Goal: Task Accomplishment & Management: Complete application form

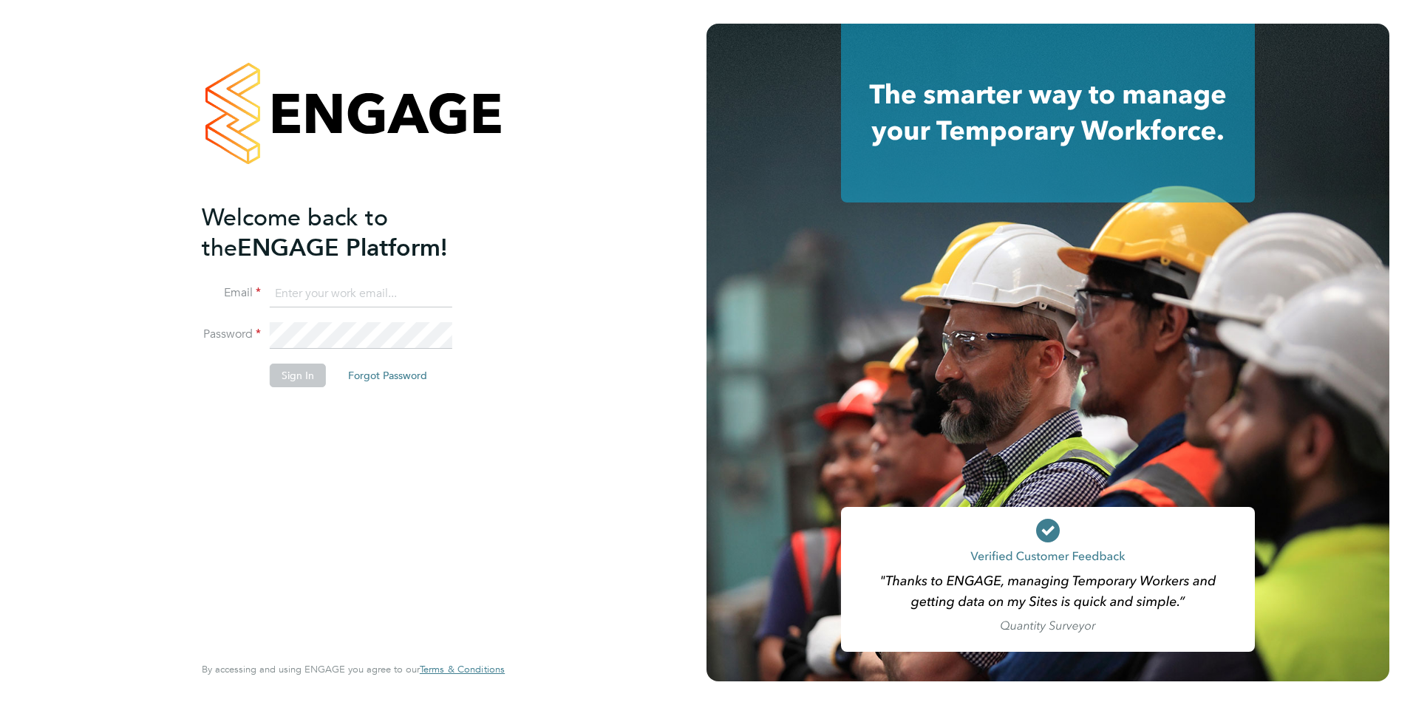
type input "connor@carbonrecruitment.co.uk"
click at [295, 381] on button "Sign In" at bounding box center [298, 376] width 56 height 24
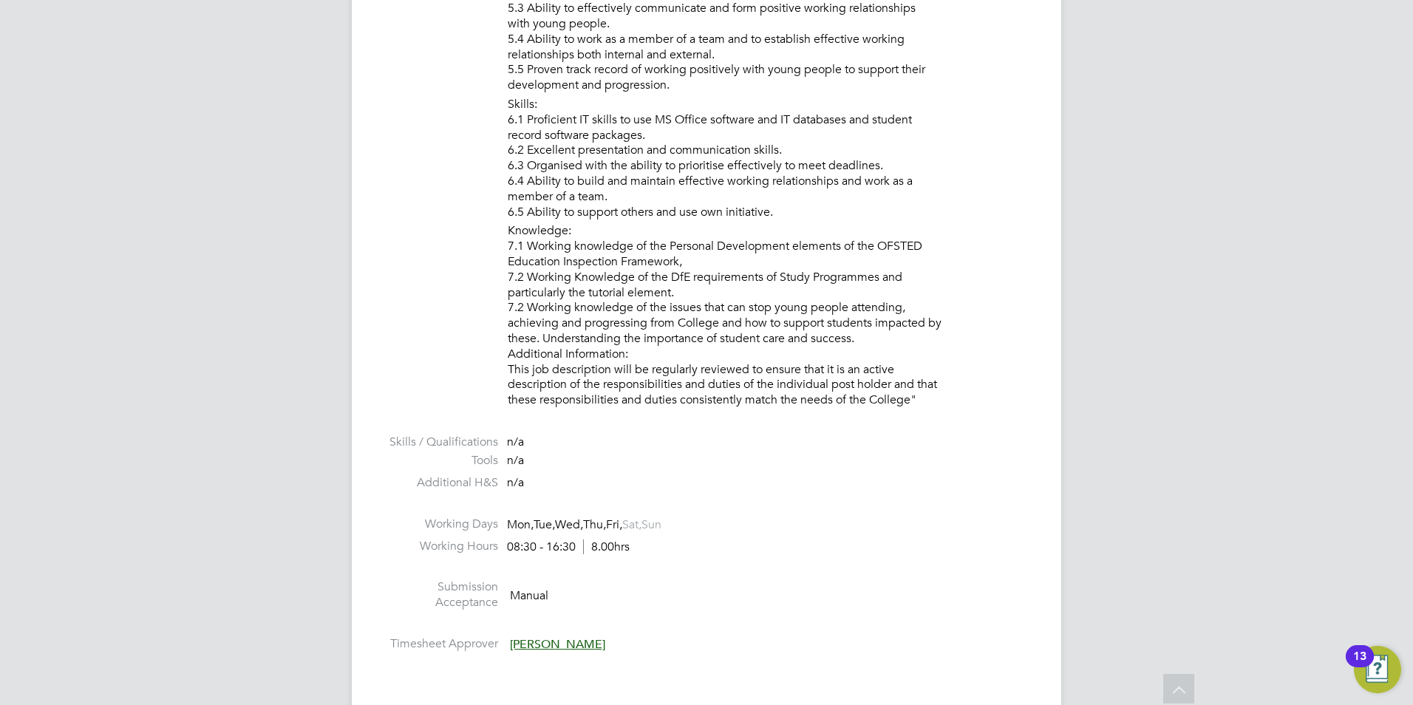
scroll to position [2735, 0]
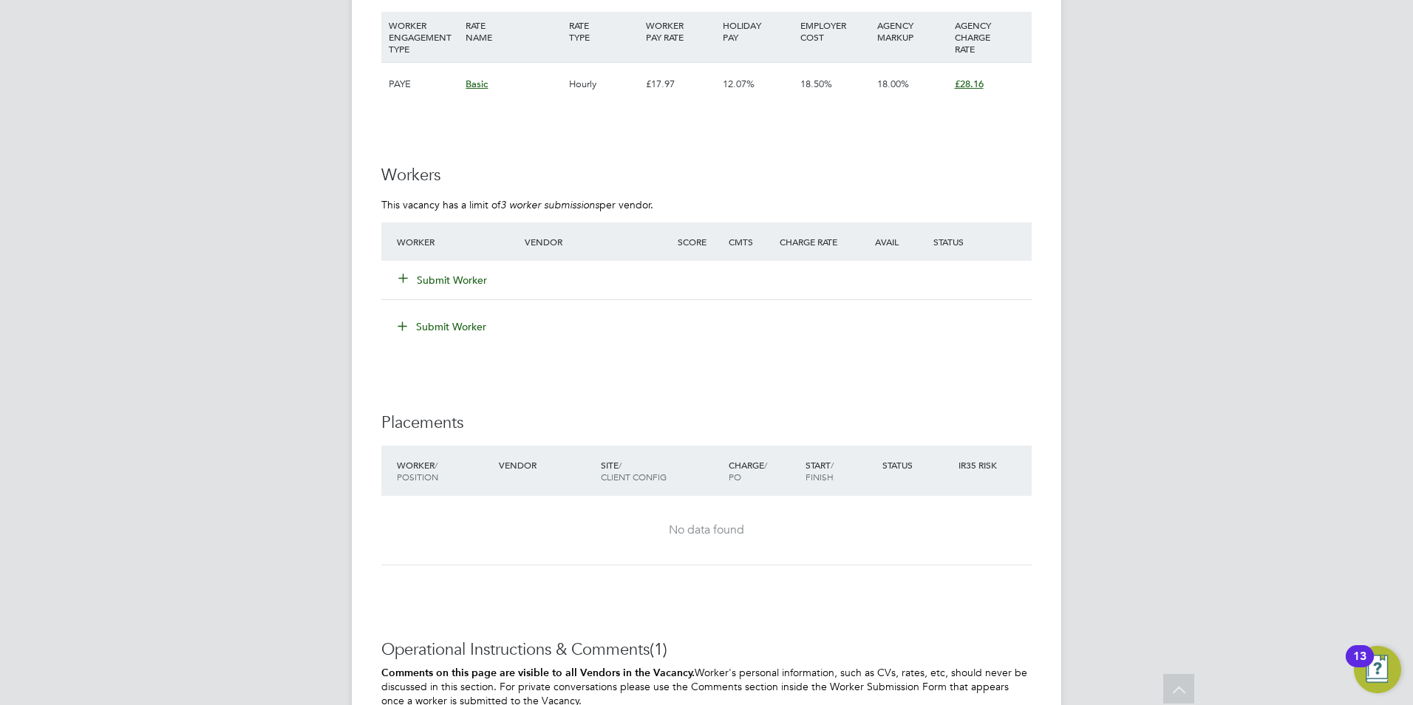
click at [405, 280] on icon at bounding box center [403, 277] width 11 height 11
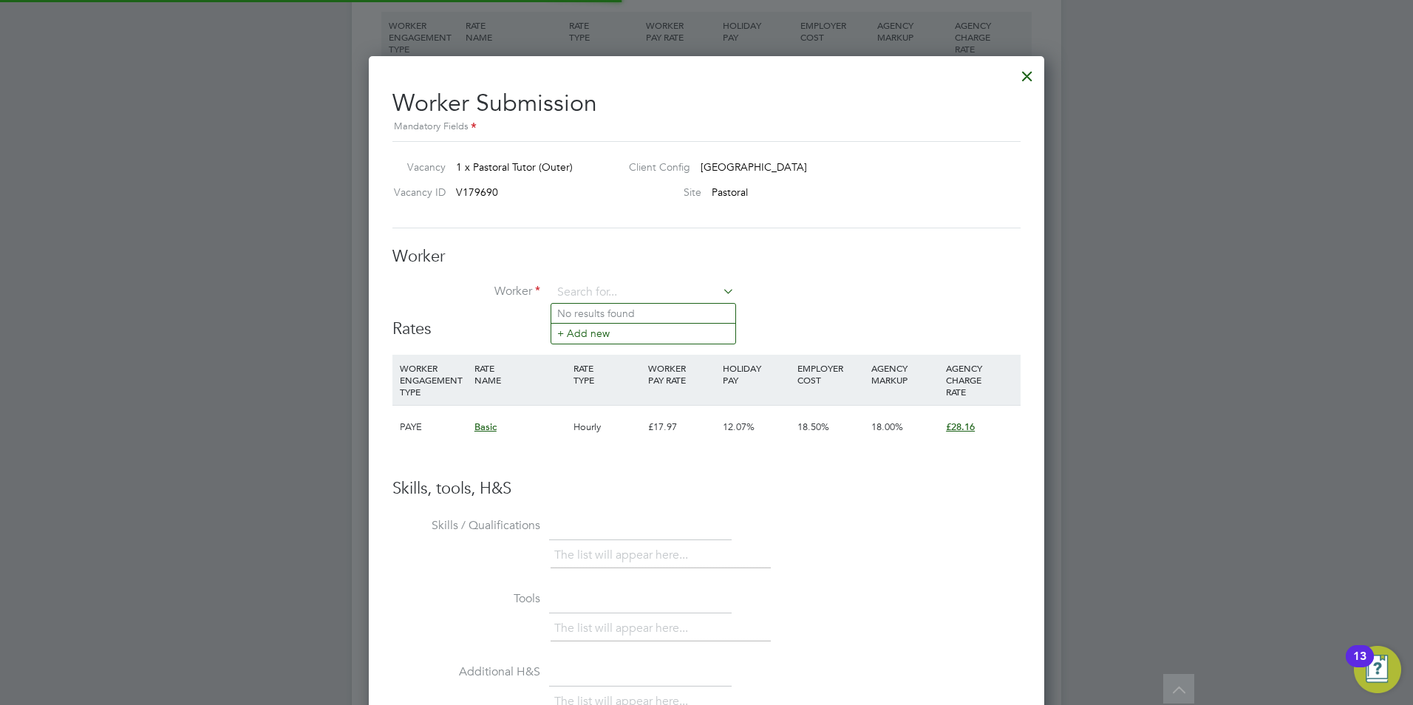
scroll to position [44, 101]
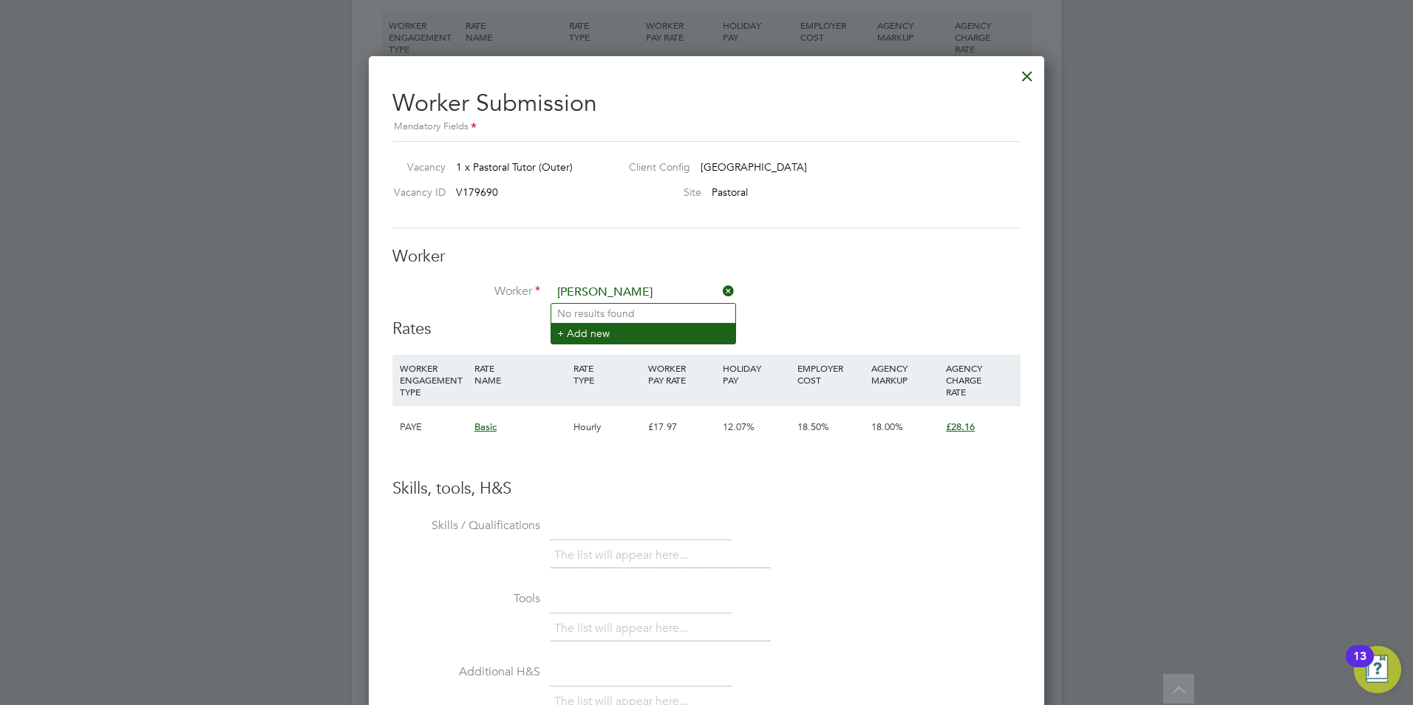
type input "adrian ma"
click at [639, 331] on li "+ Add new" at bounding box center [643, 333] width 184 height 20
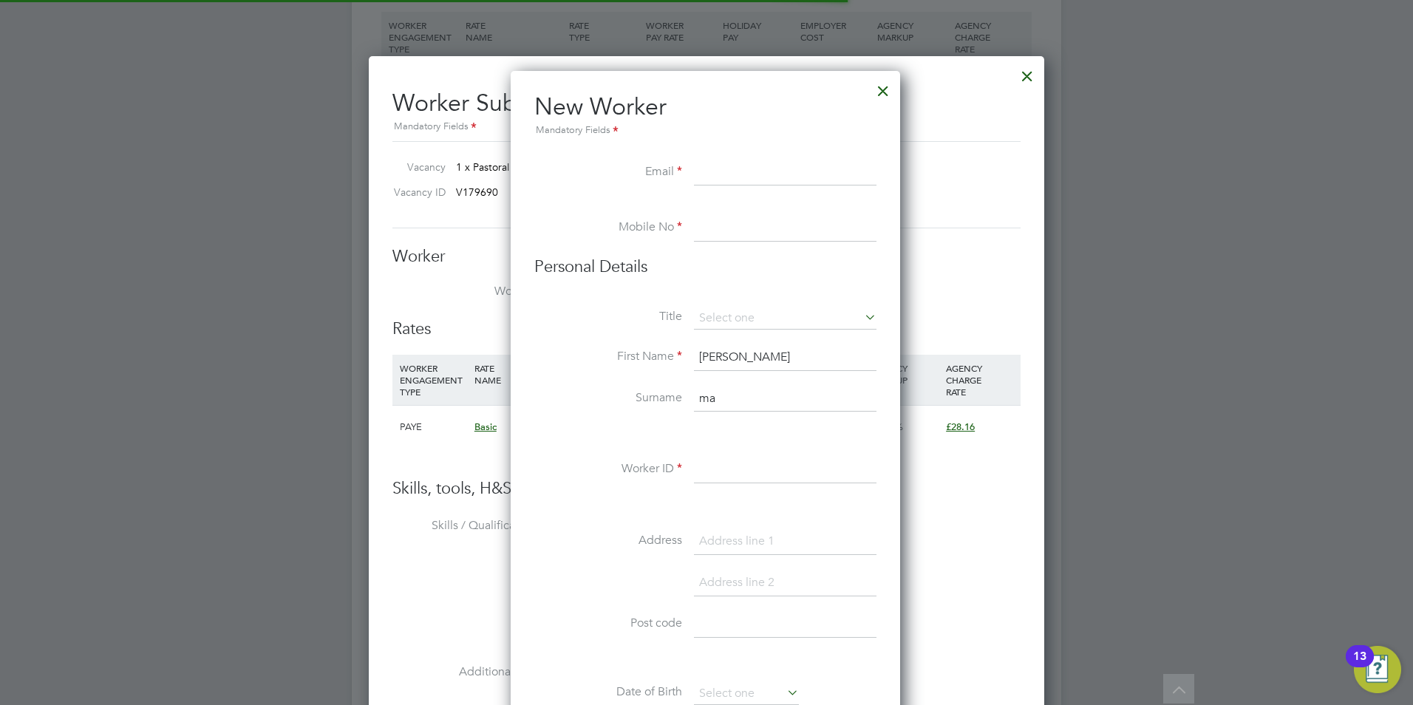
scroll to position [1258, 392]
paste input "amaddix2012@gmail.com"
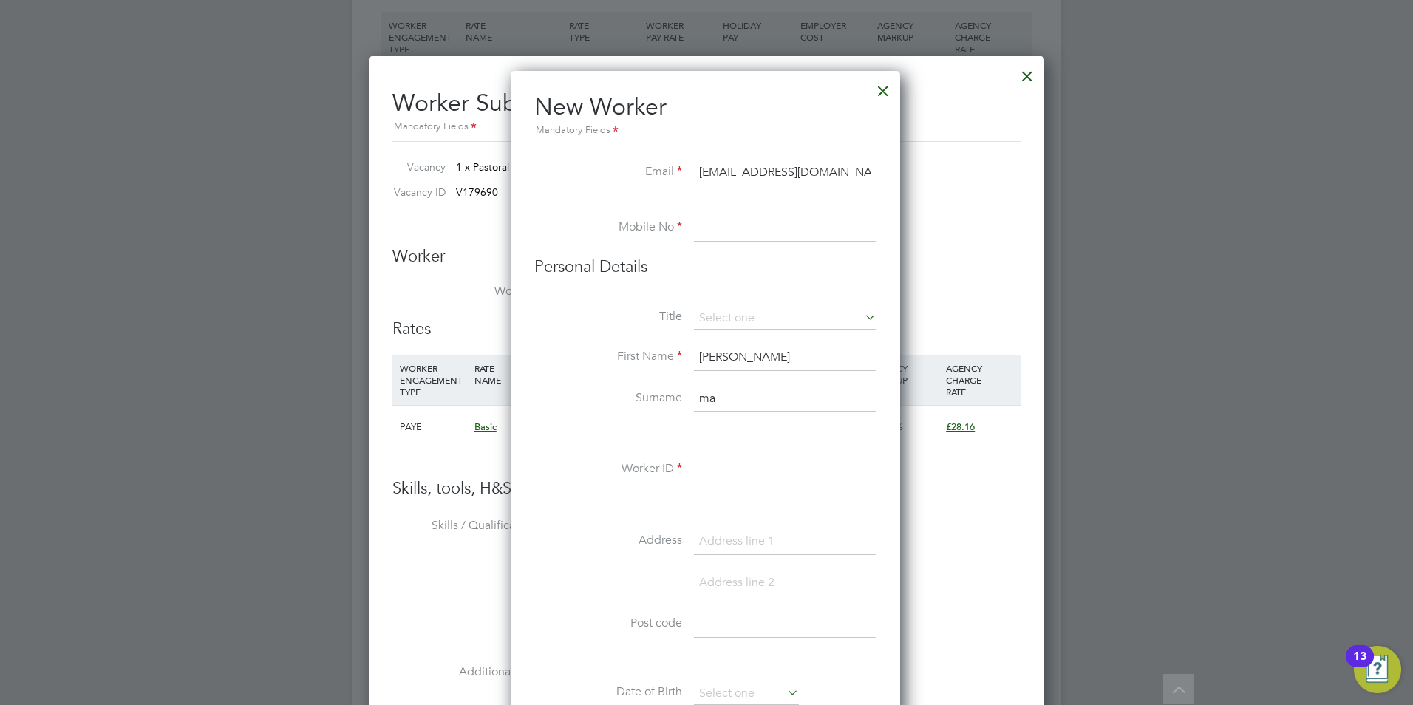
type input "amaddix2012@gmail.com"
click at [769, 215] on input at bounding box center [785, 228] width 183 height 27
paste input "+44 7562 914828"
type input "+44 7562 914828"
click at [770, 398] on input "ma" at bounding box center [785, 399] width 183 height 27
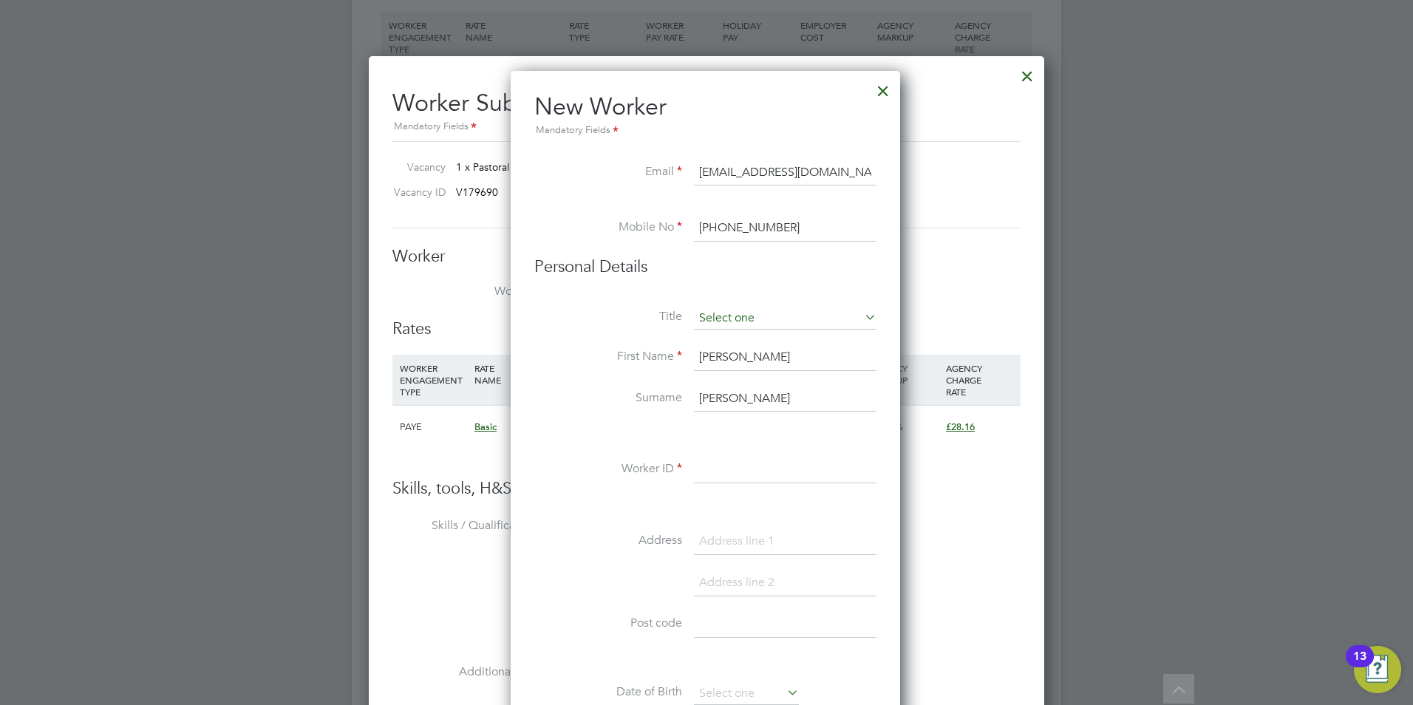
type input "maddix"
click at [778, 327] on input at bounding box center [785, 319] width 183 height 22
click at [775, 340] on li "Mr" at bounding box center [785, 339] width 184 height 19
type input "Mr"
click at [771, 461] on input at bounding box center [785, 470] width 183 height 27
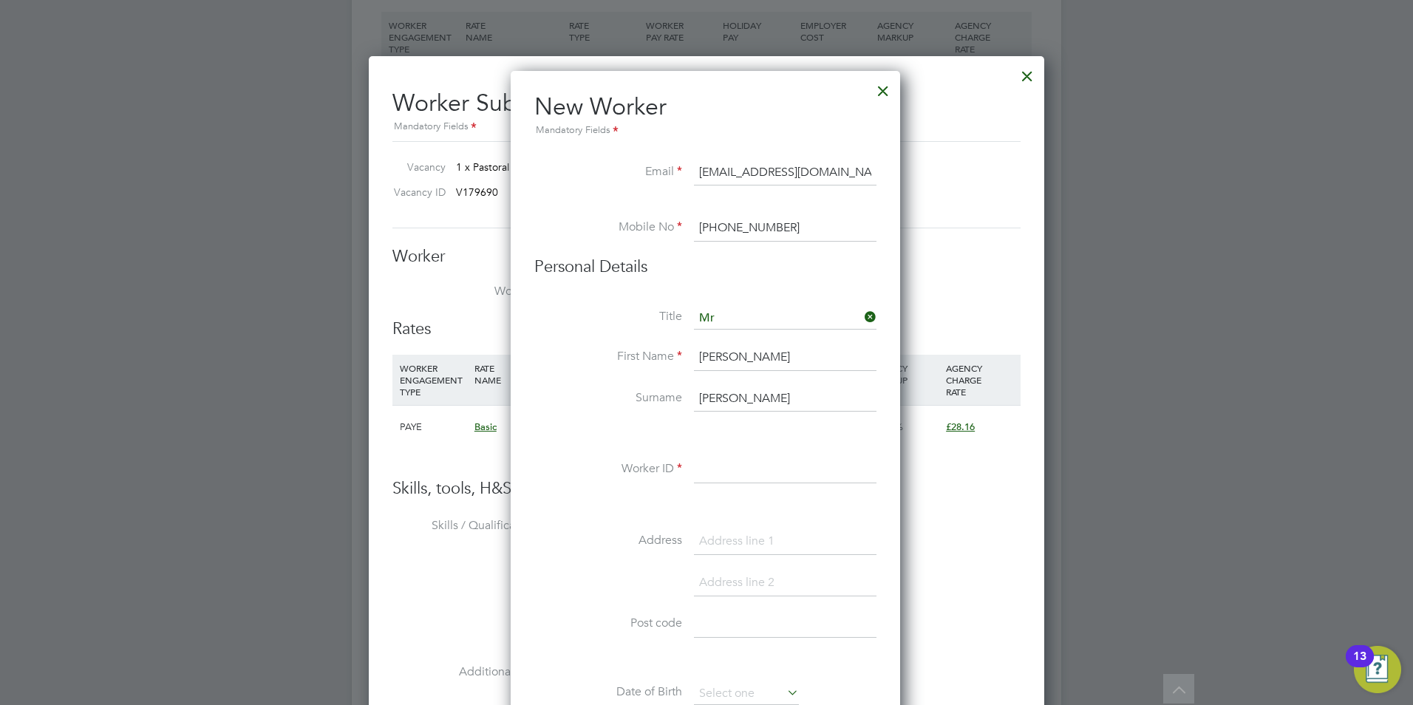
type input "M"
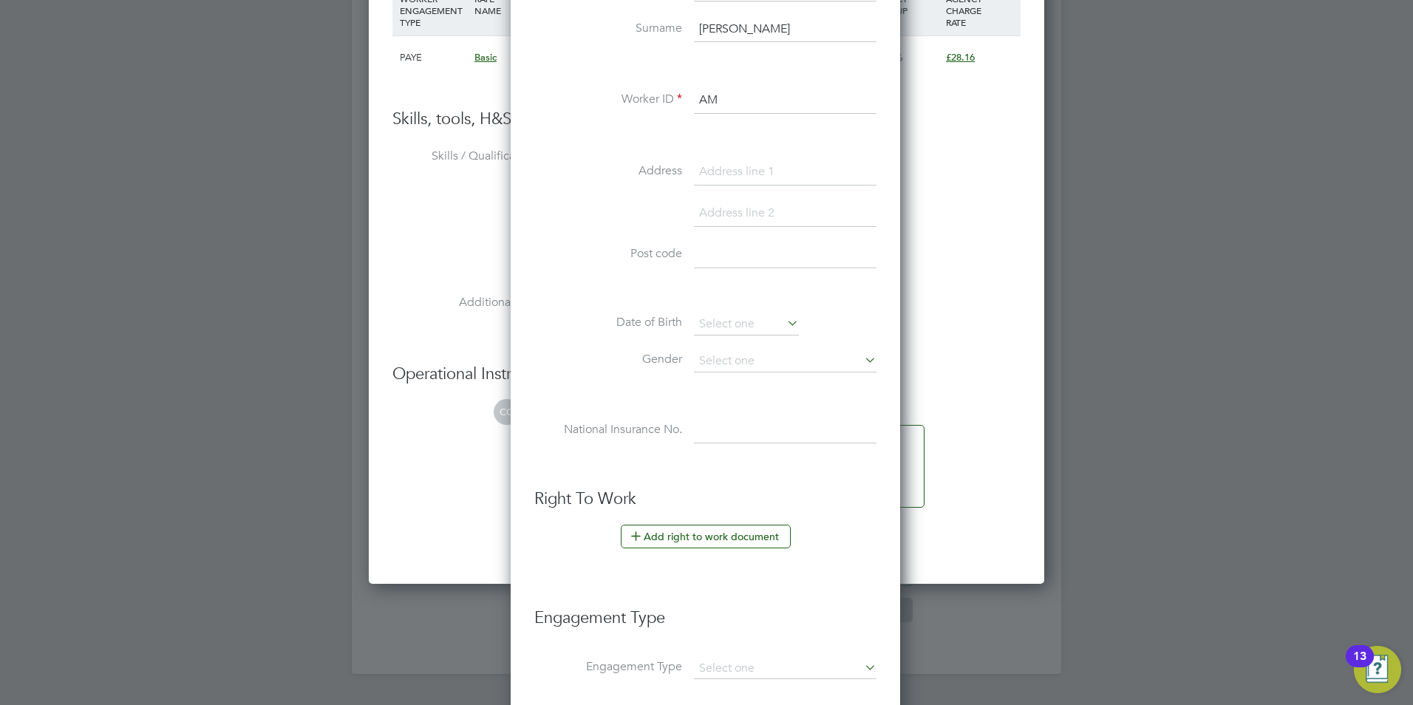
scroll to position [3358, 0]
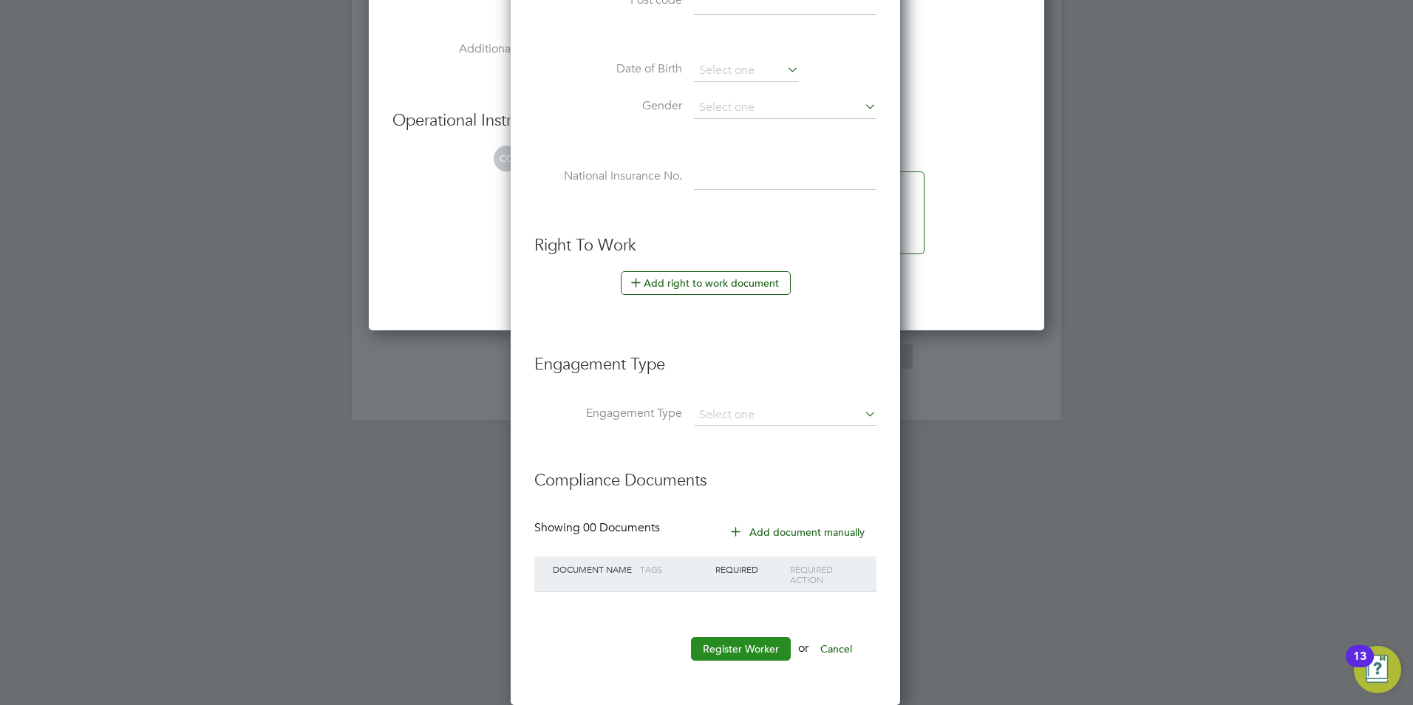
type input "AM"
click at [761, 638] on button "Register Worker" at bounding box center [741, 649] width 100 height 24
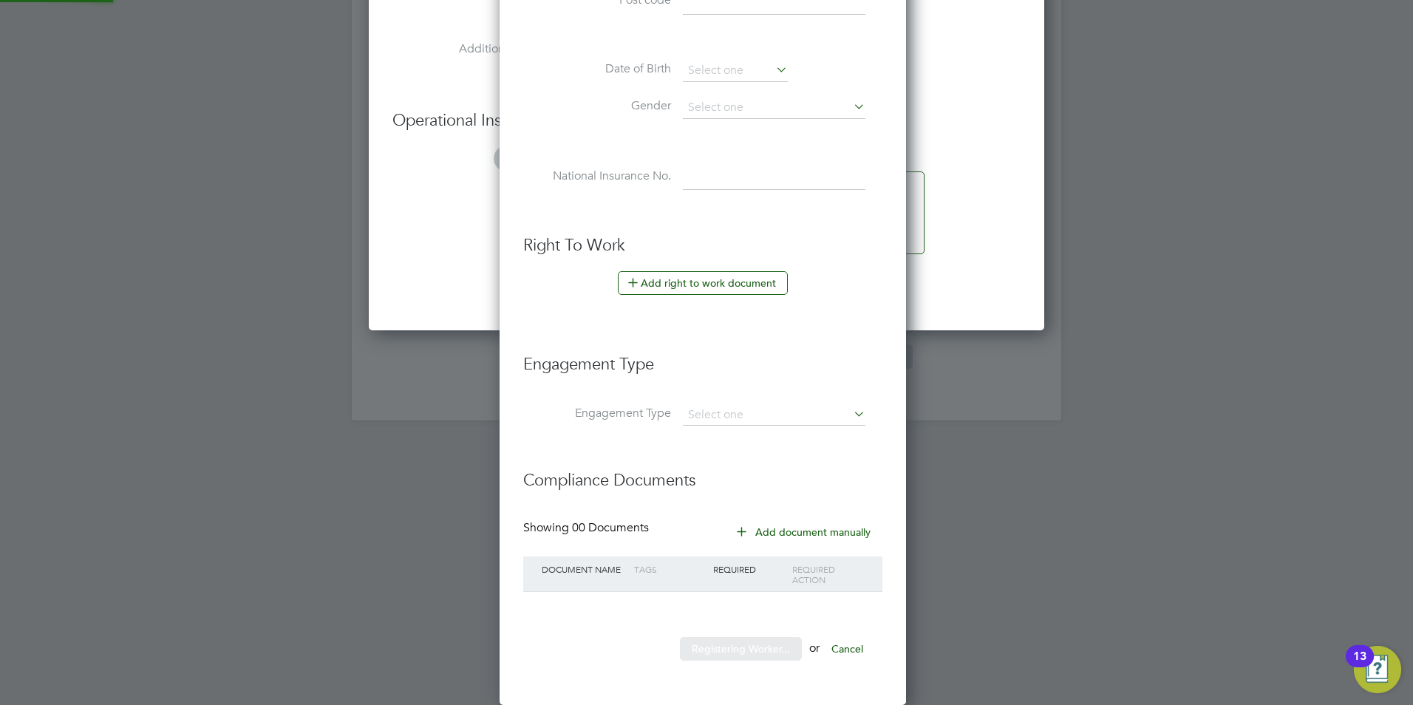
scroll to position [0, 0]
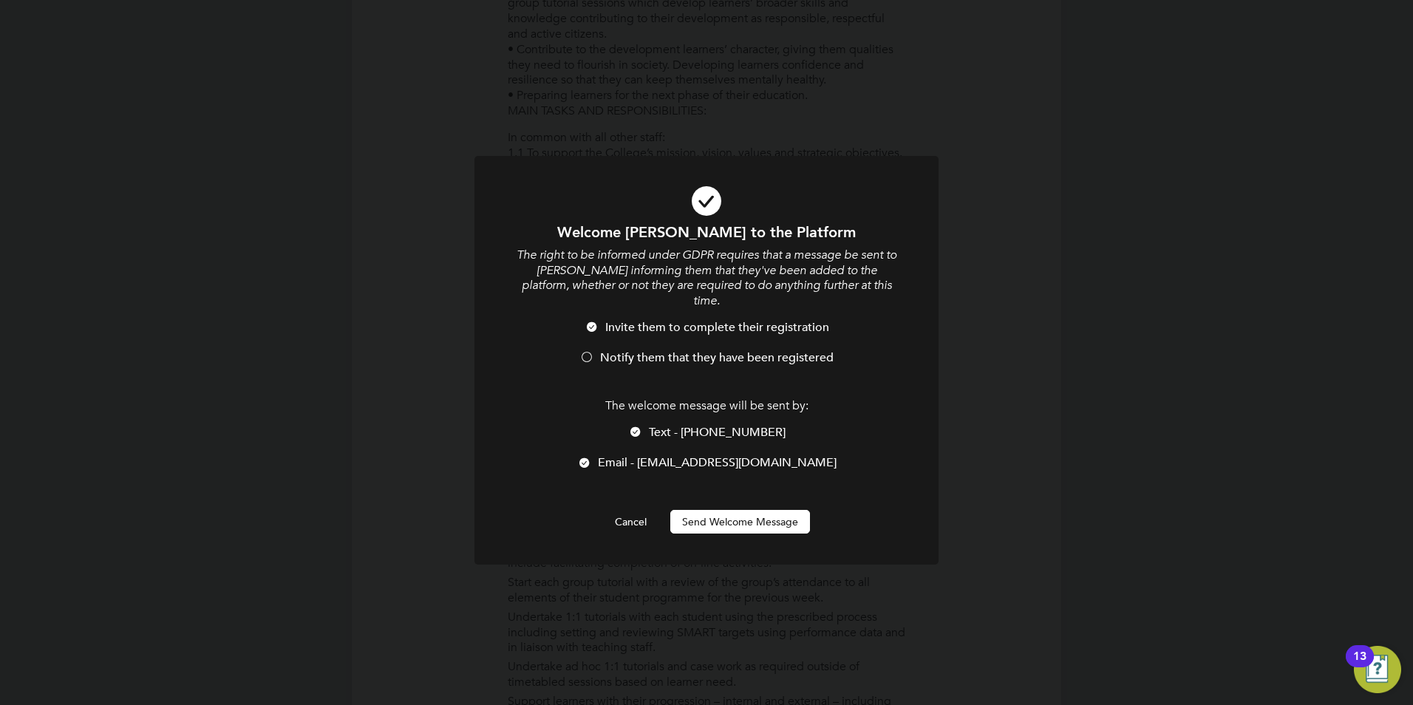
click at [671, 350] on span "Notify them that they have been registered" at bounding box center [717, 357] width 234 height 15
click at [676, 425] on span "Text - +44 7562 914828" at bounding box center [717, 432] width 137 height 15
click at [736, 510] on button "Send Welcome Message" at bounding box center [741, 522] width 140 height 24
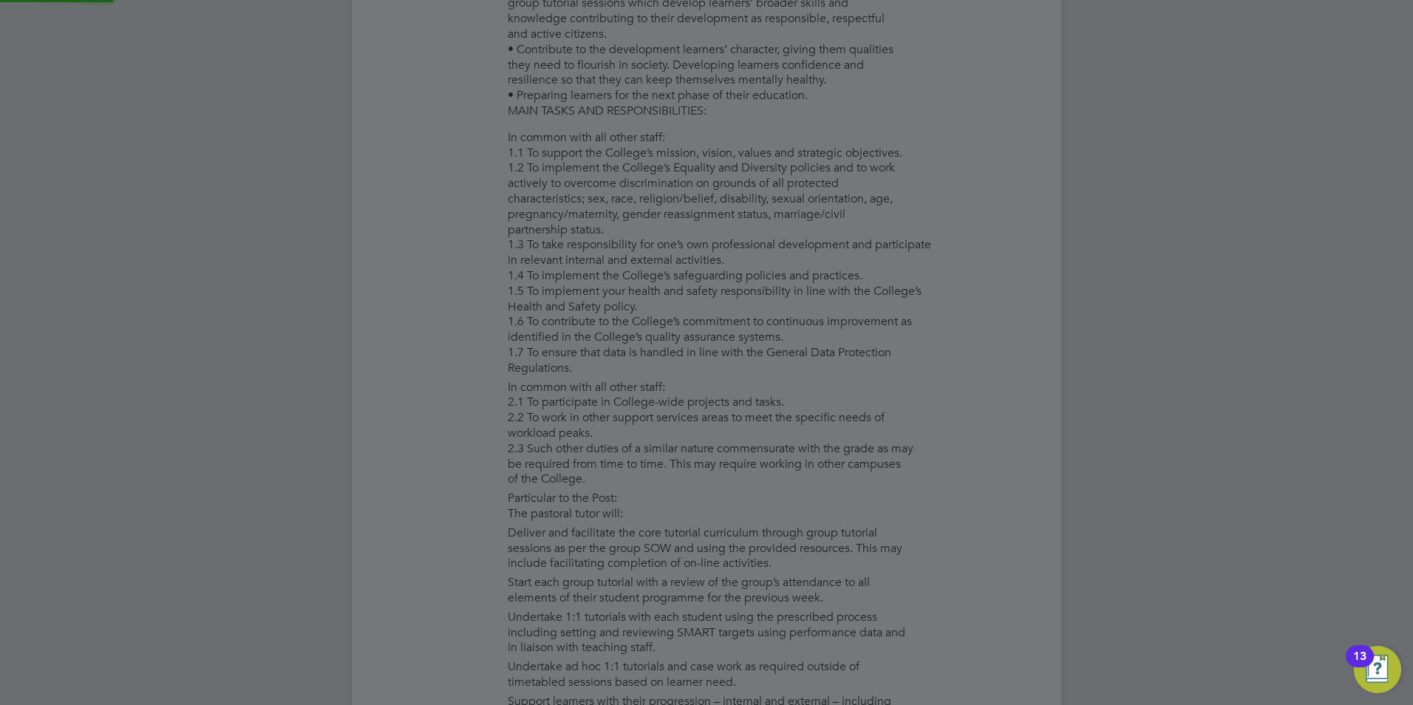
type input "adrian maddix (AM)"
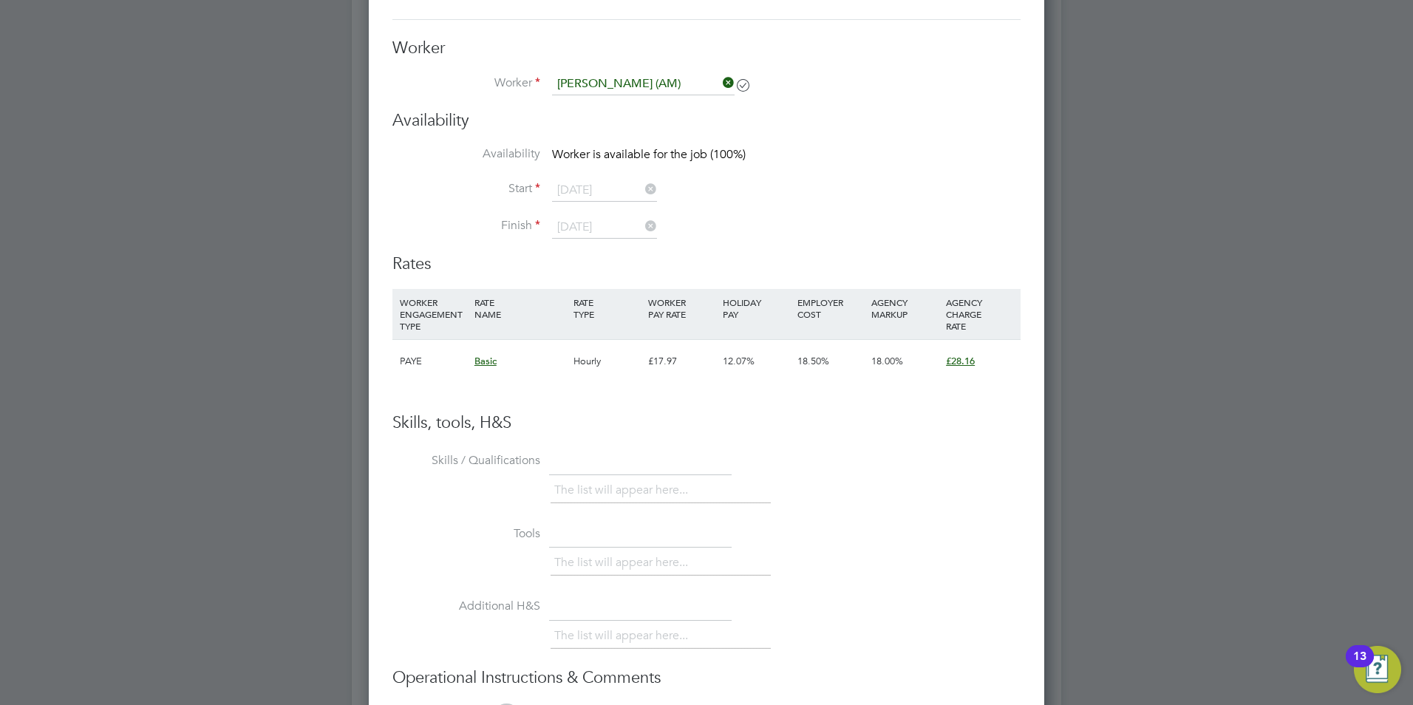
scroll to position [3105, 0]
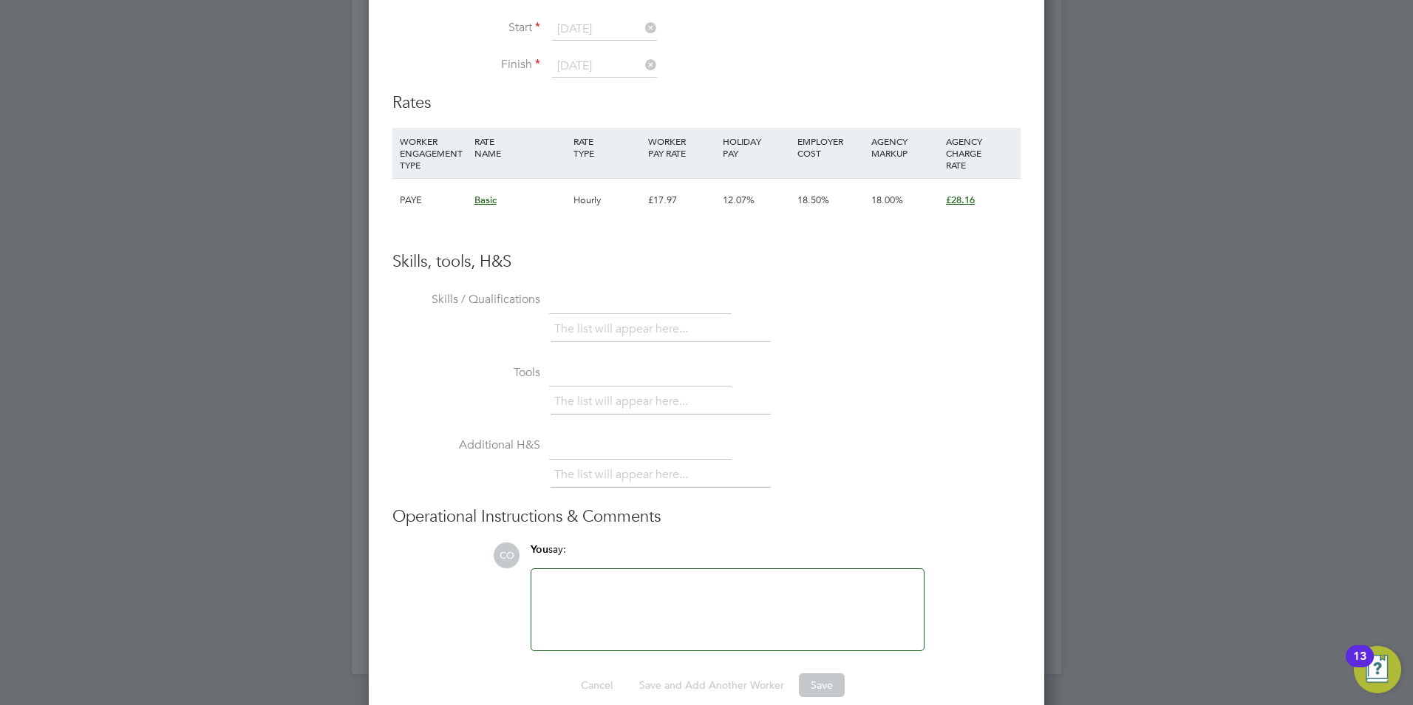
click at [747, 402] on ul "The list will appear here..." at bounding box center [661, 402] width 220 height 27
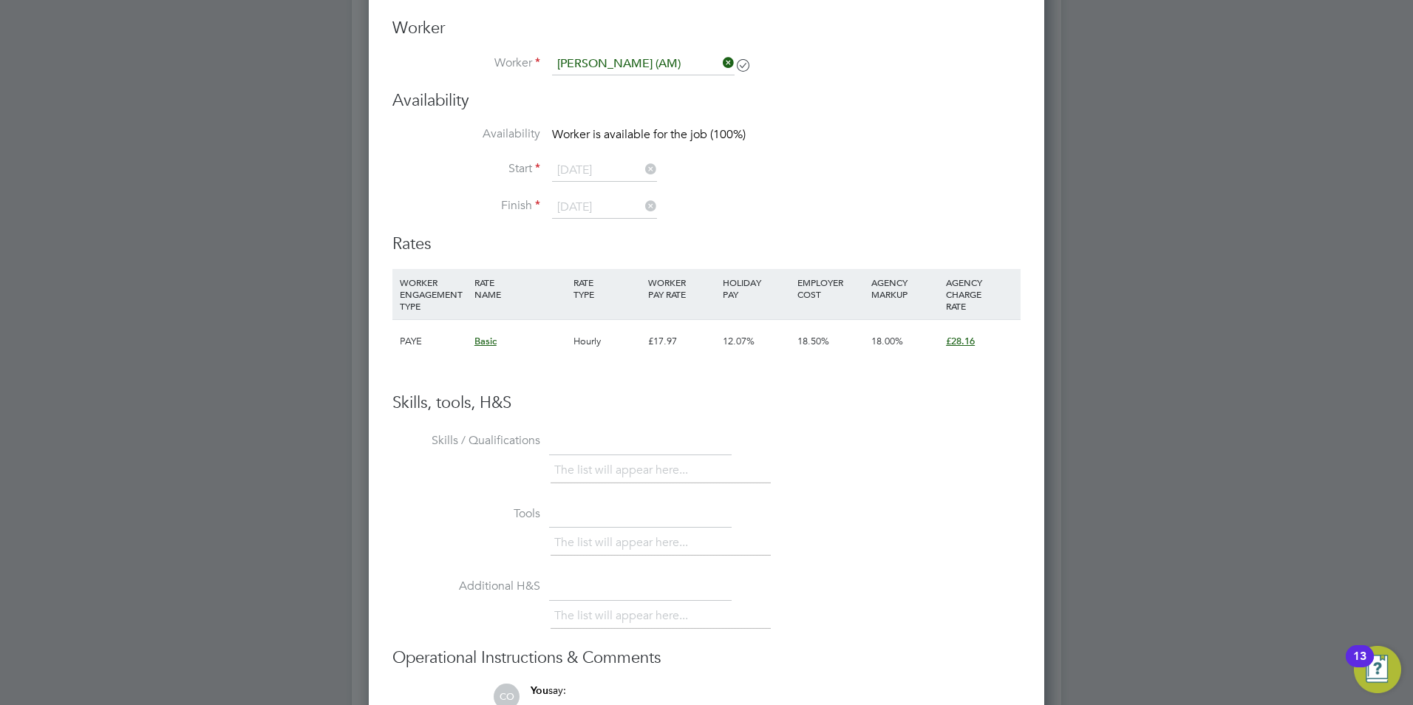
scroll to position [2957, 0]
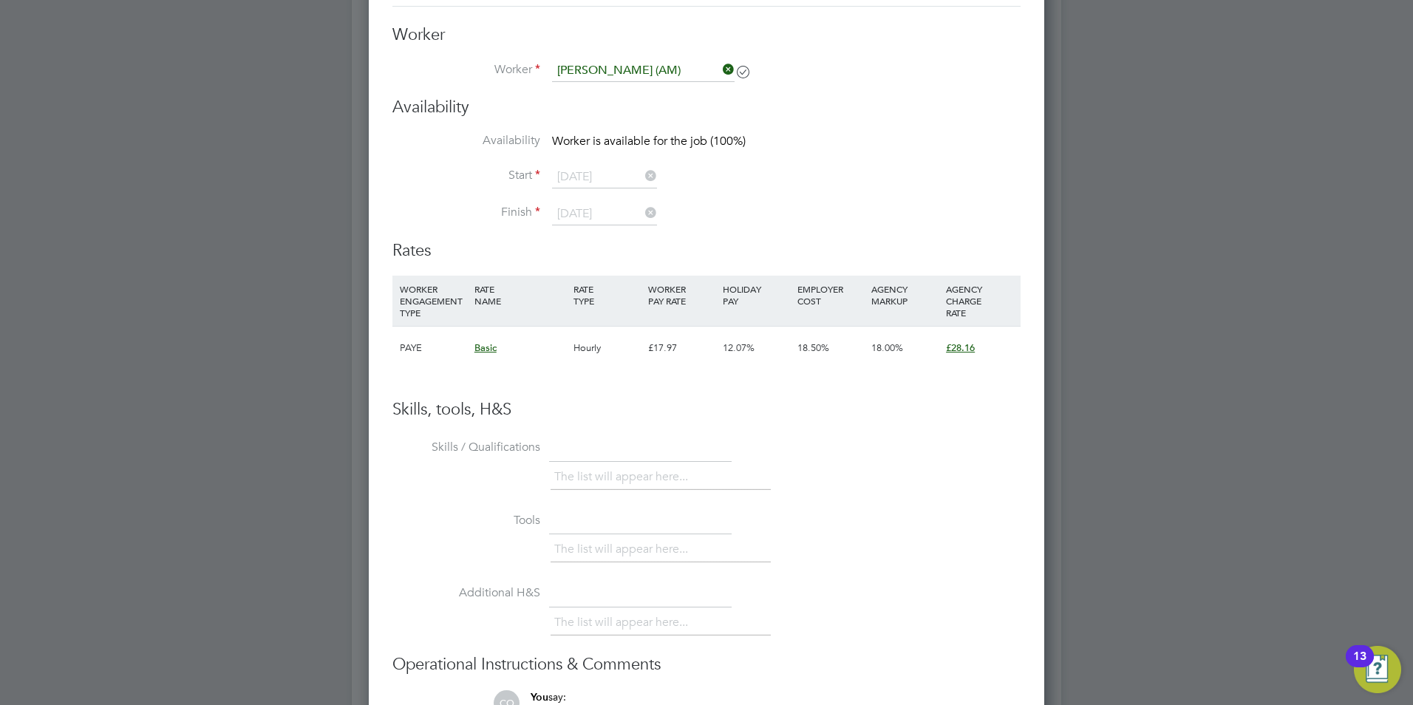
drag, startPoint x: 547, startPoint y: 177, endPoint x: 572, endPoint y: 180, distance: 25.3
click at [548, 177] on li "Start 03 Sep 2025" at bounding box center [707, 184] width 628 height 37
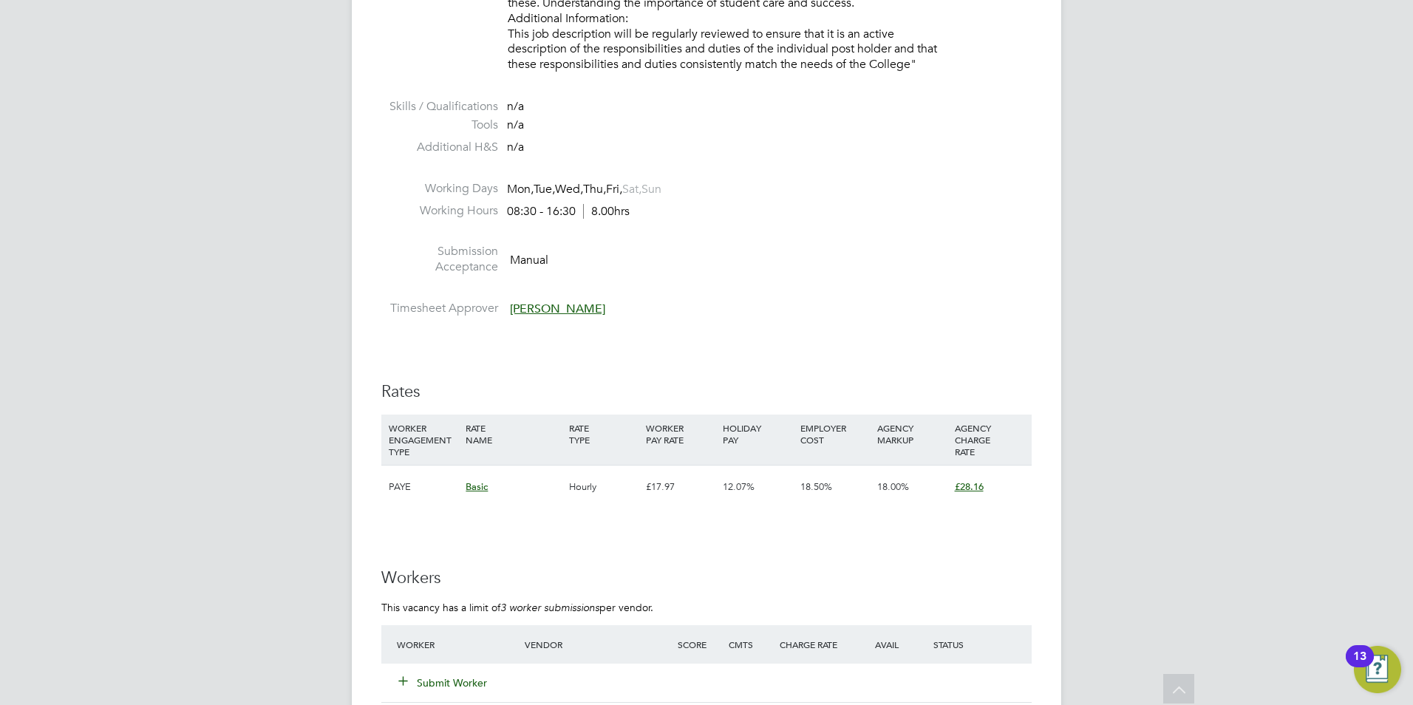
scroll to position [2209, 0]
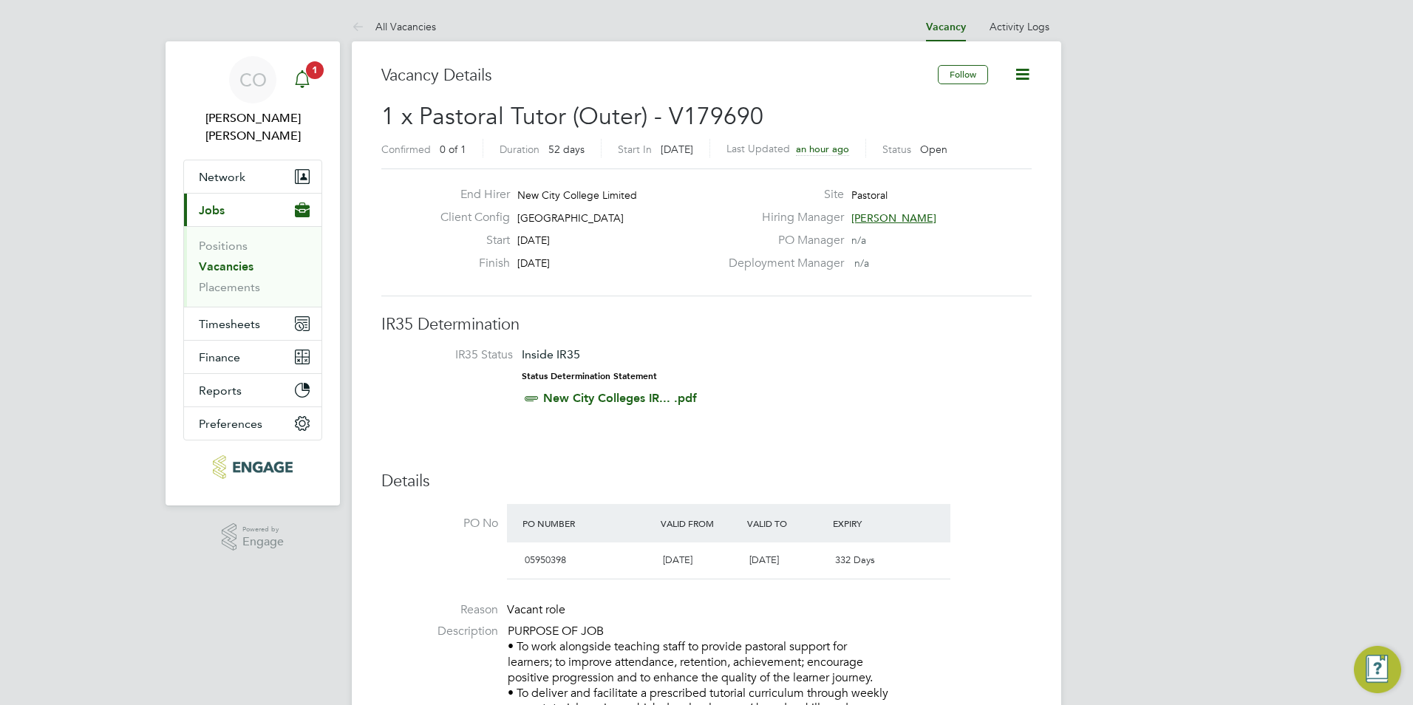
click at [293, 69] on div "Main navigation" at bounding box center [303, 80] width 30 height 30
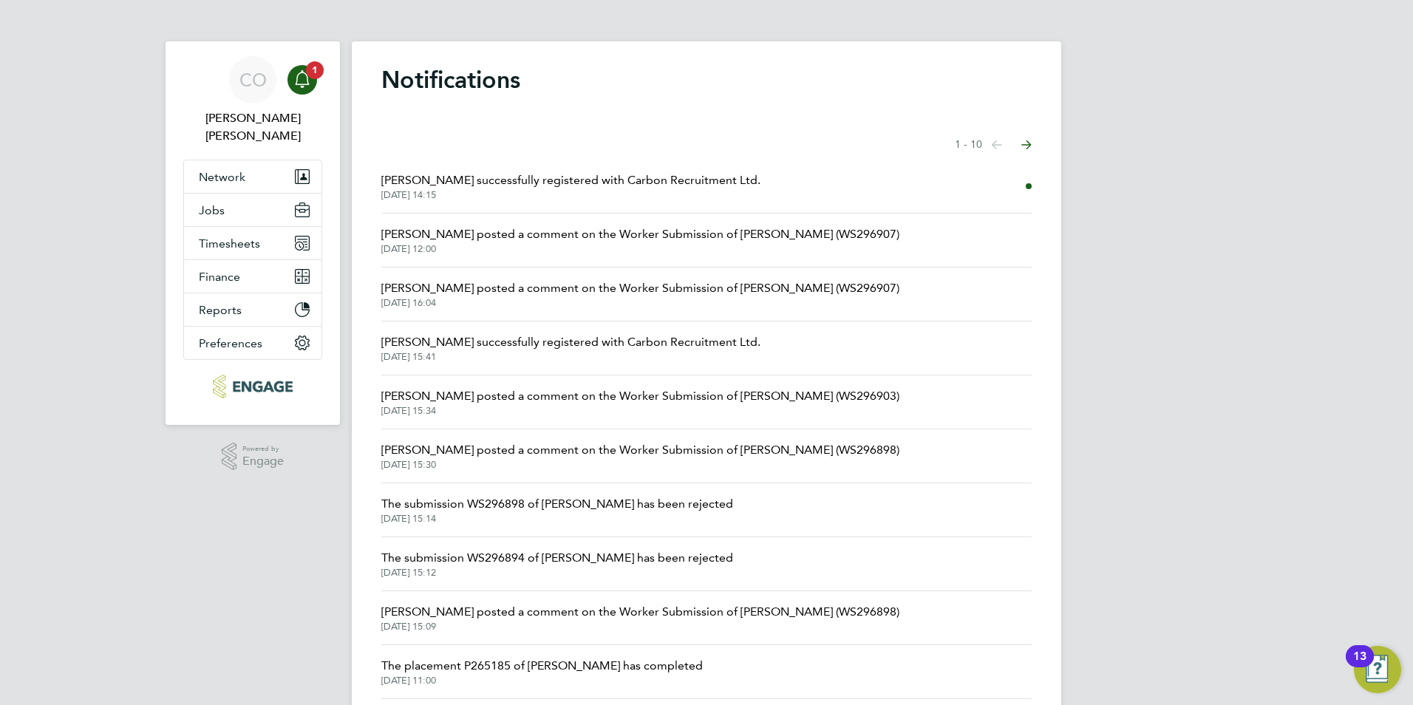
click at [492, 176] on span "[PERSON_NAME] successfully registered with Carbon Recruitment Ltd." at bounding box center [570, 181] width 379 height 18
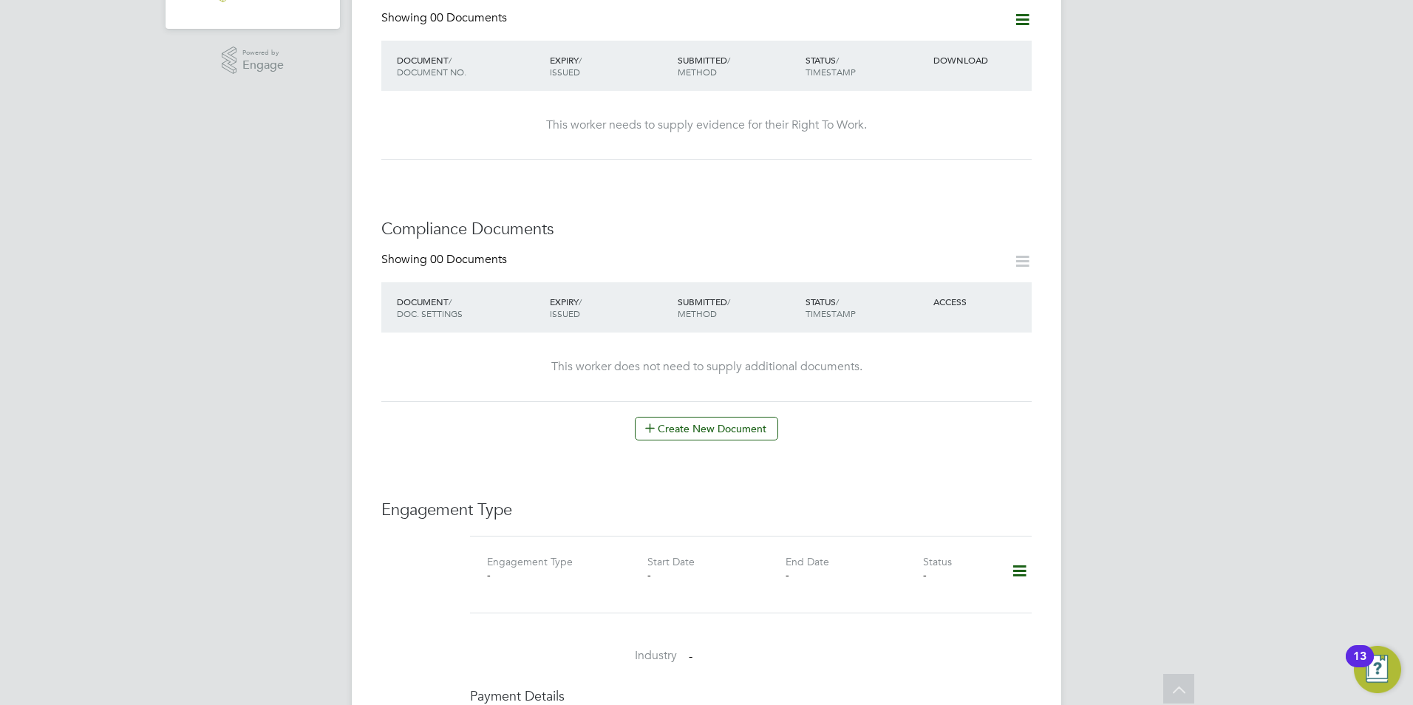
scroll to position [352, 0]
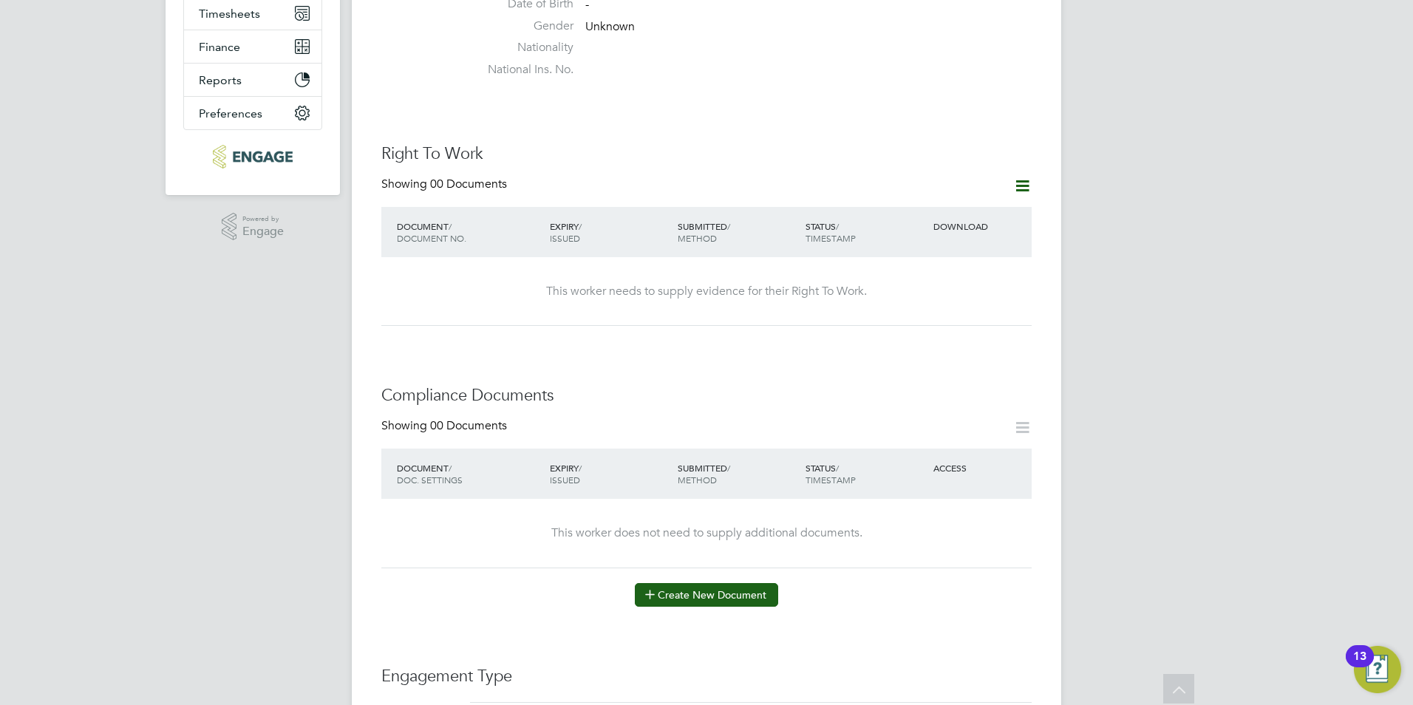
click at [705, 583] on button "Create New Document" at bounding box center [706, 595] width 143 height 24
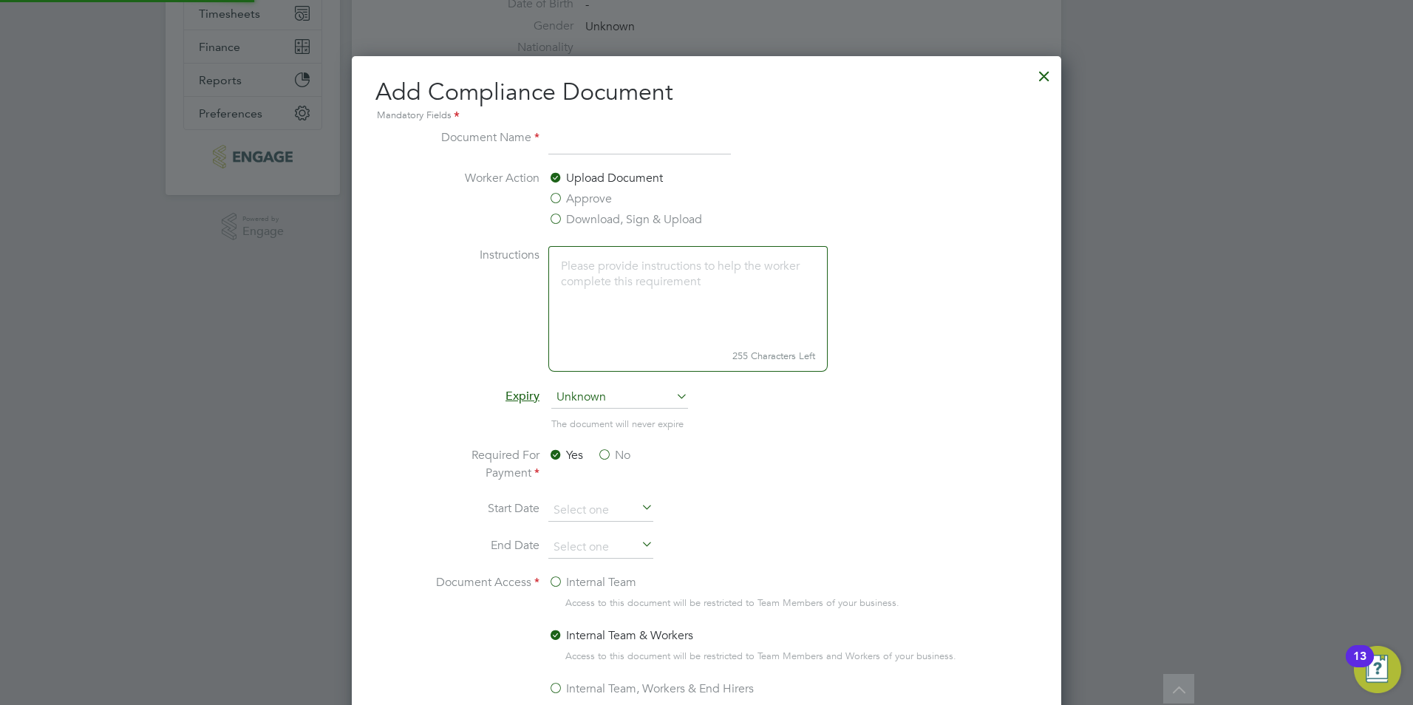
scroll to position [776, 710]
click at [1036, 80] on div at bounding box center [1044, 72] width 27 height 27
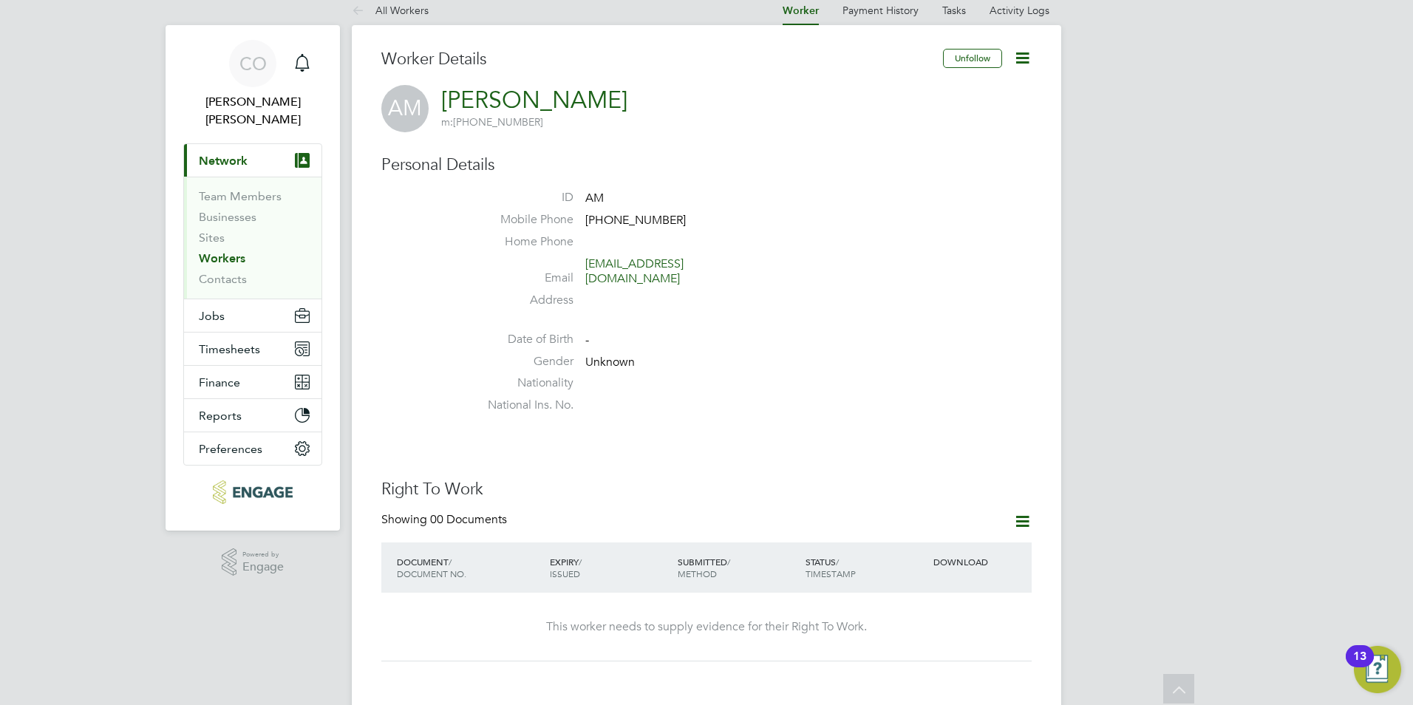
scroll to position [0, 0]
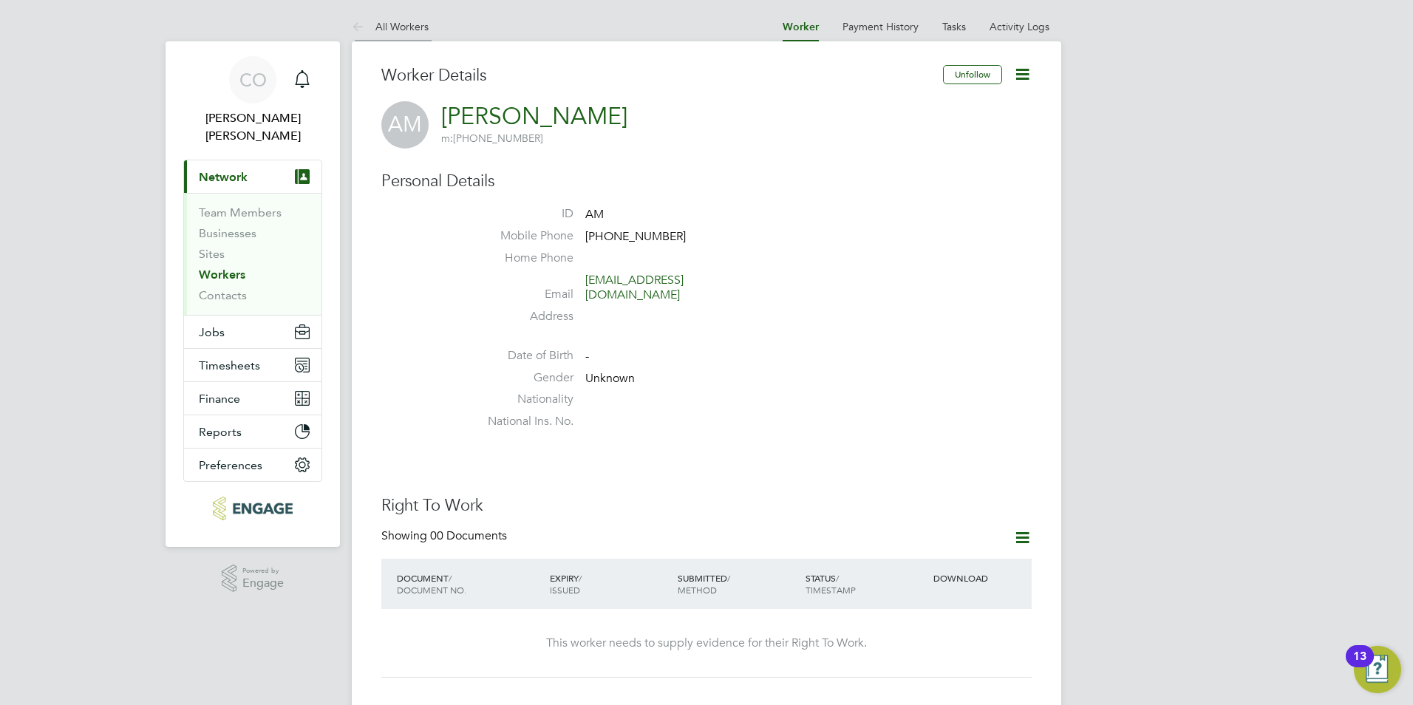
click at [361, 30] on icon at bounding box center [361, 27] width 18 height 18
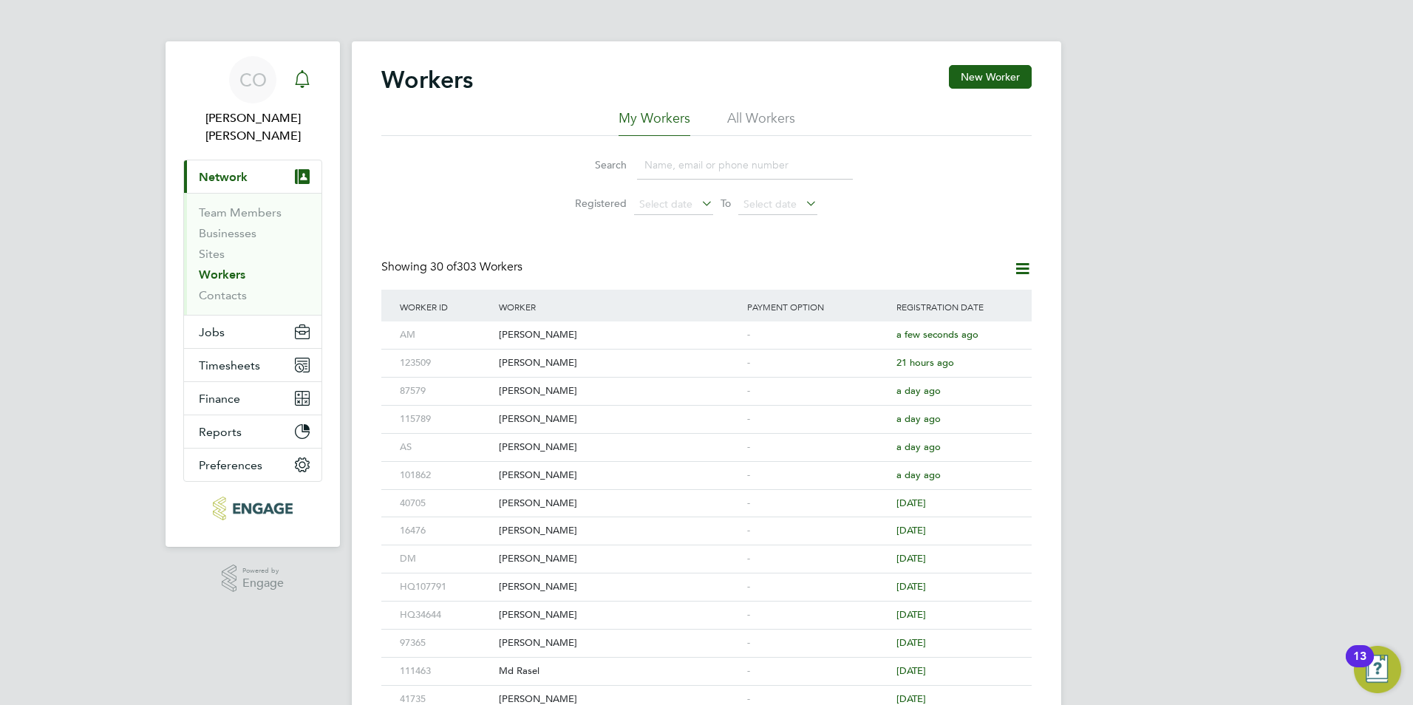
click at [296, 84] on icon "Main navigation" at bounding box center [302, 77] width 14 height 15
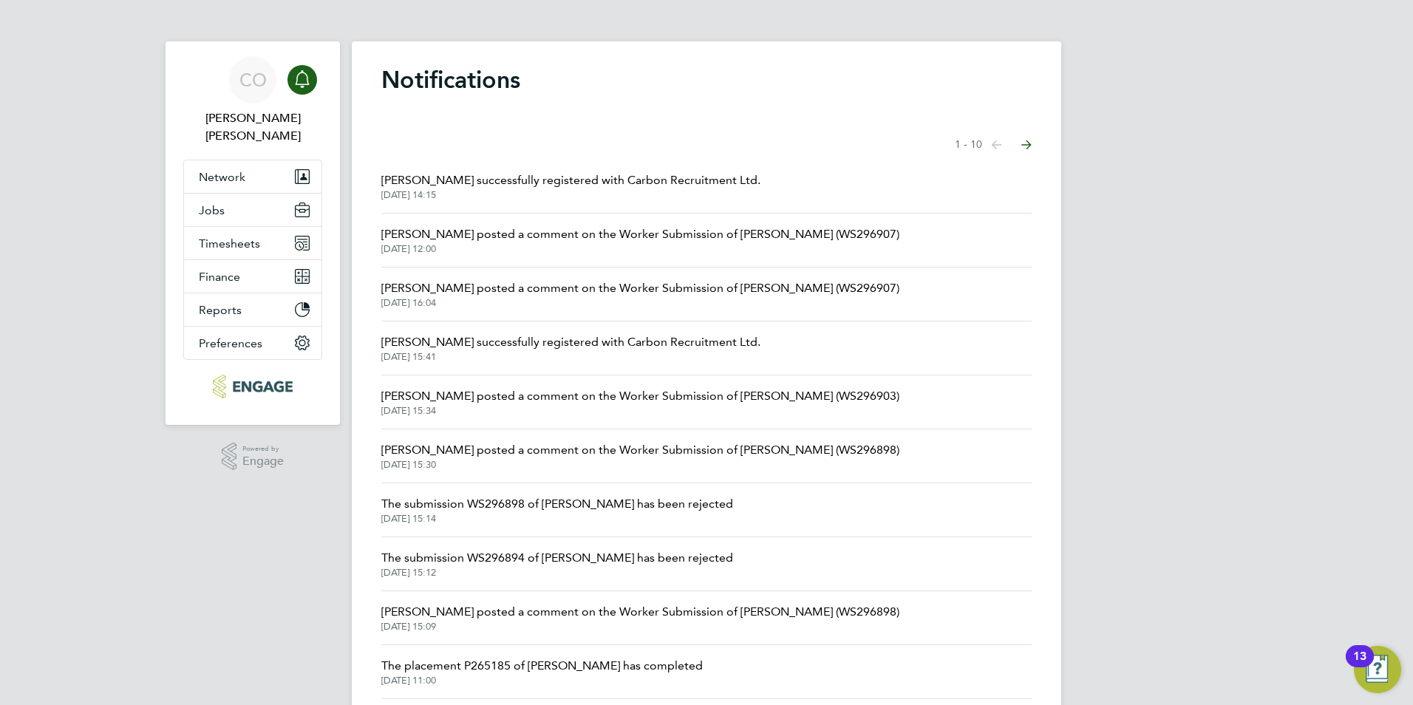
click at [392, 189] on span "[DATE] 14:15" at bounding box center [570, 195] width 379 height 12
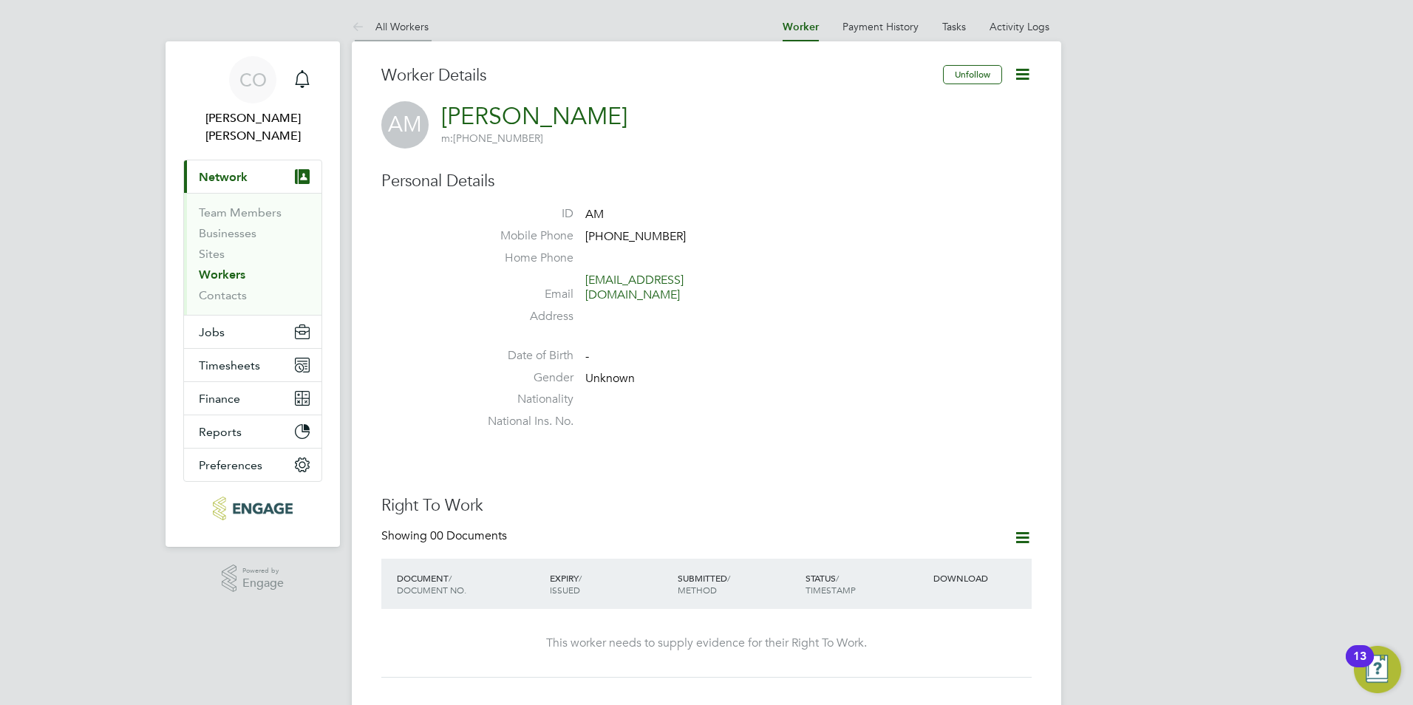
click at [352, 27] on icon at bounding box center [361, 27] width 18 height 18
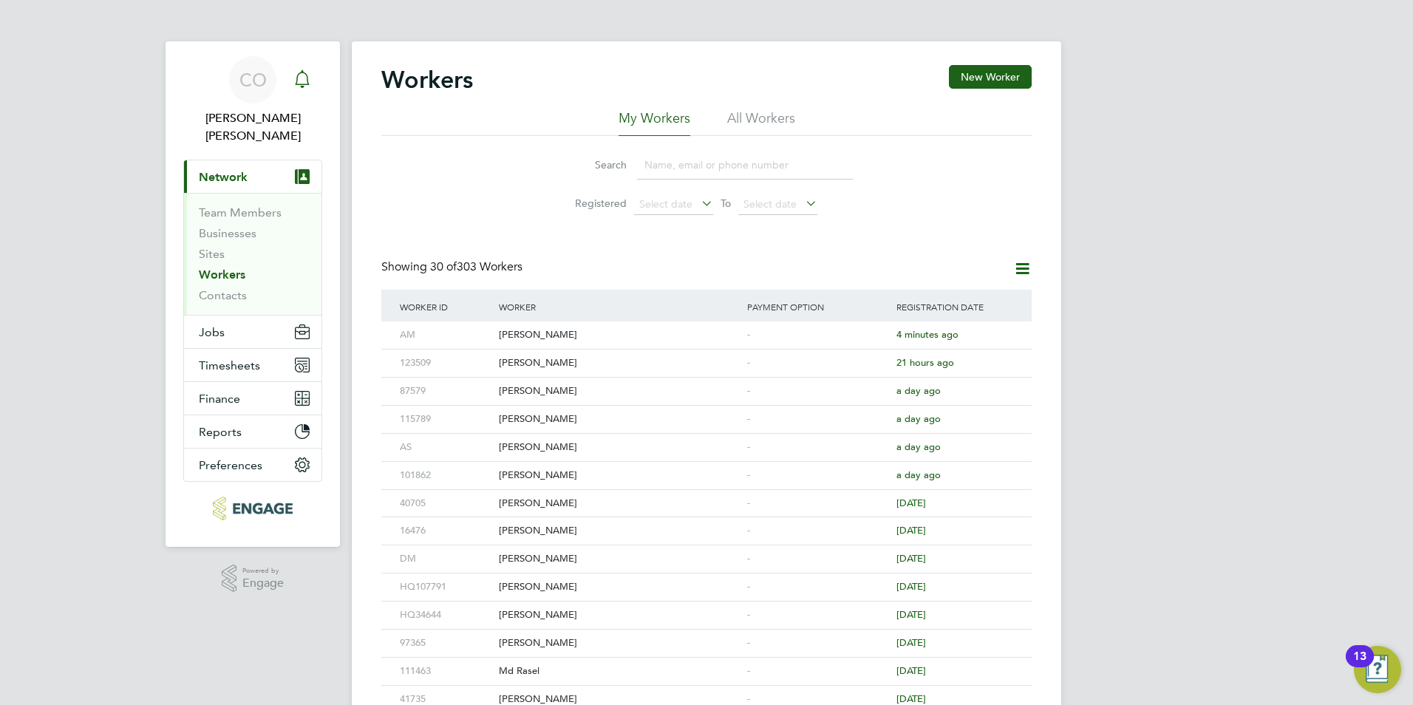
click at [294, 85] on icon "Main navigation" at bounding box center [302, 79] width 18 height 18
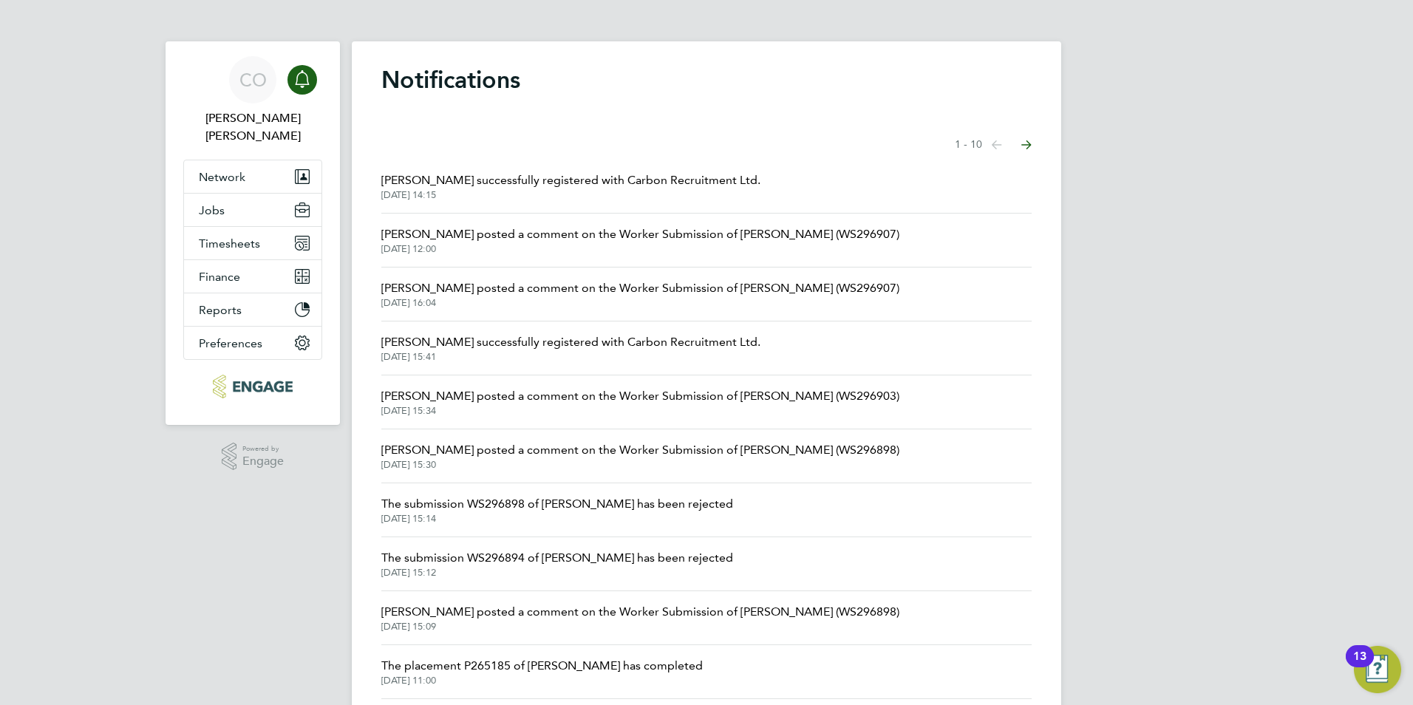
click at [401, 179] on span "[PERSON_NAME] successfully registered with Carbon Recruitment Ltd." at bounding box center [570, 181] width 379 height 18
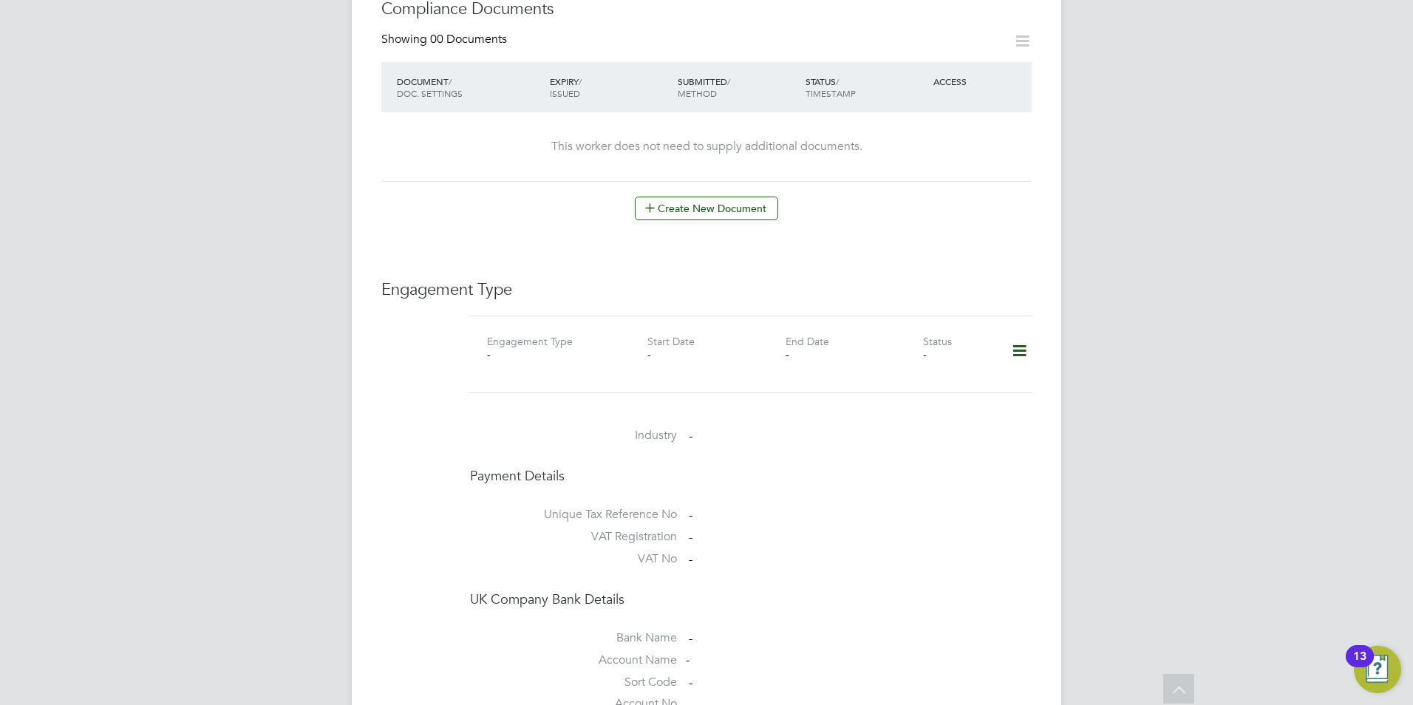
scroll to position [665, 0]
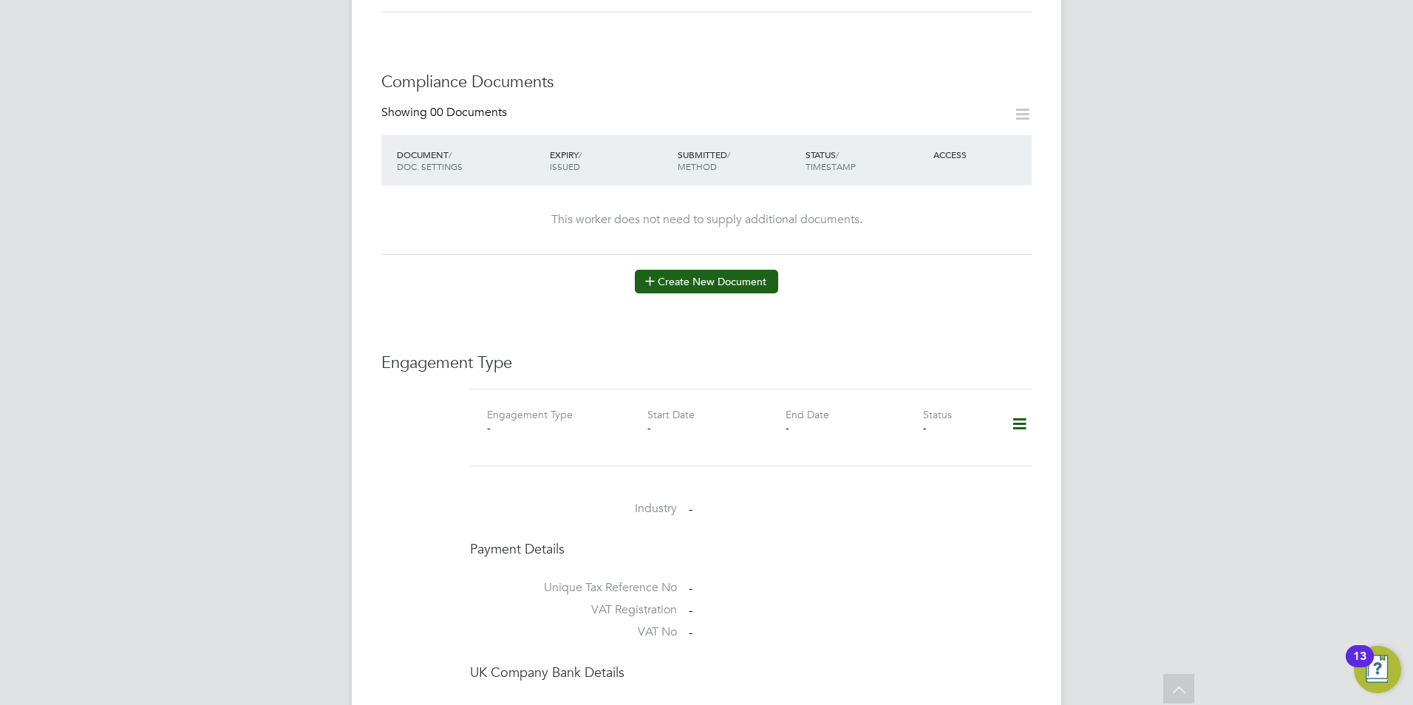
click at [712, 270] on button "Create New Document" at bounding box center [706, 282] width 143 height 24
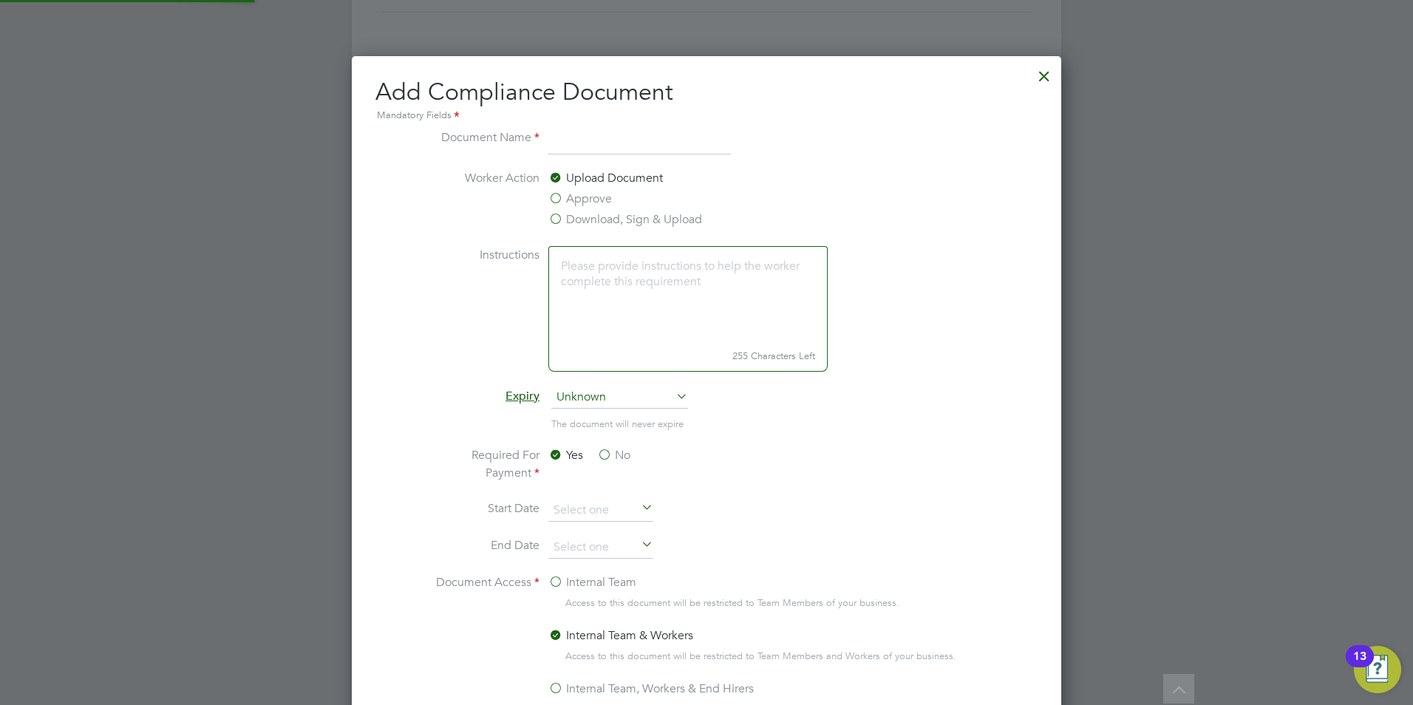
scroll to position [776, 710]
click at [1048, 77] on div at bounding box center [1044, 72] width 27 height 27
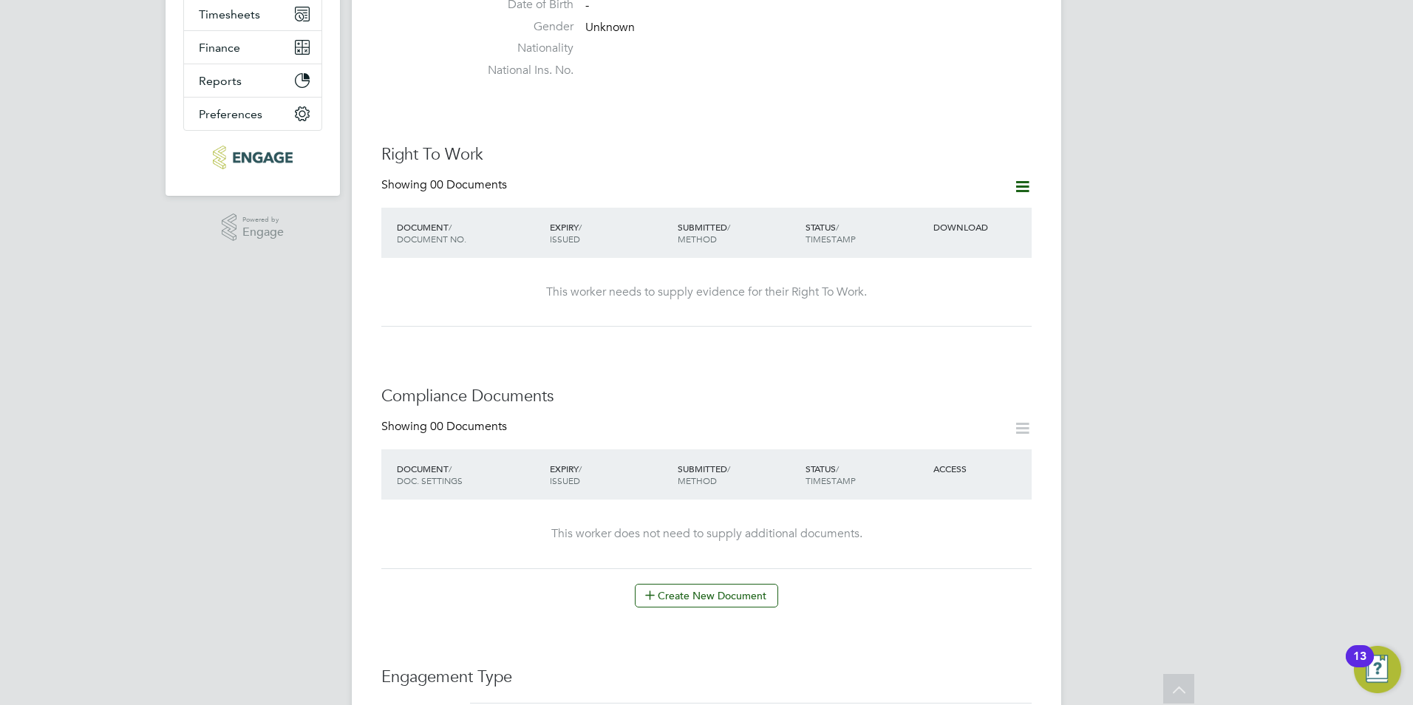
scroll to position [0, 0]
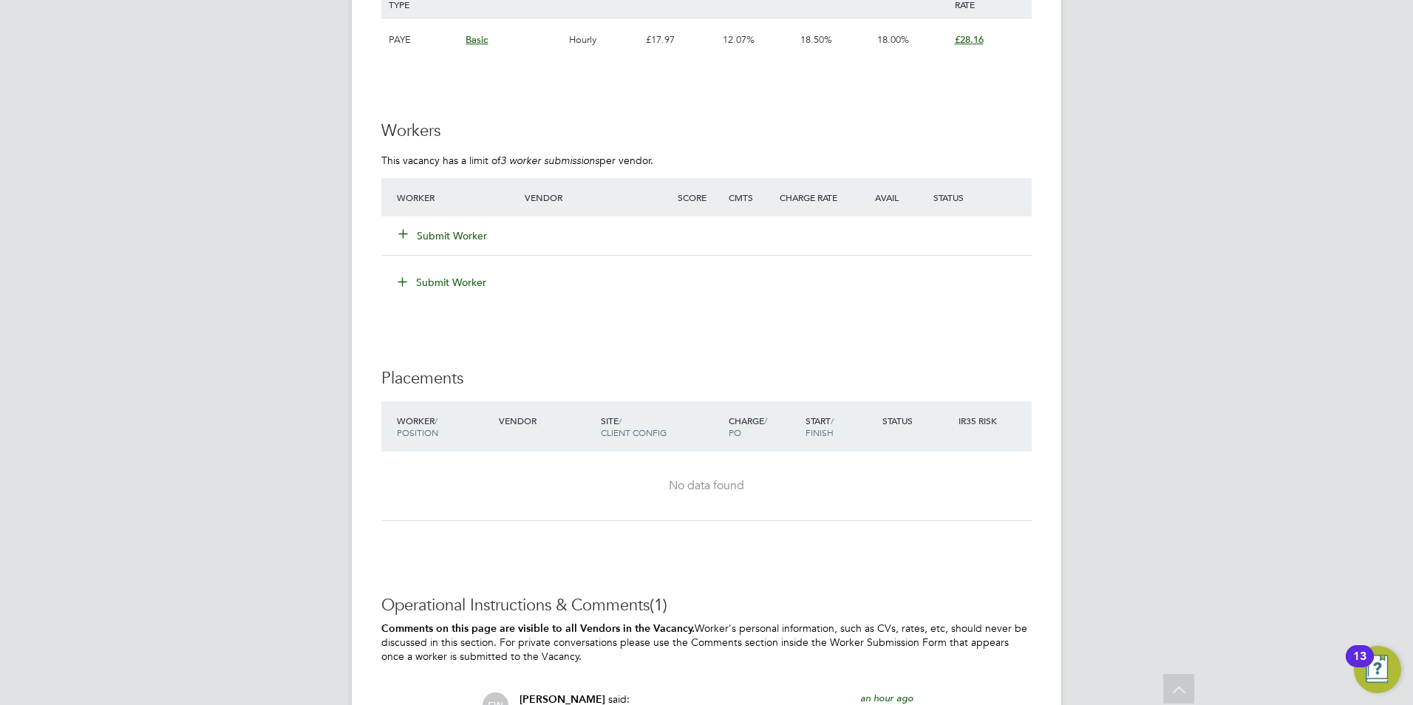
scroll to position [2652, 0]
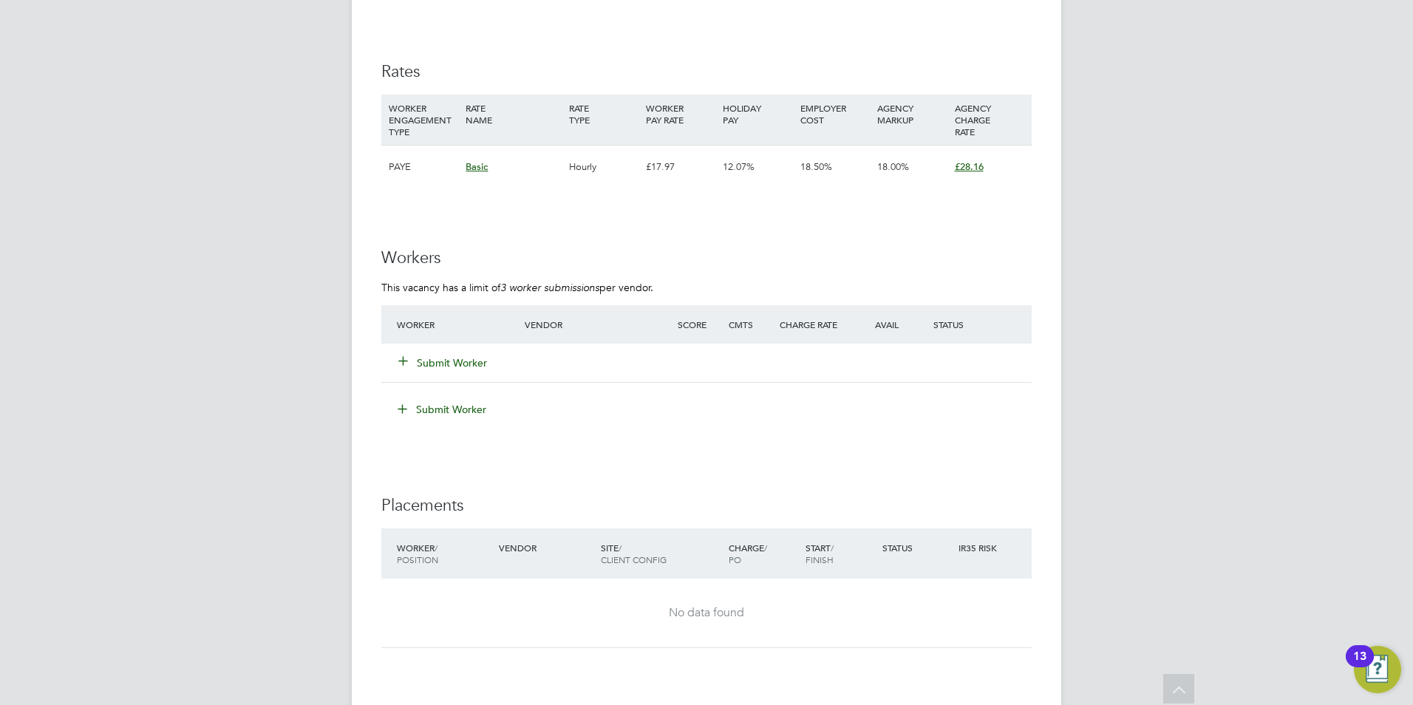
click at [398, 361] on icon at bounding box center [403, 360] width 11 height 11
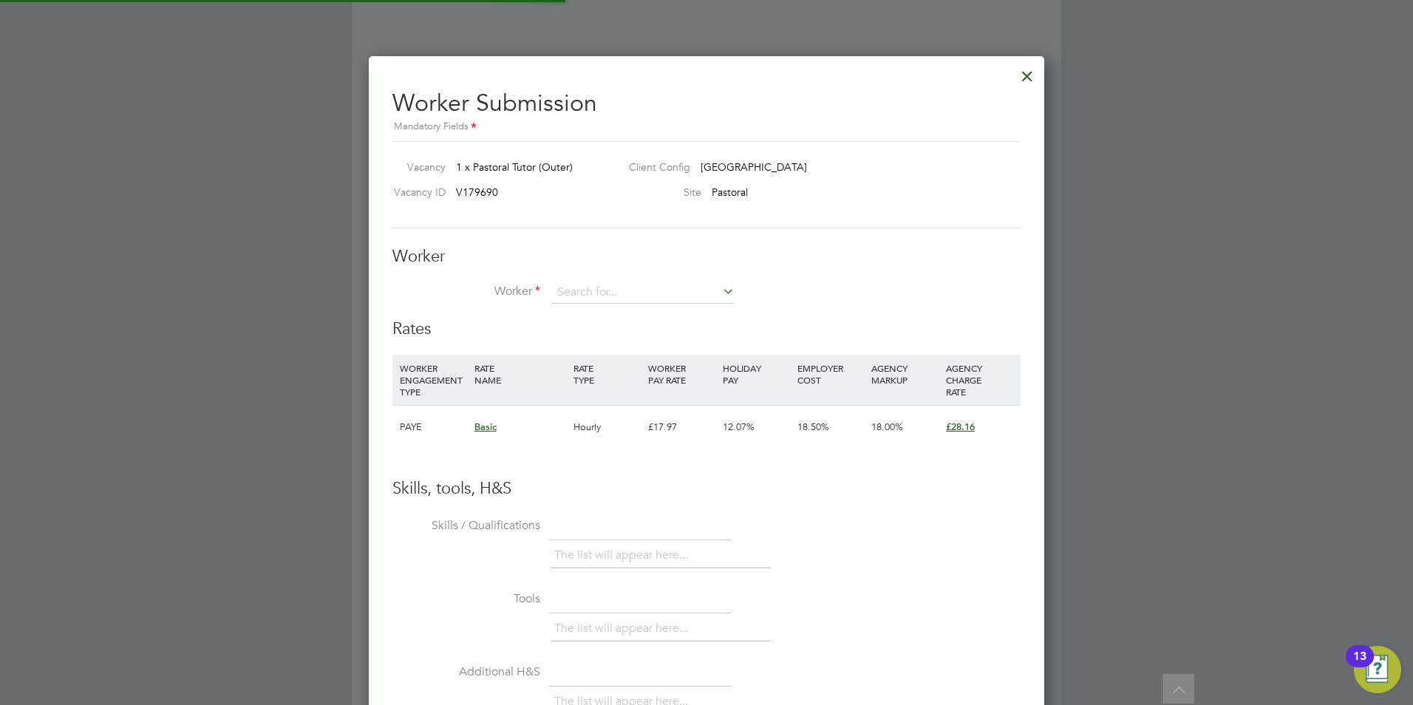
scroll to position [897, 676]
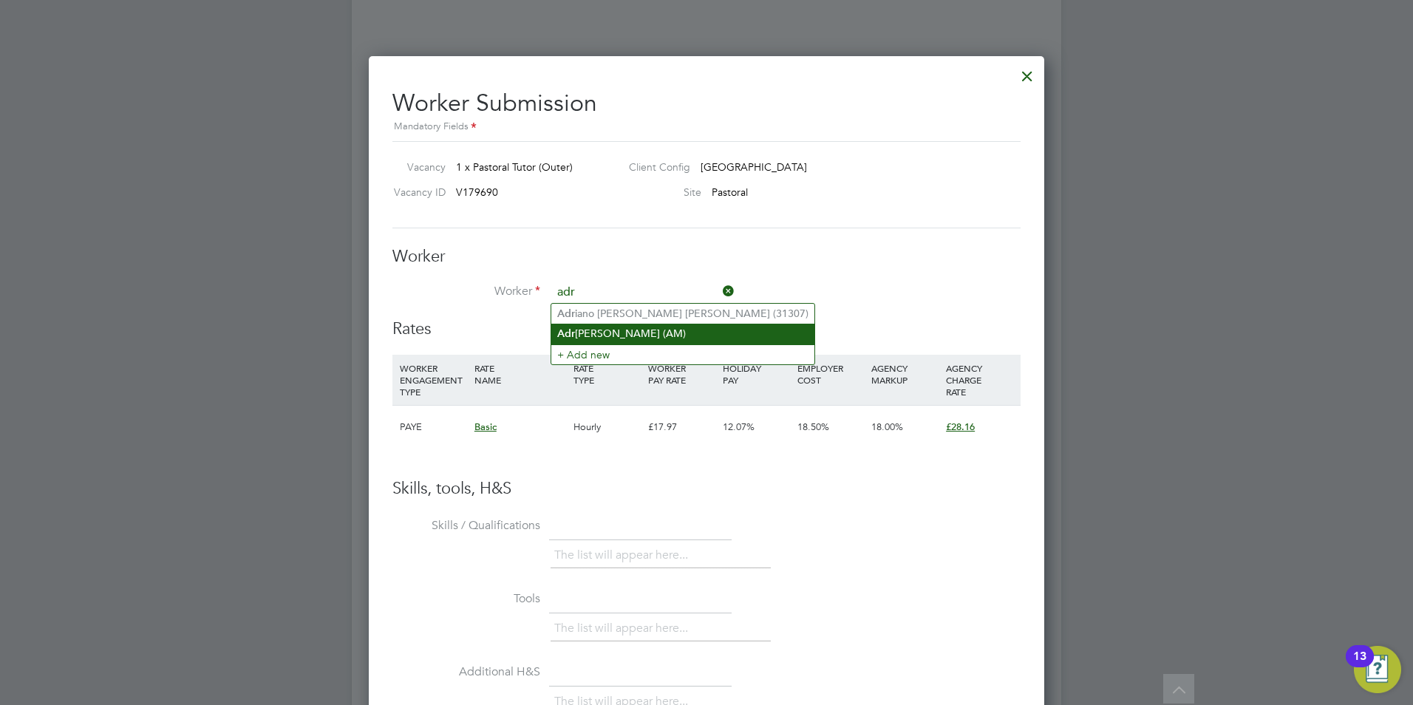
click at [582, 325] on li "Adr ian Maddix (AM)" at bounding box center [682, 334] width 263 height 20
type input "Adrian Maddix (AM)"
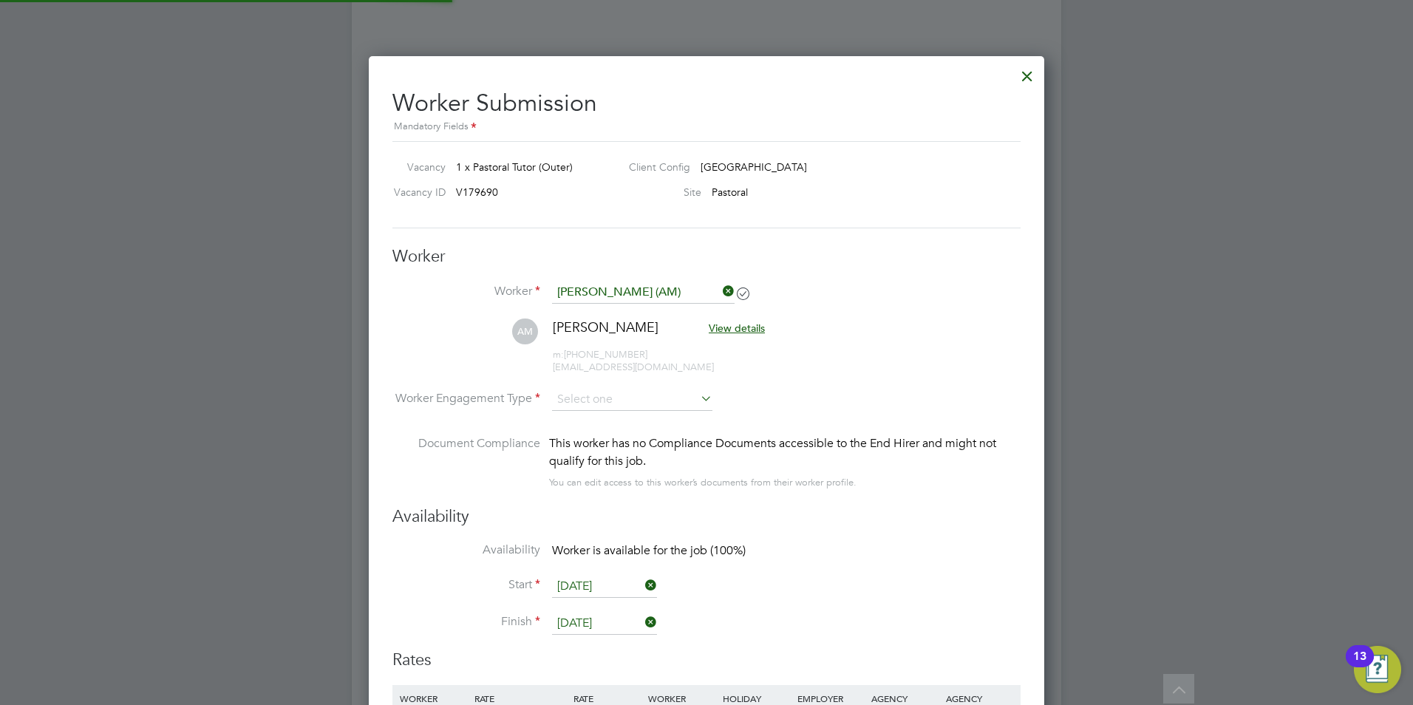
scroll to position [7, 7]
click at [670, 398] on input at bounding box center [632, 401] width 160 height 22
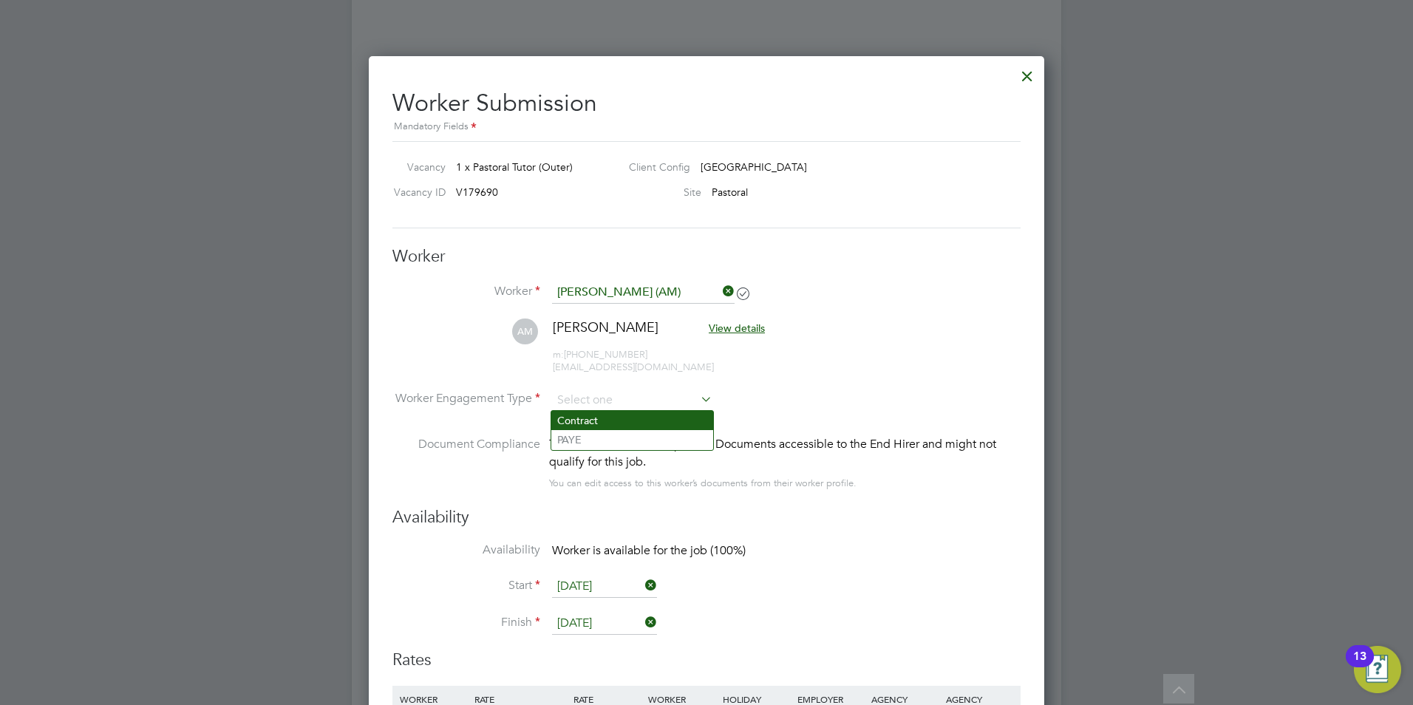
click at [659, 414] on li "Contract" at bounding box center [632, 420] width 162 height 19
type input "Contract"
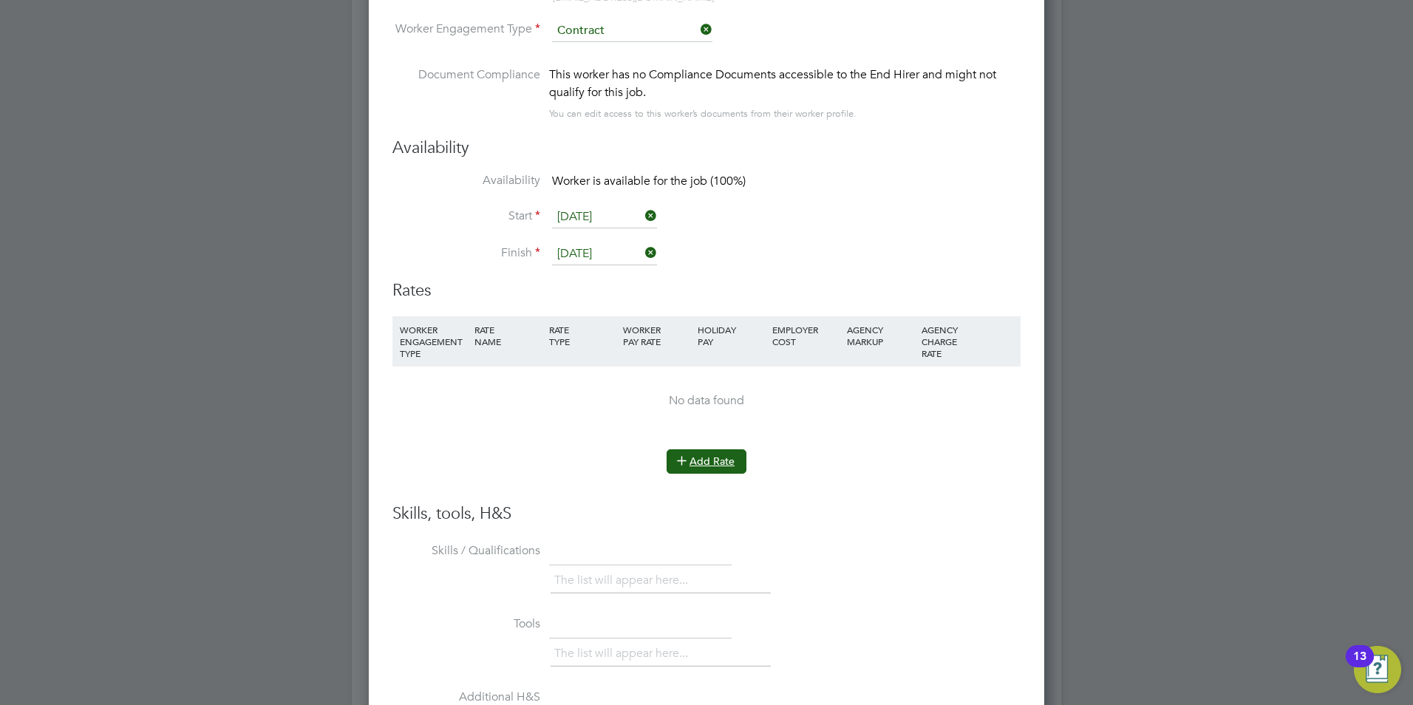
click at [697, 464] on button "Add Rate" at bounding box center [707, 461] width 80 height 24
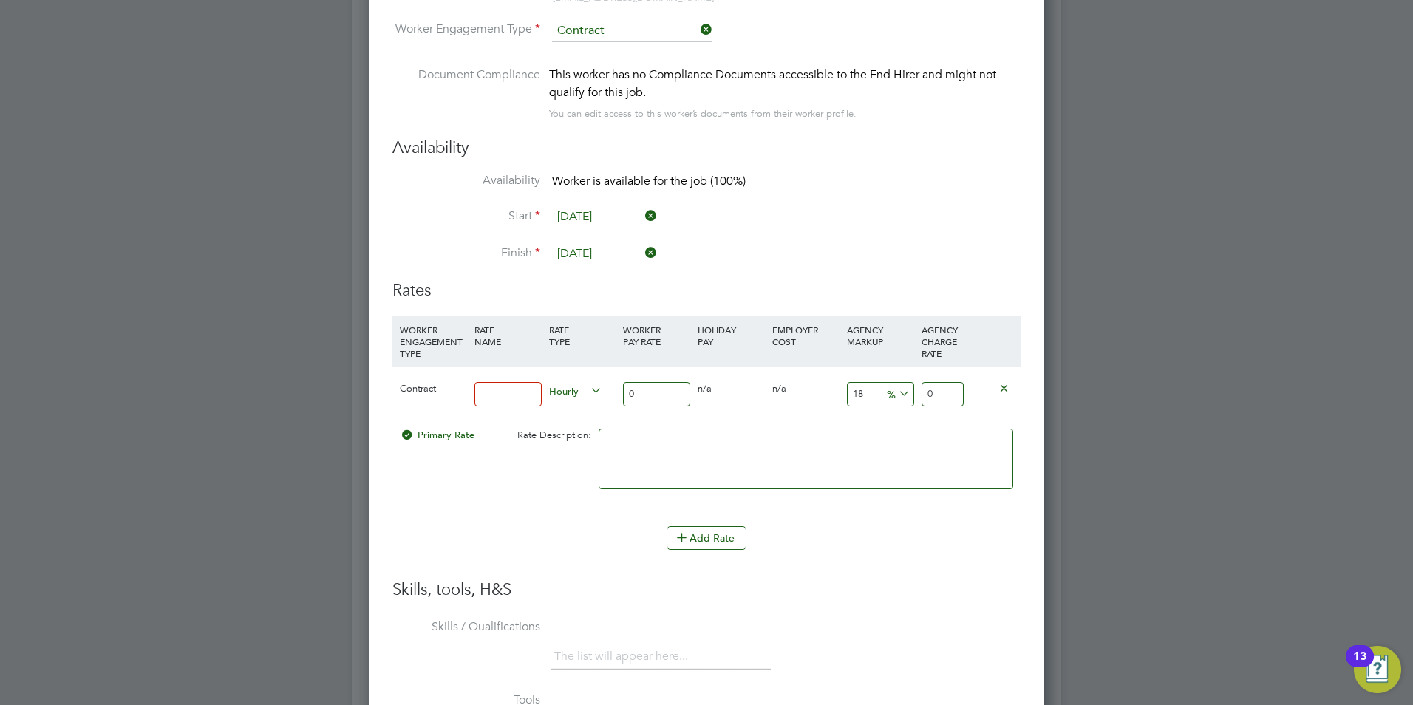
click at [508, 397] on input at bounding box center [508, 394] width 67 height 24
type input "basic"
drag, startPoint x: 669, startPoint y: 396, endPoint x: 586, endPoint y: 396, distance: 82.8
click at [586, 396] on div "Contract basic Hourly 0 0 n/a 0 n/a 18 0 % 0" at bounding box center [707, 394] width 628 height 55
type input "2"
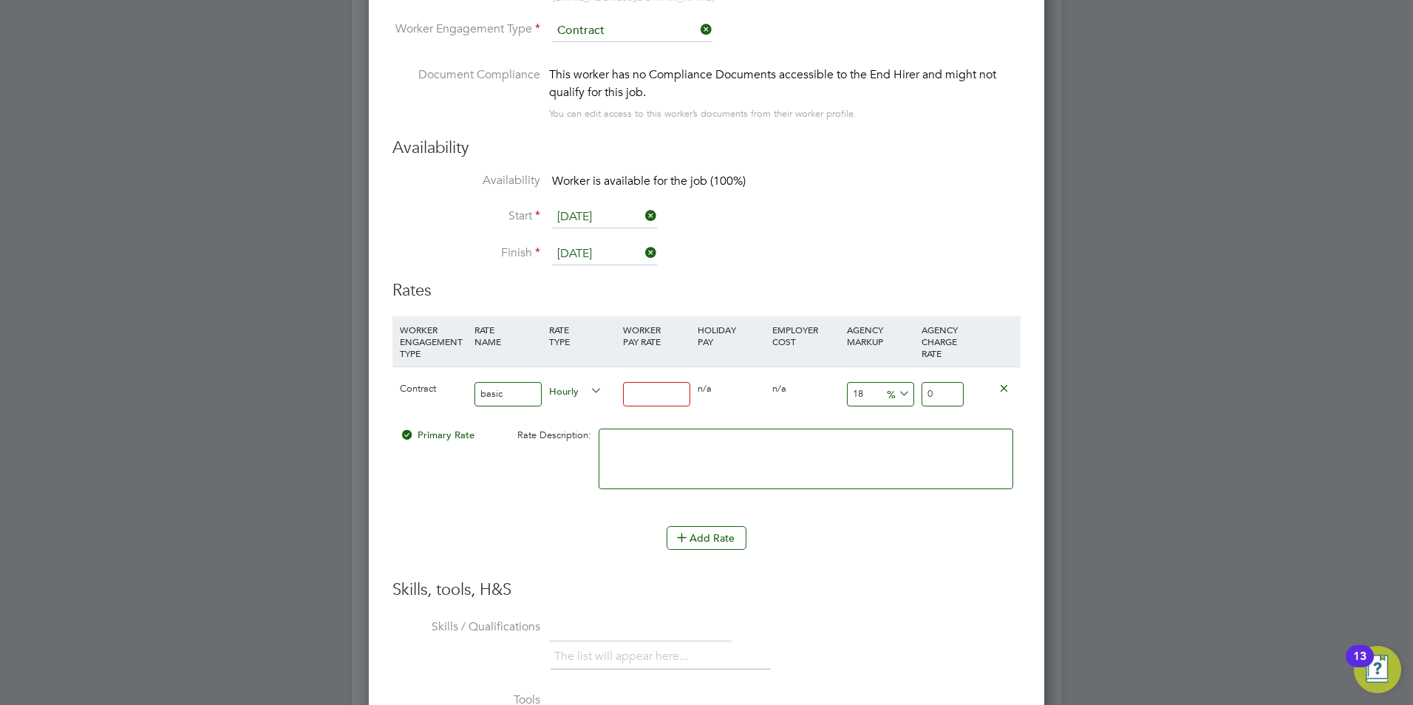
type input "2.36"
type input "25"
type input "29.5"
type input "25"
drag, startPoint x: 880, startPoint y: 390, endPoint x: 856, endPoint y: 390, distance: 23.7
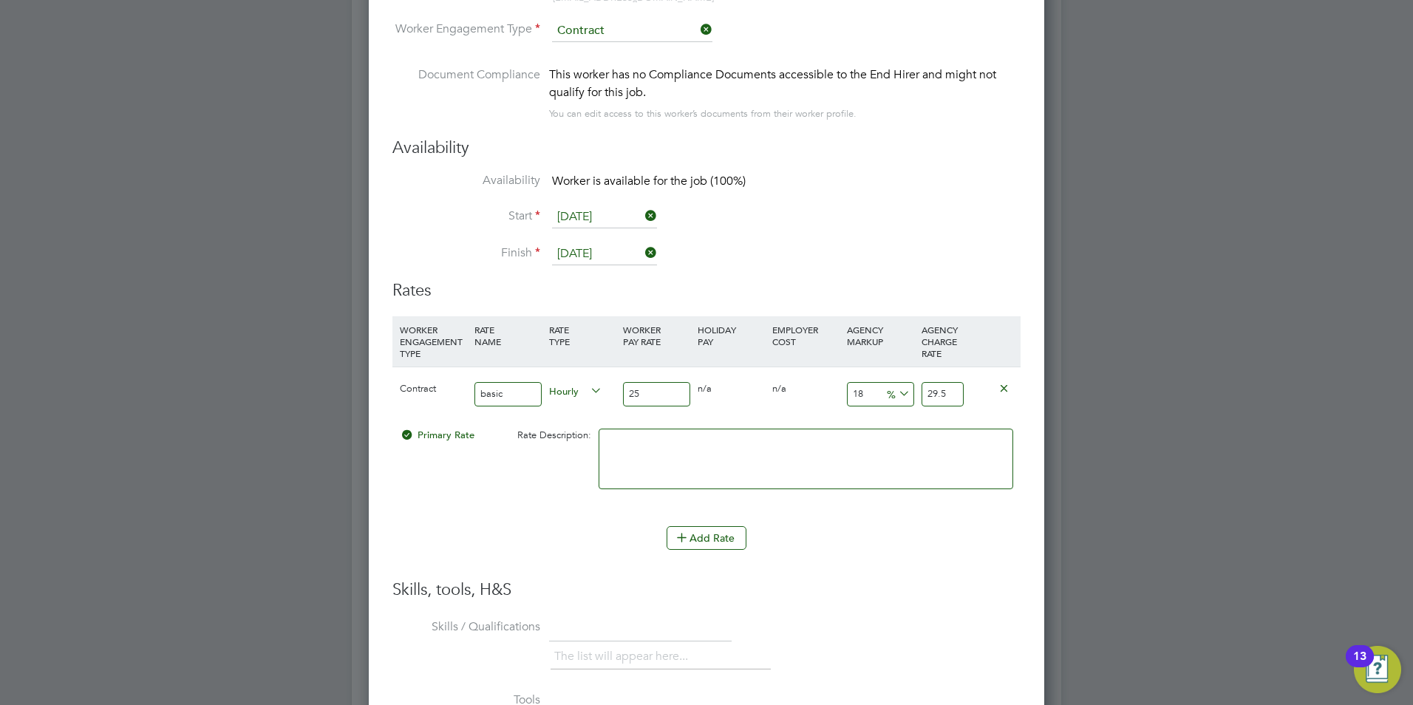
click at [847, 385] on input "18" at bounding box center [880, 394] width 67 height 24
type input "2"
type input "25.5"
type input "23"
type input "30.75"
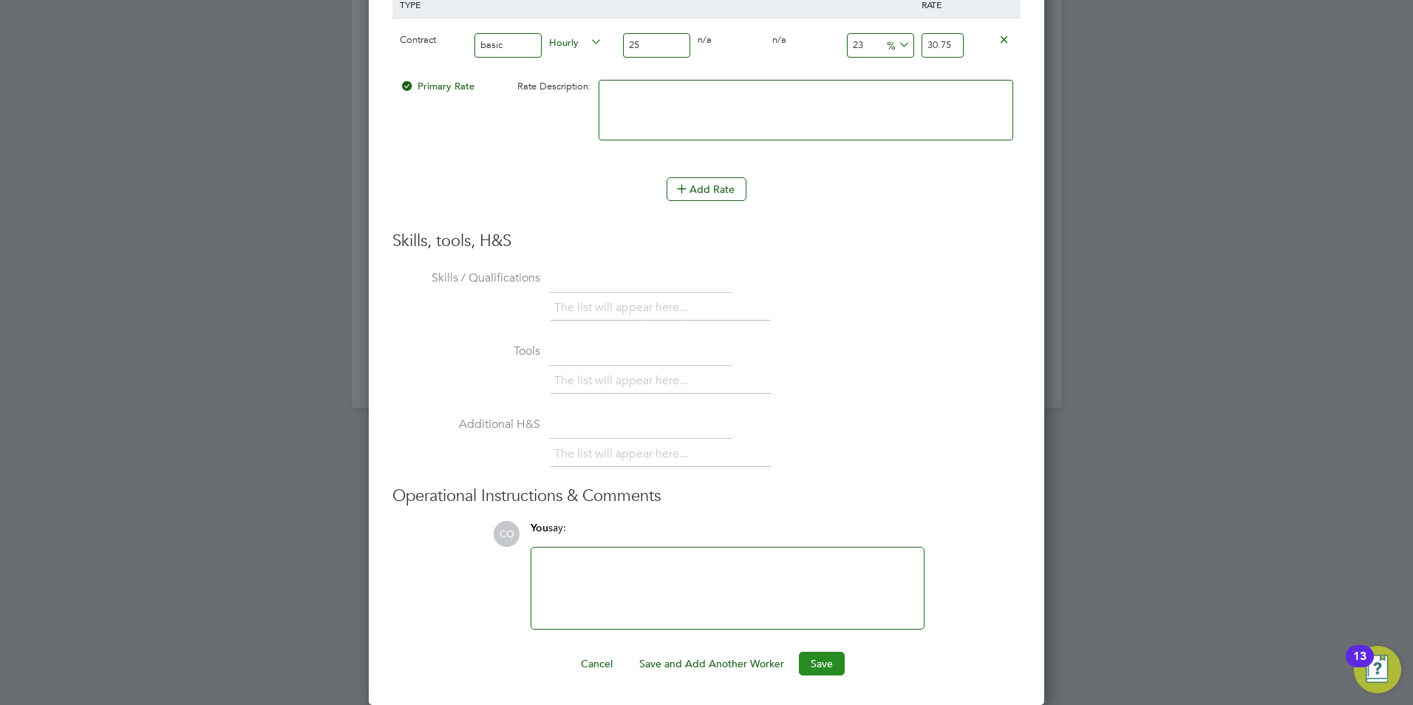
type input "23"
click at [817, 660] on button "Save" at bounding box center [822, 664] width 46 height 24
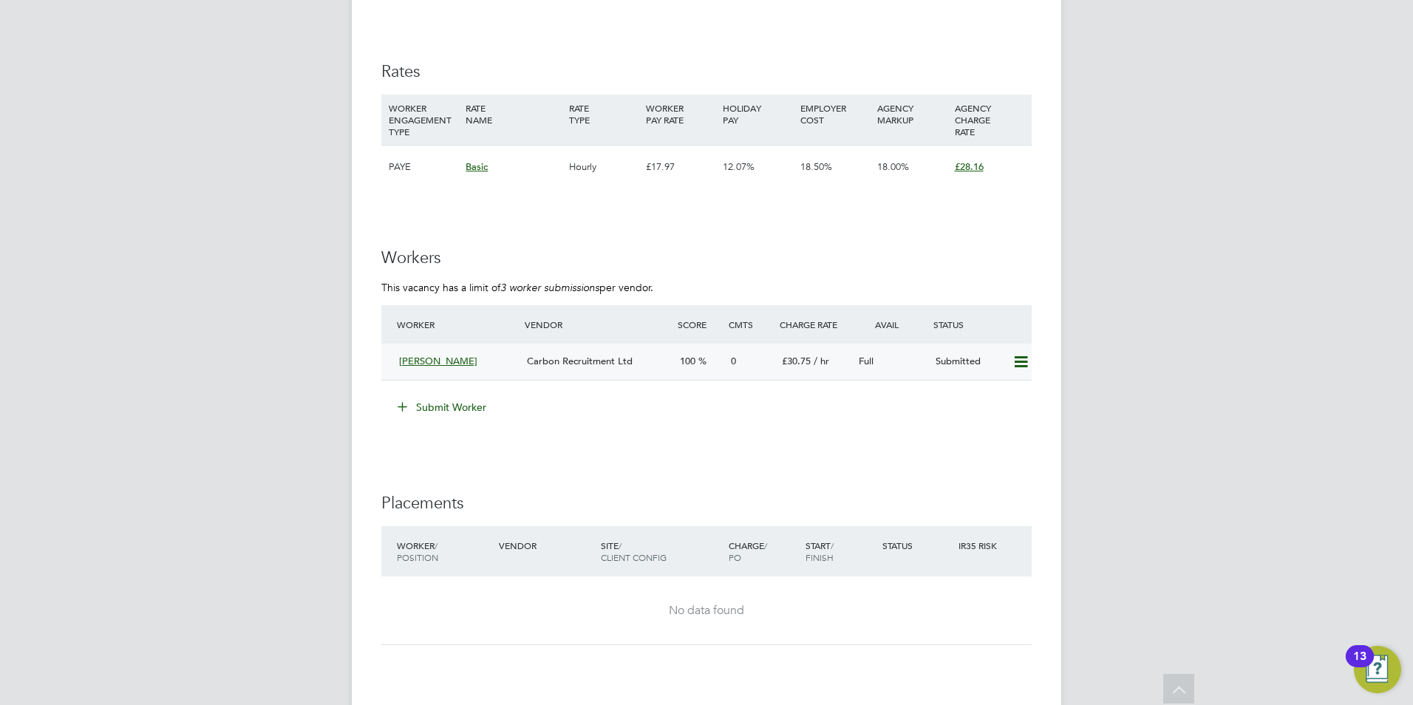
click at [394, 361] on div "[PERSON_NAME]" at bounding box center [457, 362] width 128 height 24
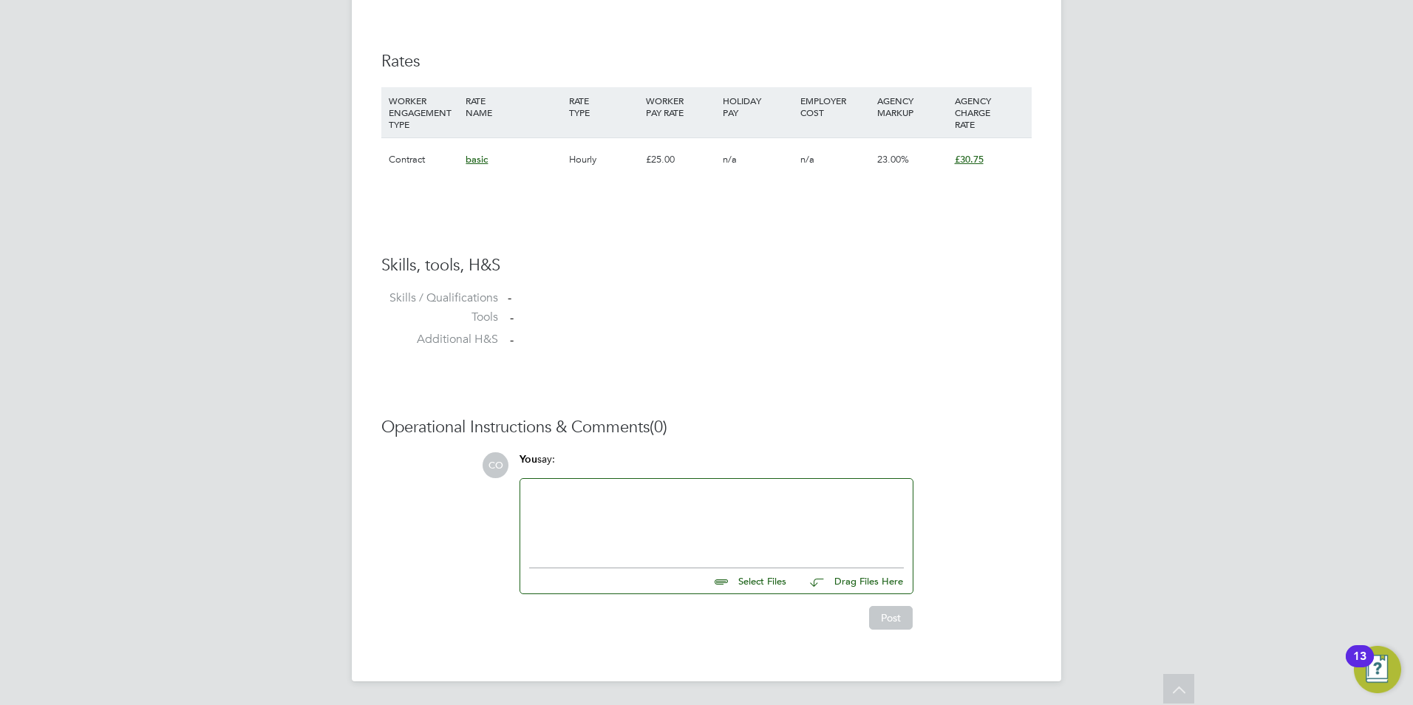
click at [753, 580] on input "file" at bounding box center [793, 578] width 222 height 21
type input "C:\fakepath\Adrian-Maddix_20087652.docx"
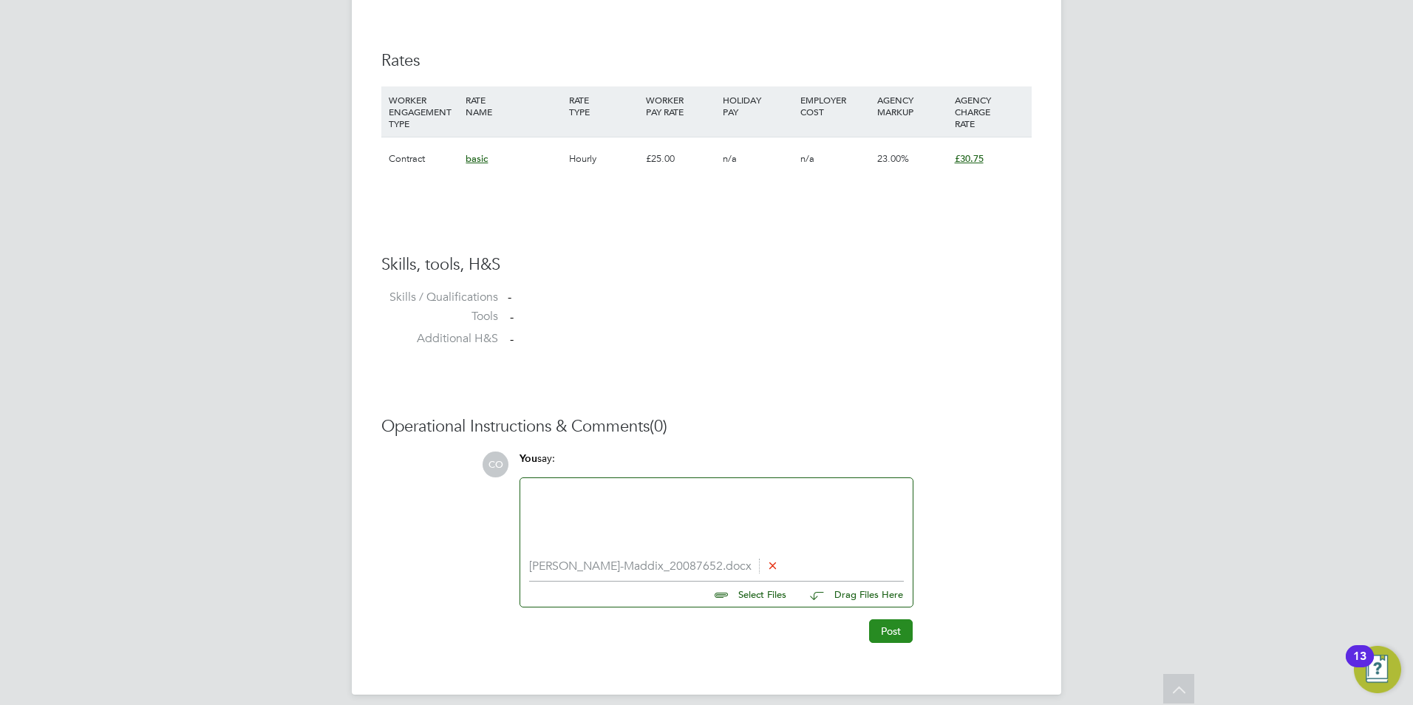
click at [883, 629] on button "Post" at bounding box center [891, 631] width 44 height 24
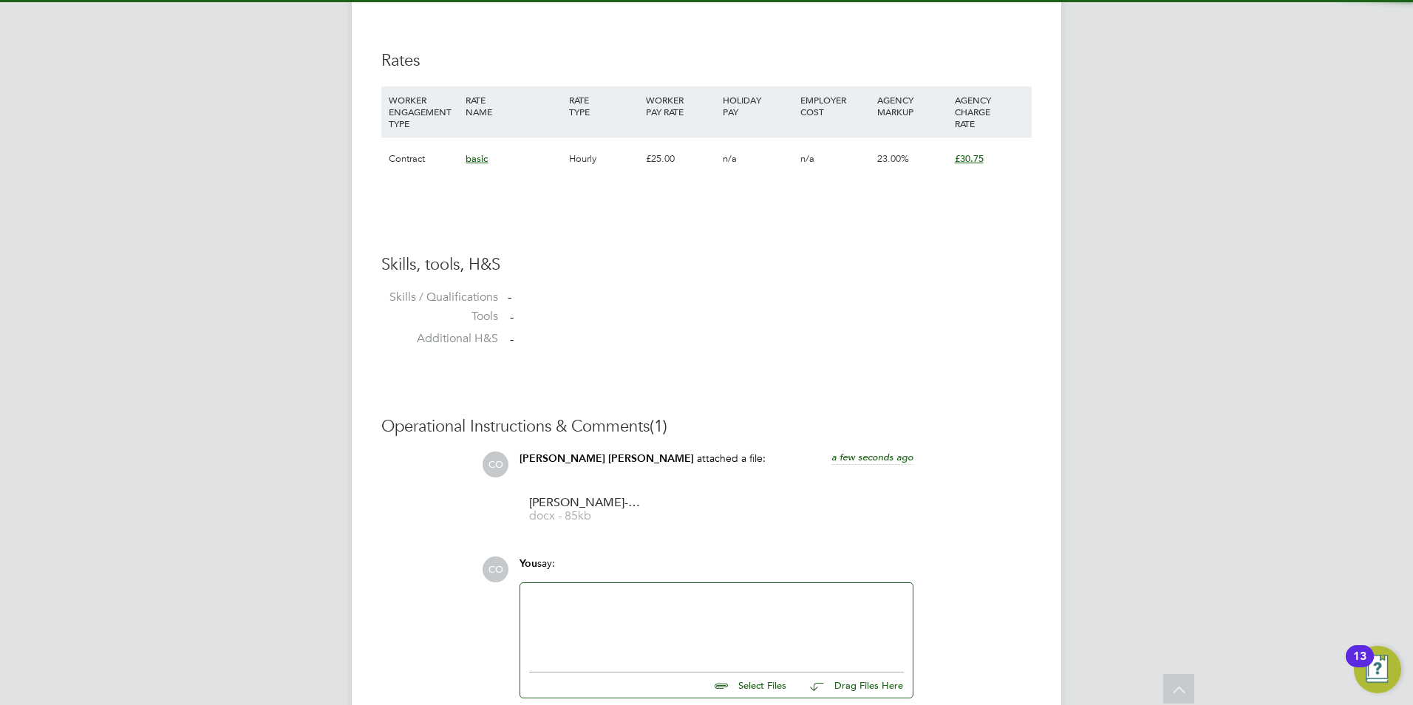
click at [696, 611] on div at bounding box center [716, 624] width 375 height 64
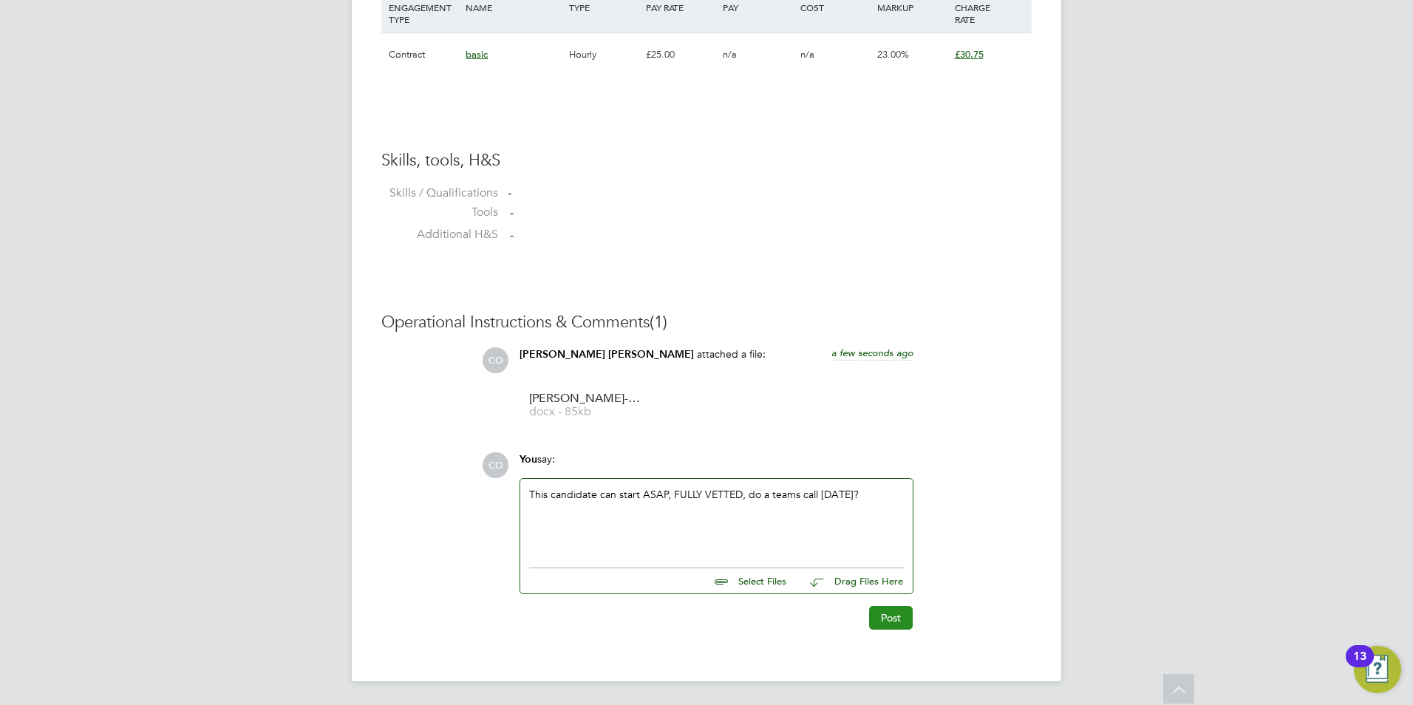
click at [883, 622] on button "Post" at bounding box center [891, 618] width 44 height 24
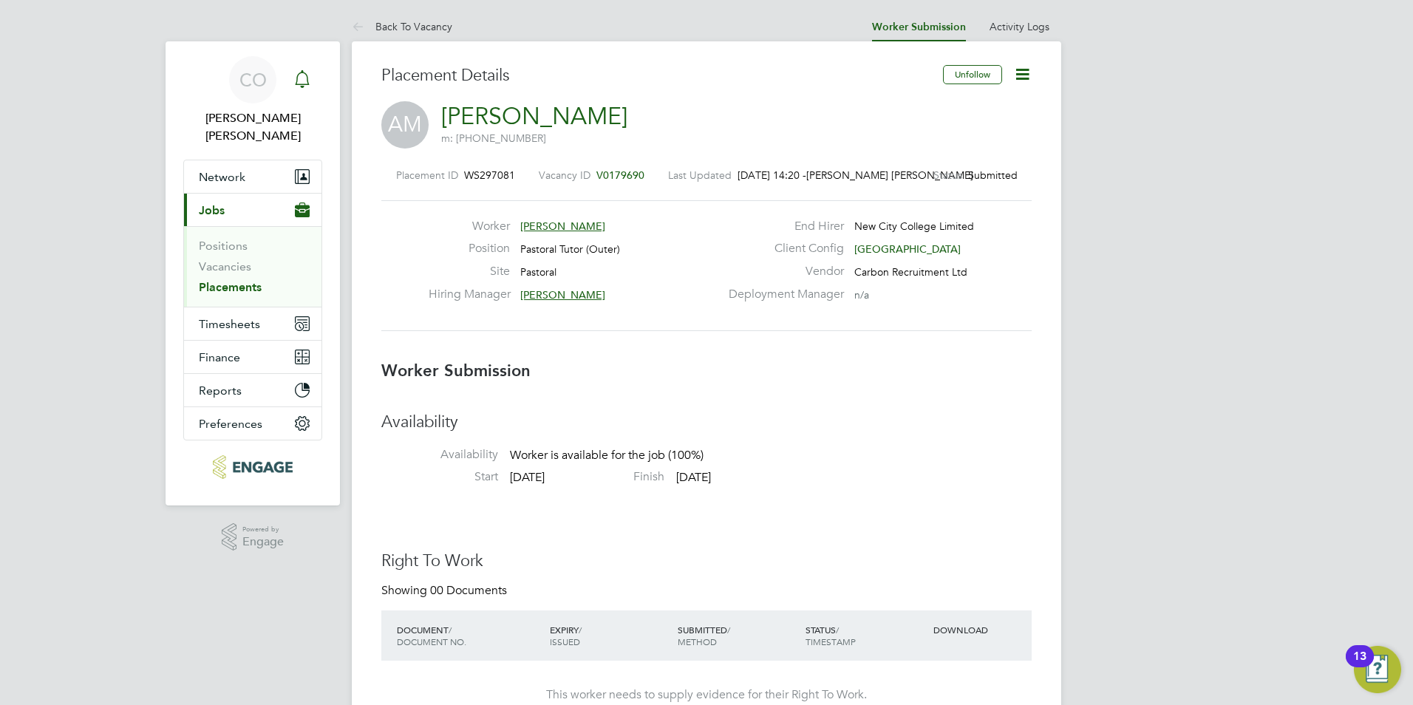
click at [288, 75] on div "Main navigation" at bounding box center [303, 80] width 30 height 30
click at [293, 74] on icon "Main navigation" at bounding box center [302, 79] width 18 height 18
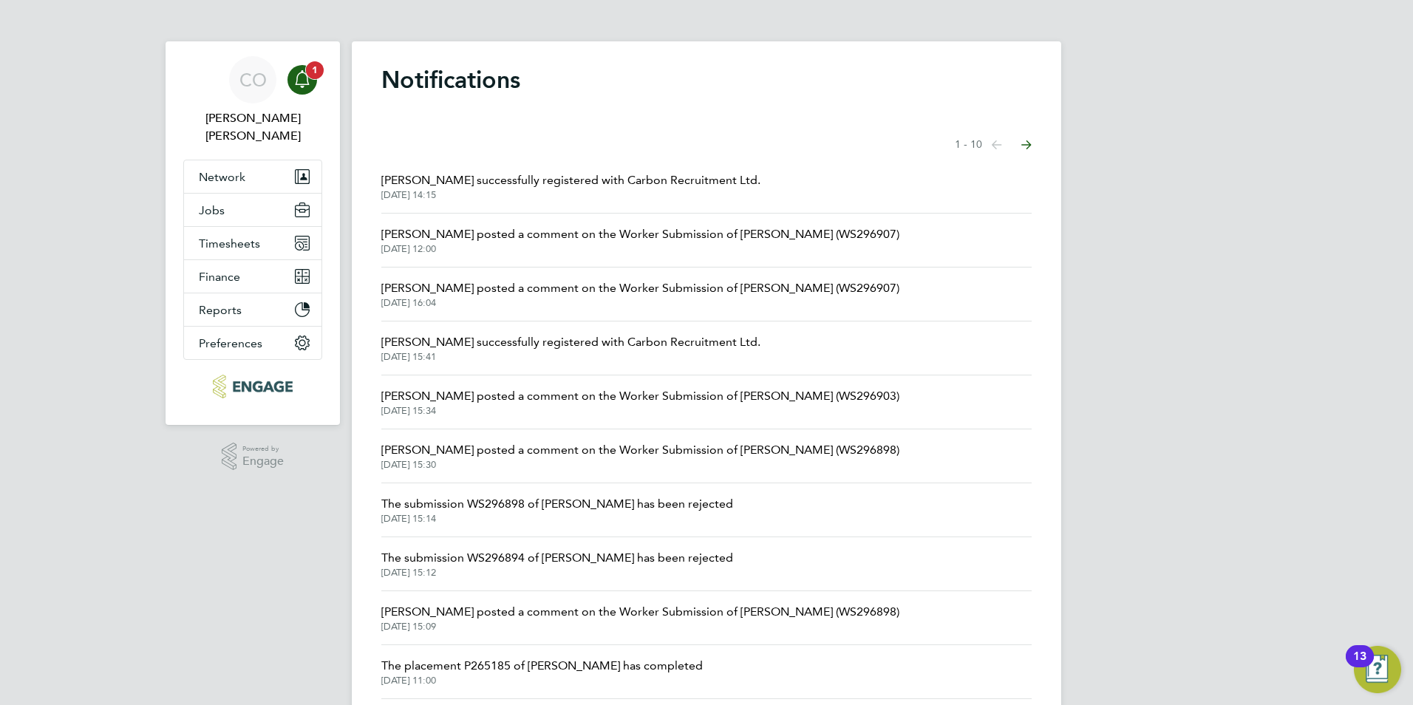
click at [296, 73] on icon "Main navigation" at bounding box center [302, 79] width 18 height 18
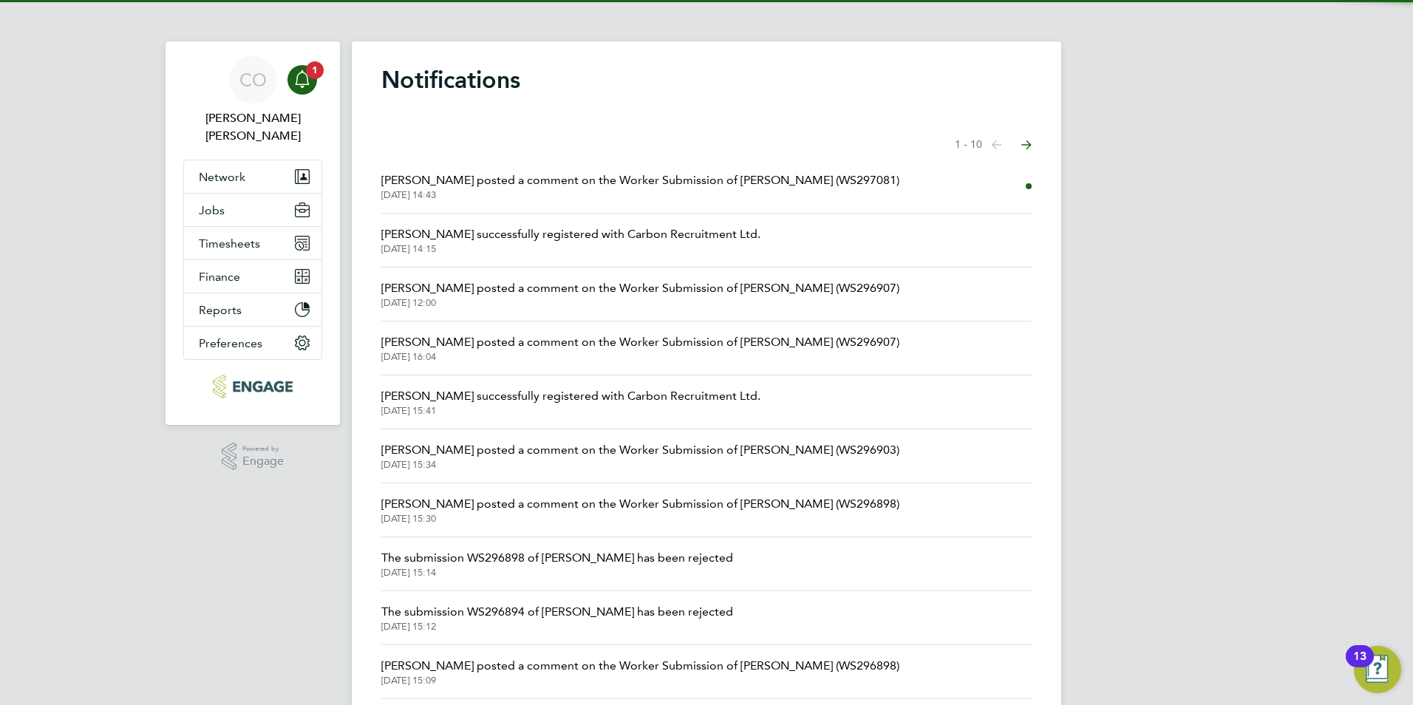
click at [502, 177] on span "[PERSON_NAME] posted a comment on the Worker Submission of [PERSON_NAME] (WS297…" at bounding box center [640, 181] width 518 height 18
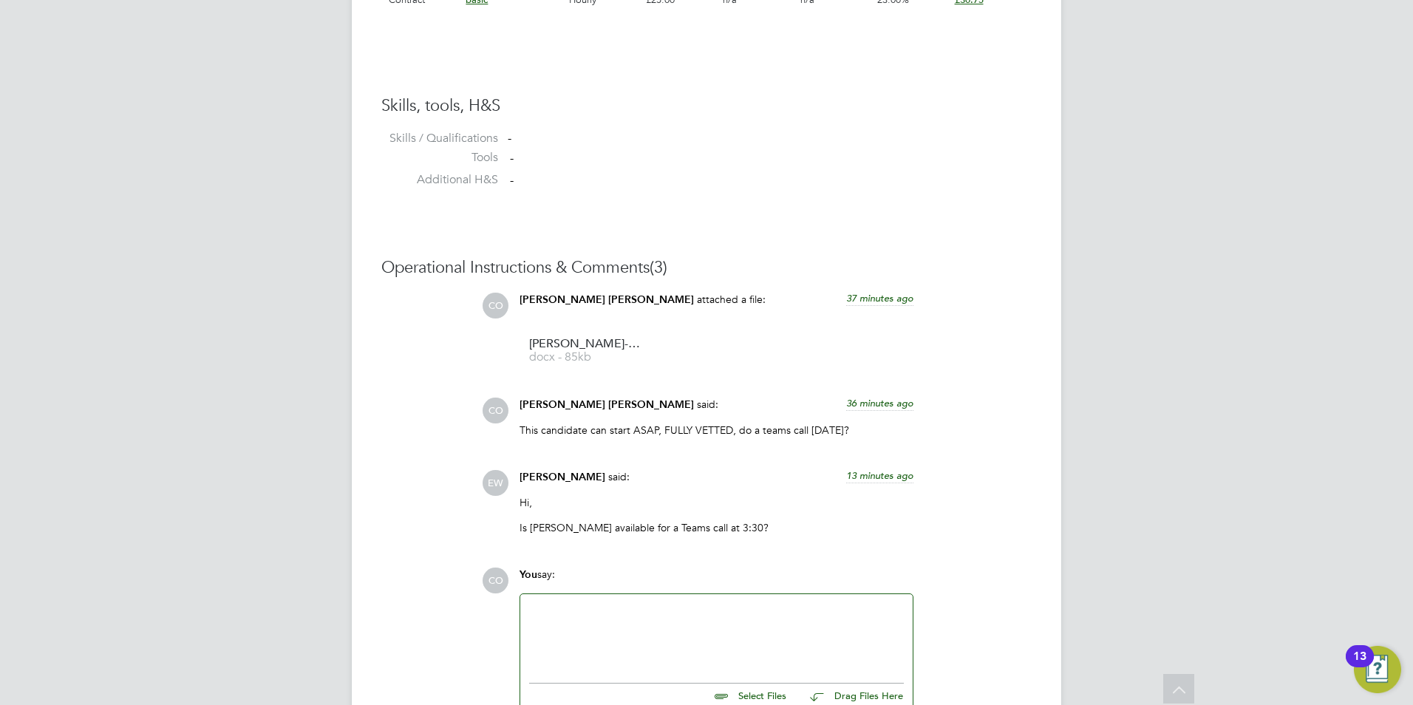
scroll to position [1253, 0]
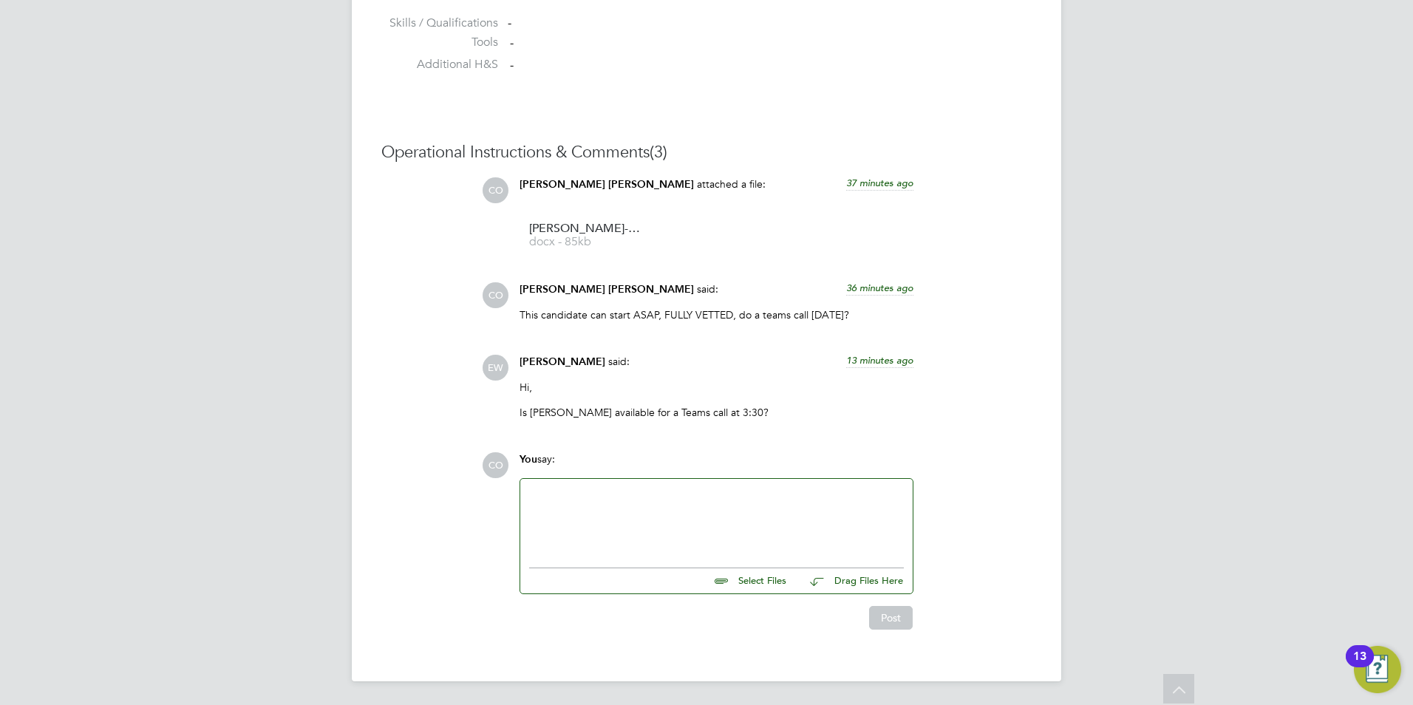
click at [713, 515] on div at bounding box center [716, 520] width 375 height 64
click at [900, 619] on button "Post" at bounding box center [891, 618] width 44 height 24
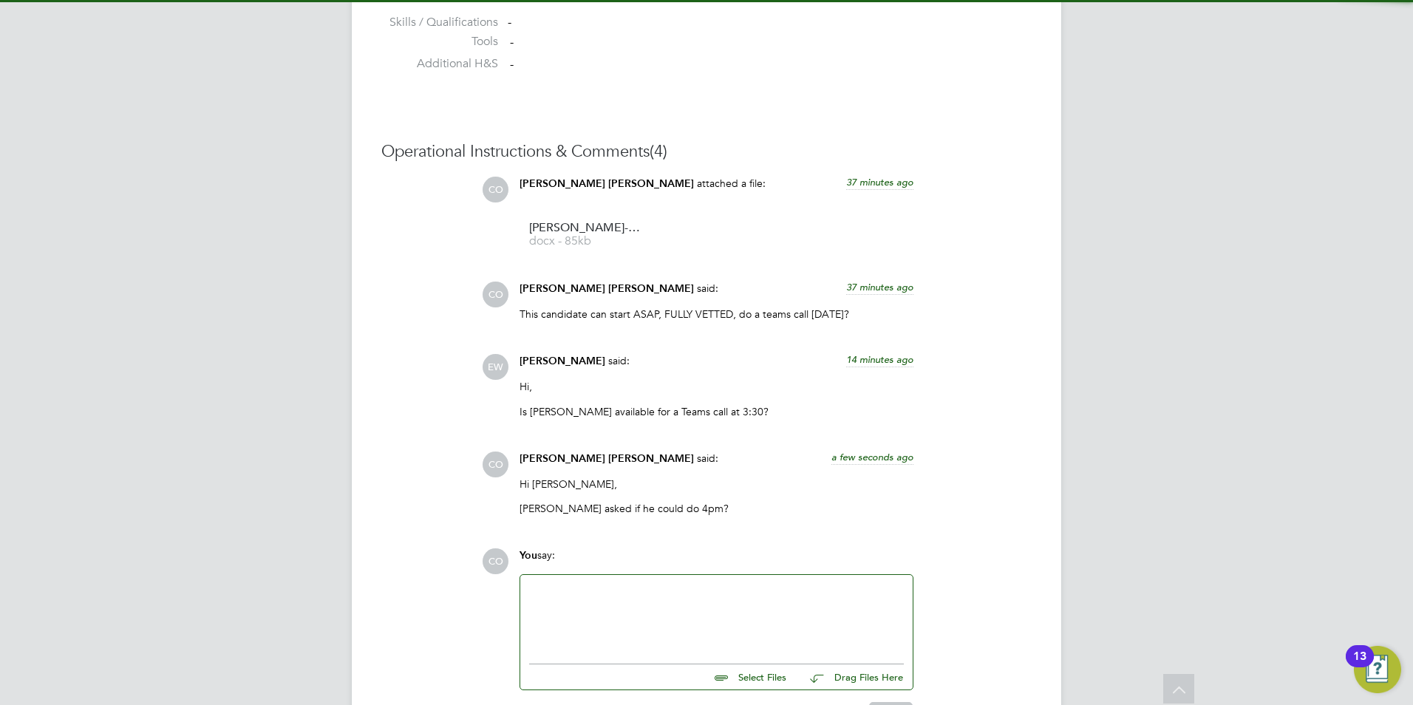
click at [808, 613] on div at bounding box center [716, 616] width 375 height 64
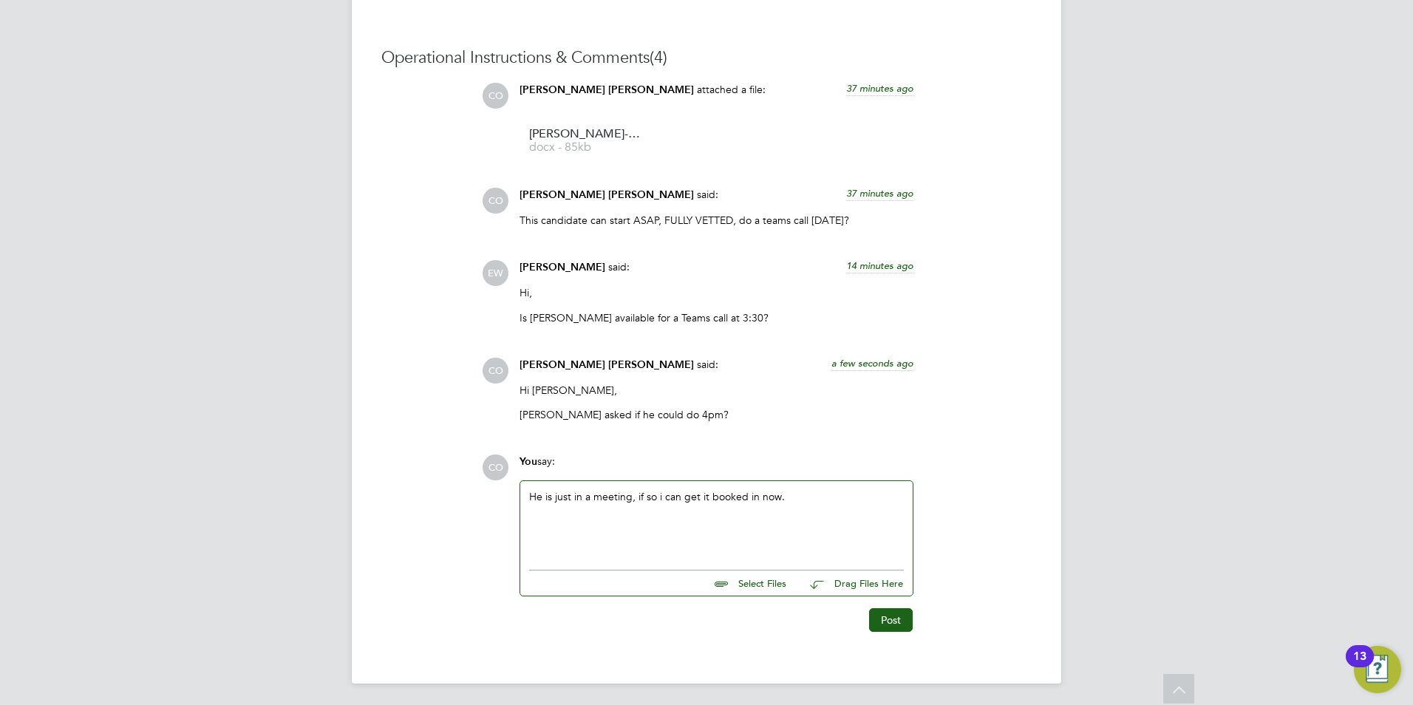
scroll to position [1350, 0]
click at [877, 625] on button "Post" at bounding box center [891, 618] width 44 height 24
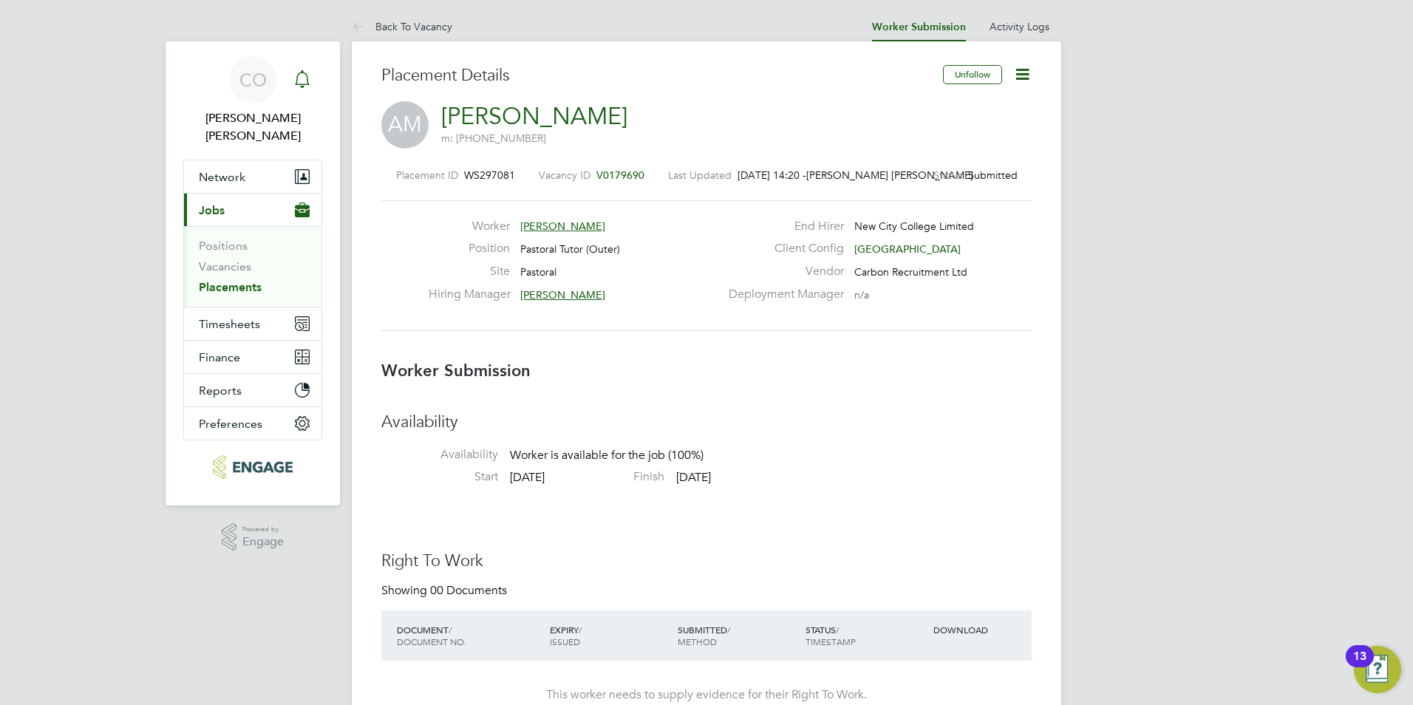
click at [291, 80] on div "Main navigation" at bounding box center [303, 80] width 30 height 30
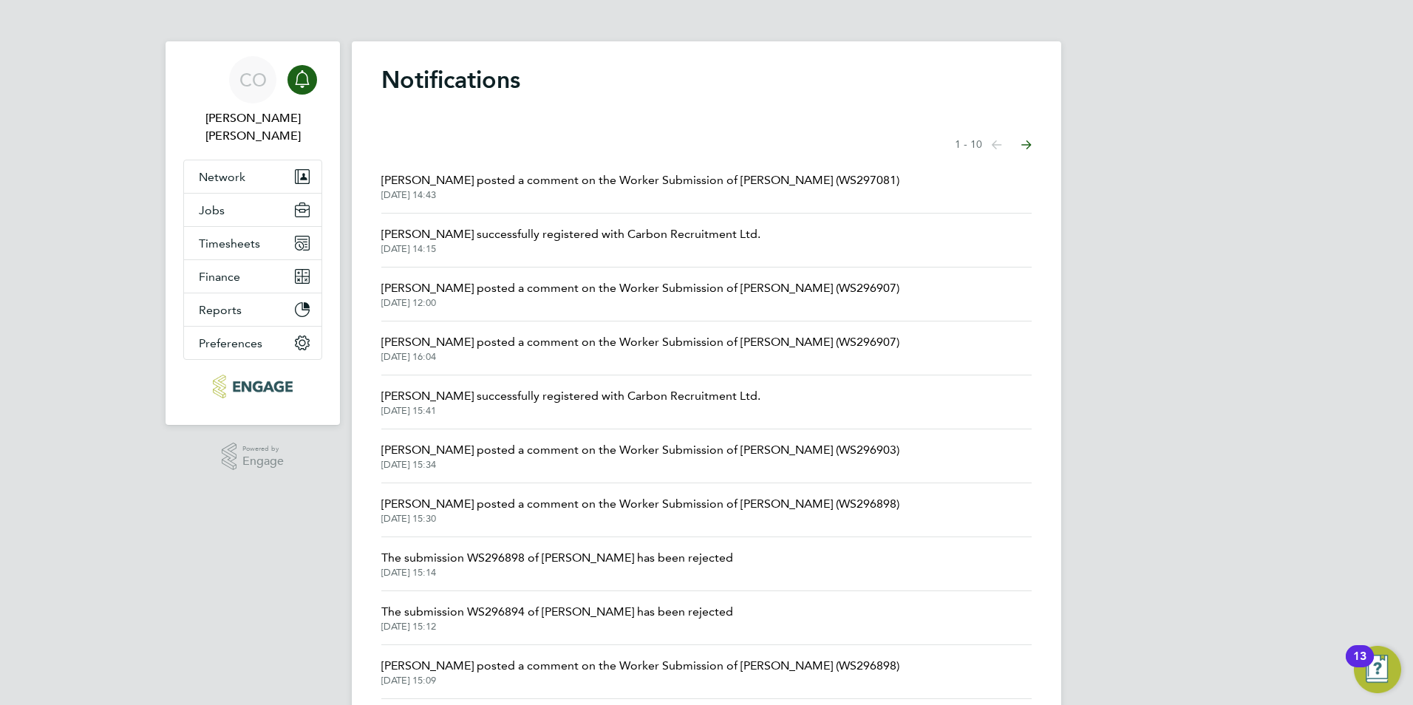
click at [512, 169] on li "[PERSON_NAME] posted a comment on the Worker Submission of [PERSON_NAME] (WS297…" at bounding box center [706, 187] width 651 height 54
click at [301, 73] on icon "Main navigation" at bounding box center [302, 77] width 14 height 15
click at [527, 189] on span "[PERSON_NAME] posted a comment on the Worker Submission of [PERSON_NAME] (WS297…" at bounding box center [640, 181] width 518 height 18
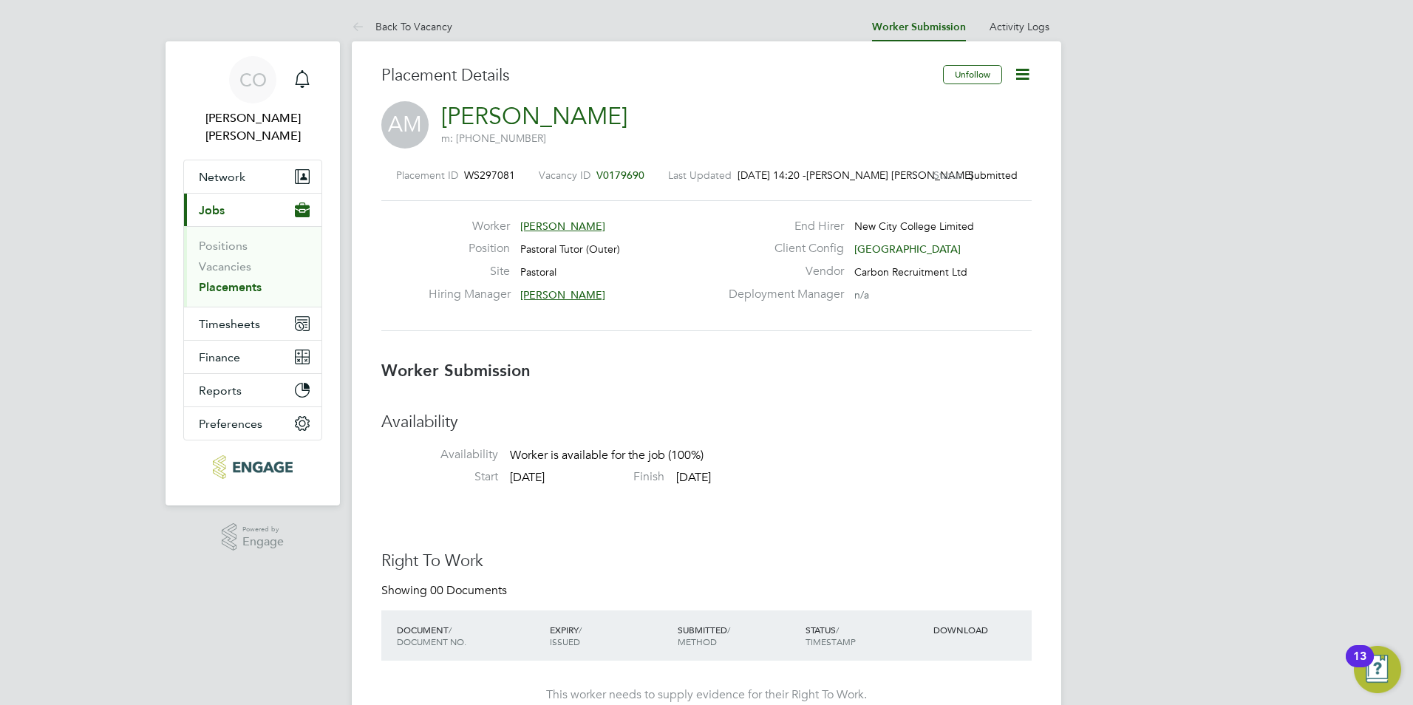
click at [669, 227] on div "Worker Adrian Maddix" at bounding box center [574, 230] width 291 height 23
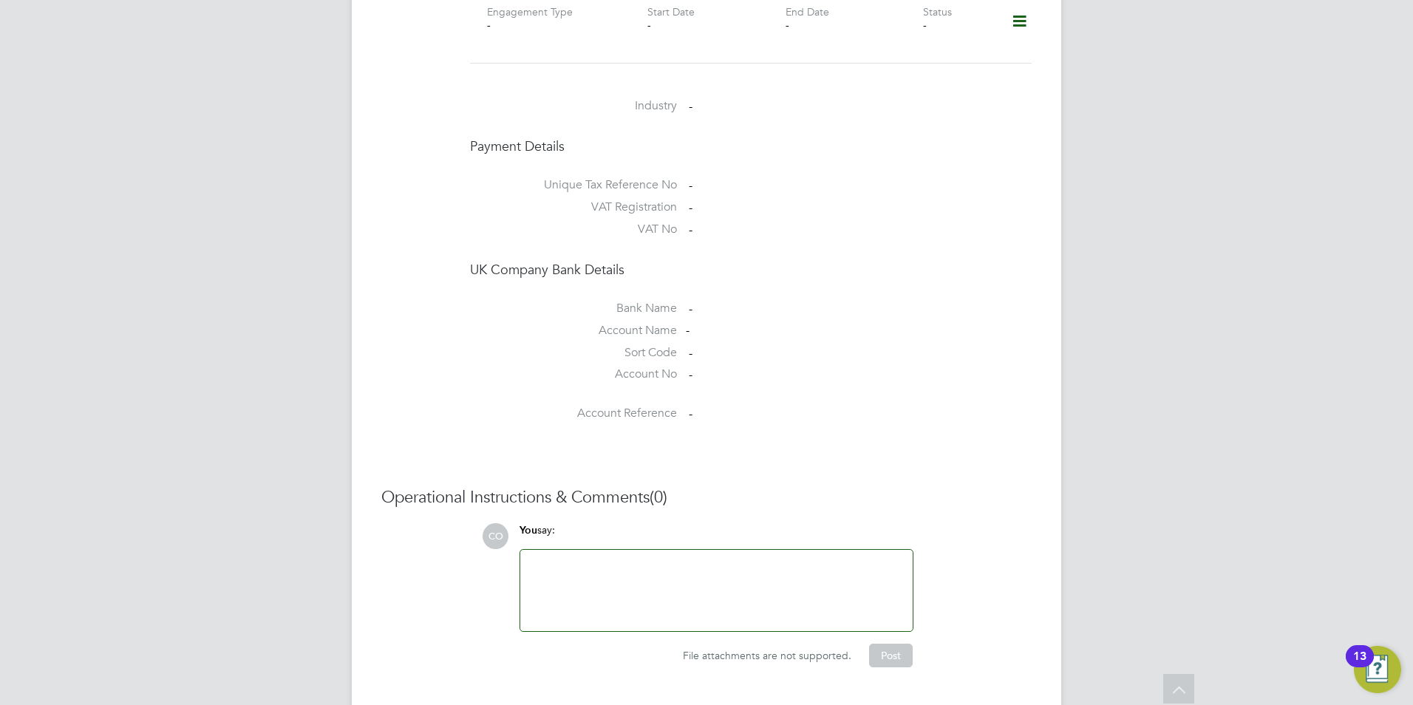
scroll to position [1091, 0]
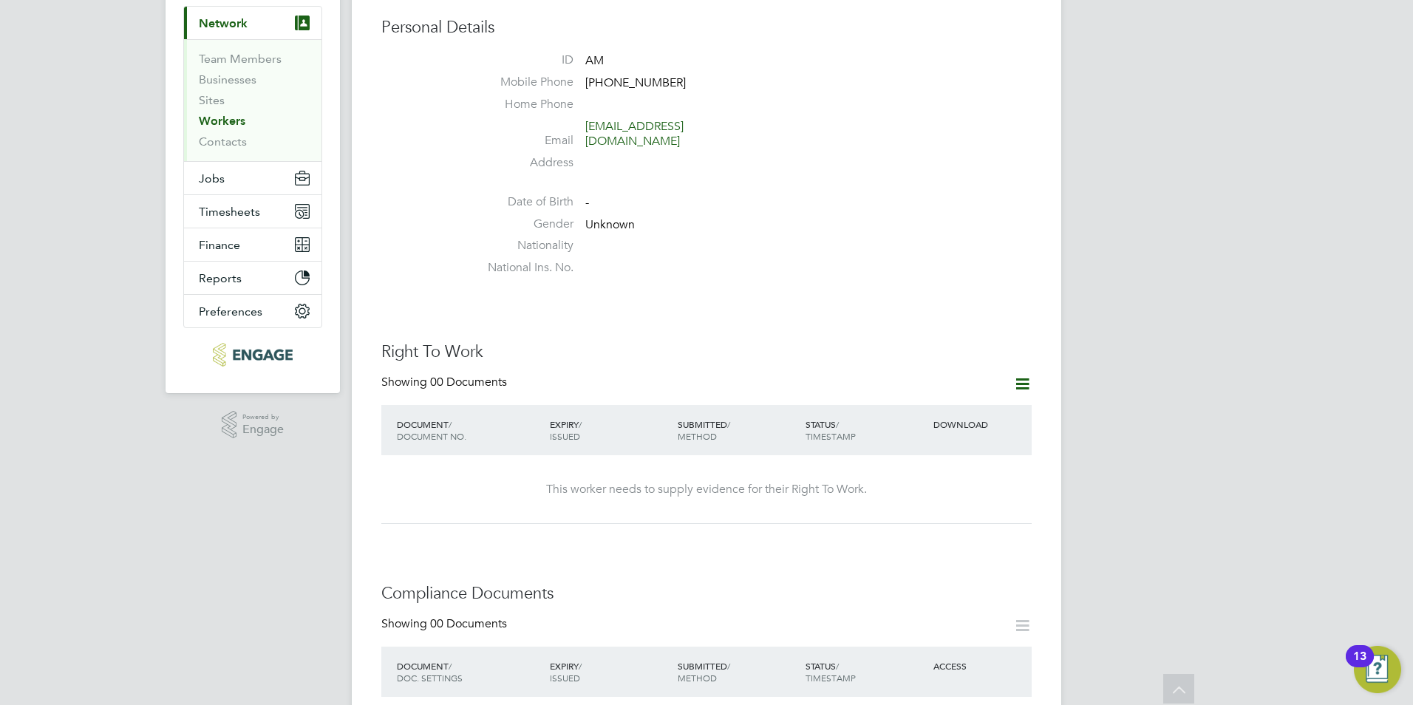
scroll to position [0, 0]
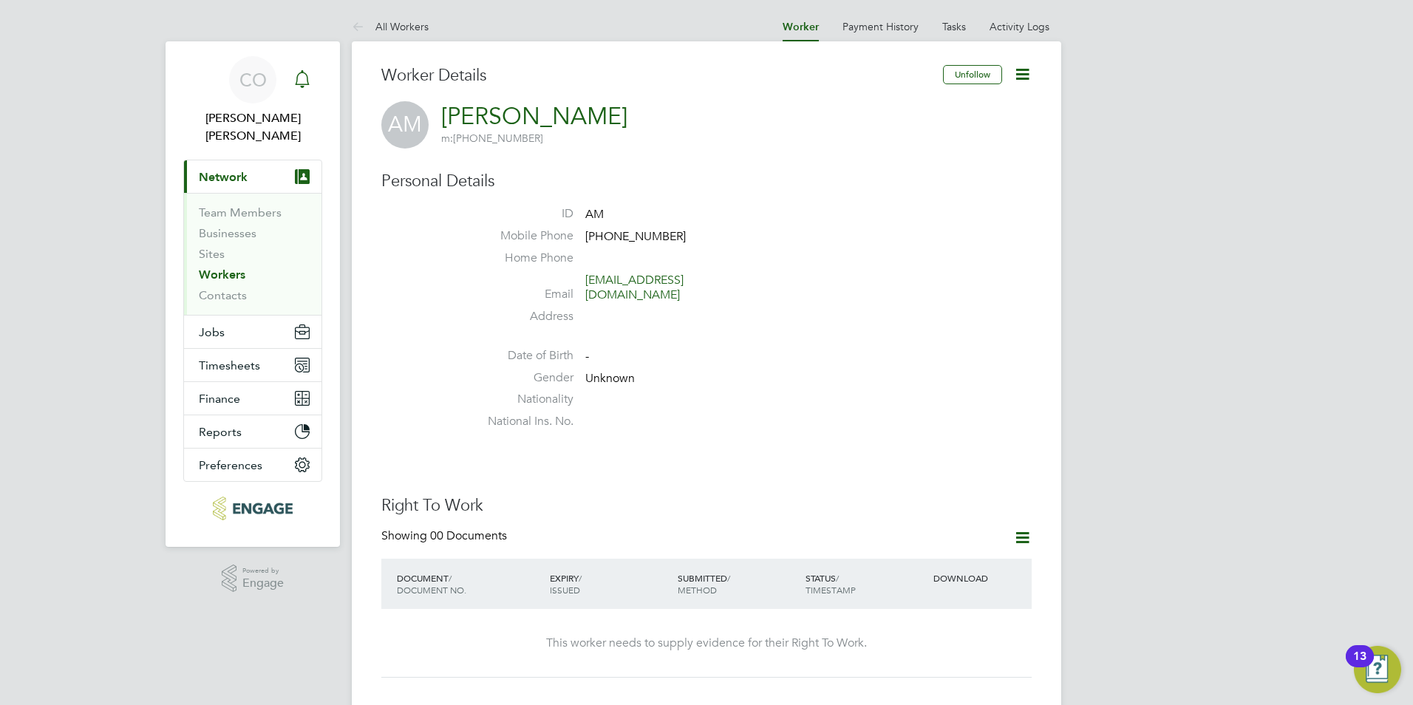
click at [293, 72] on icon "Main navigation" at bounding box center [302, 79] width 18 height 18
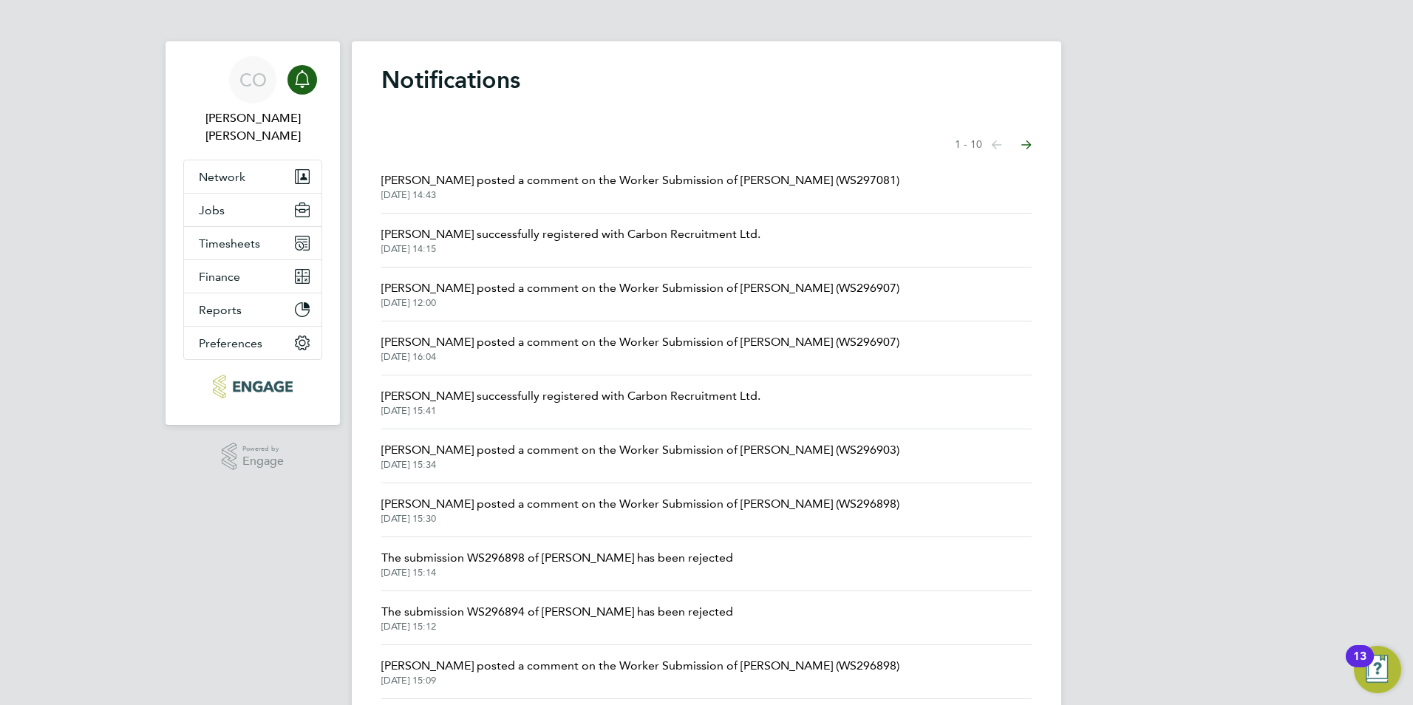
click at [495, 189] on span "[DATE] 14:43" at bounding box center [640, 195] width 518 height 12
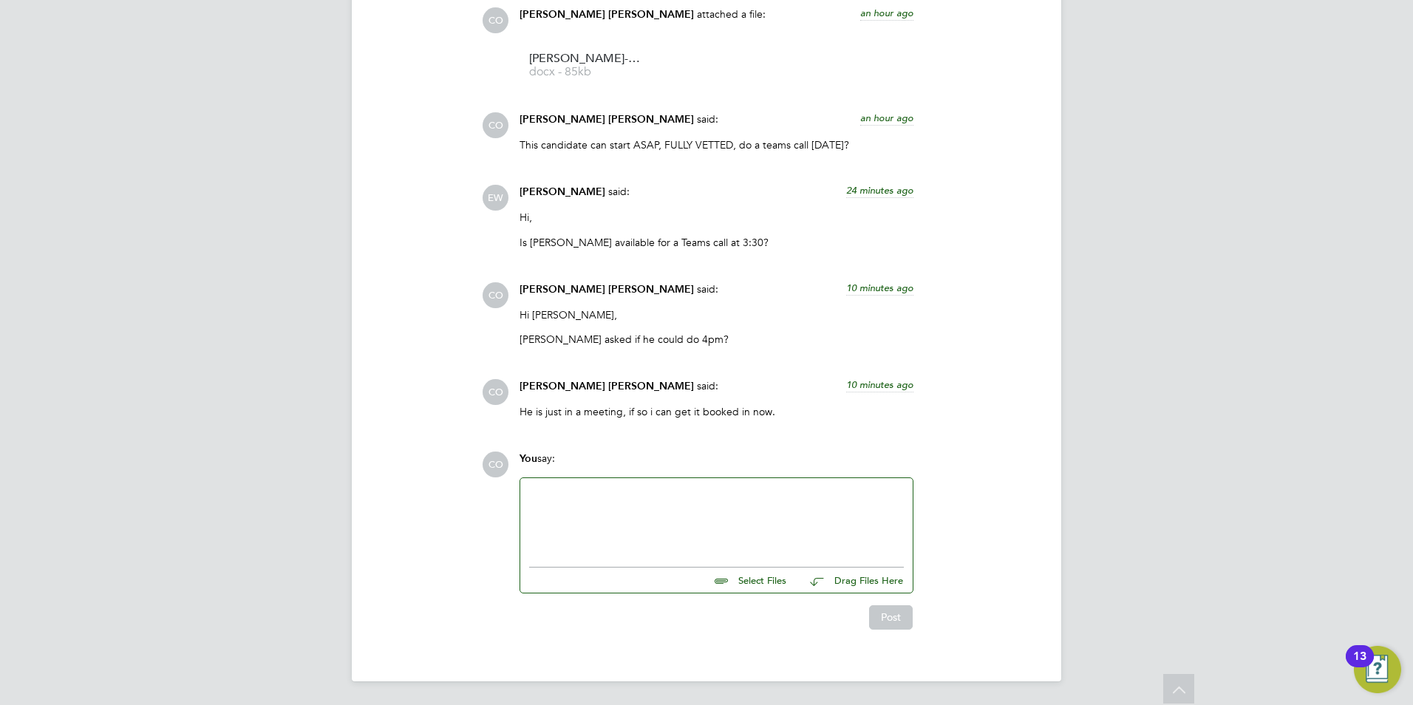
click at [731, 523] on div at bounding box center [716, 519] width 375 height 64
click at [891, 621] on button "Post" at bounding box center [891, 617] width 44 height 24
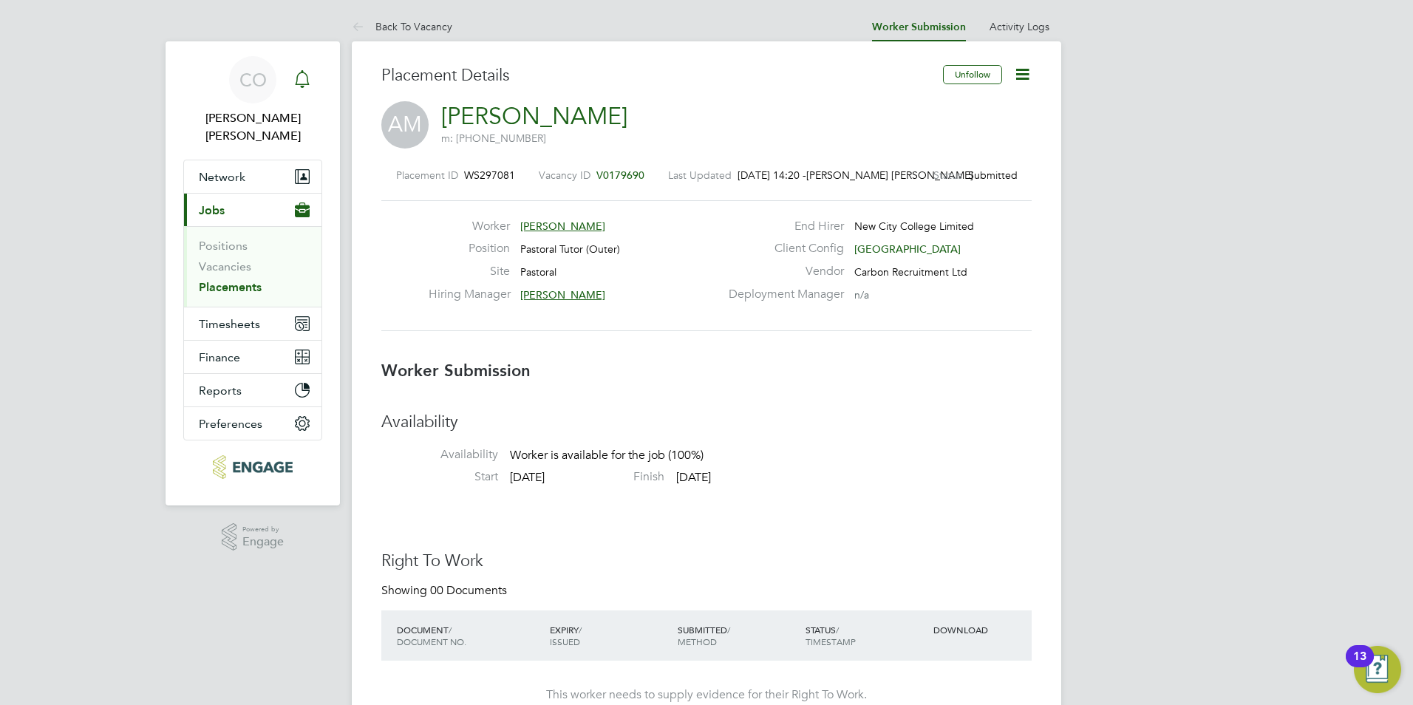
click at [303, 84] on icon "Main navigation" at bounding box center [302, 77] width 14 height 15
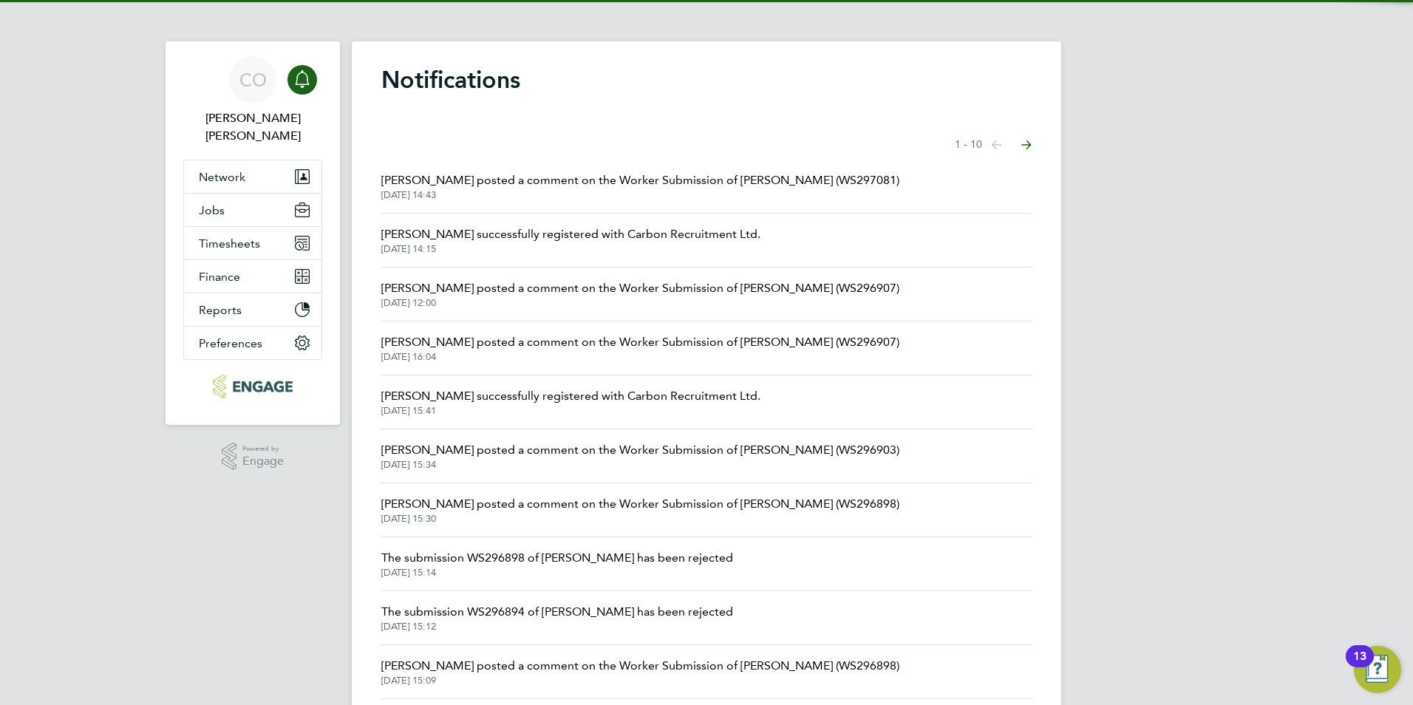
click at [442, 177] on span "[PERSON_NAME] posted a comment on the Worker Submission of [PERSON_NAME] (WS297…" at bounding box center [640, 181] width 518 height 18
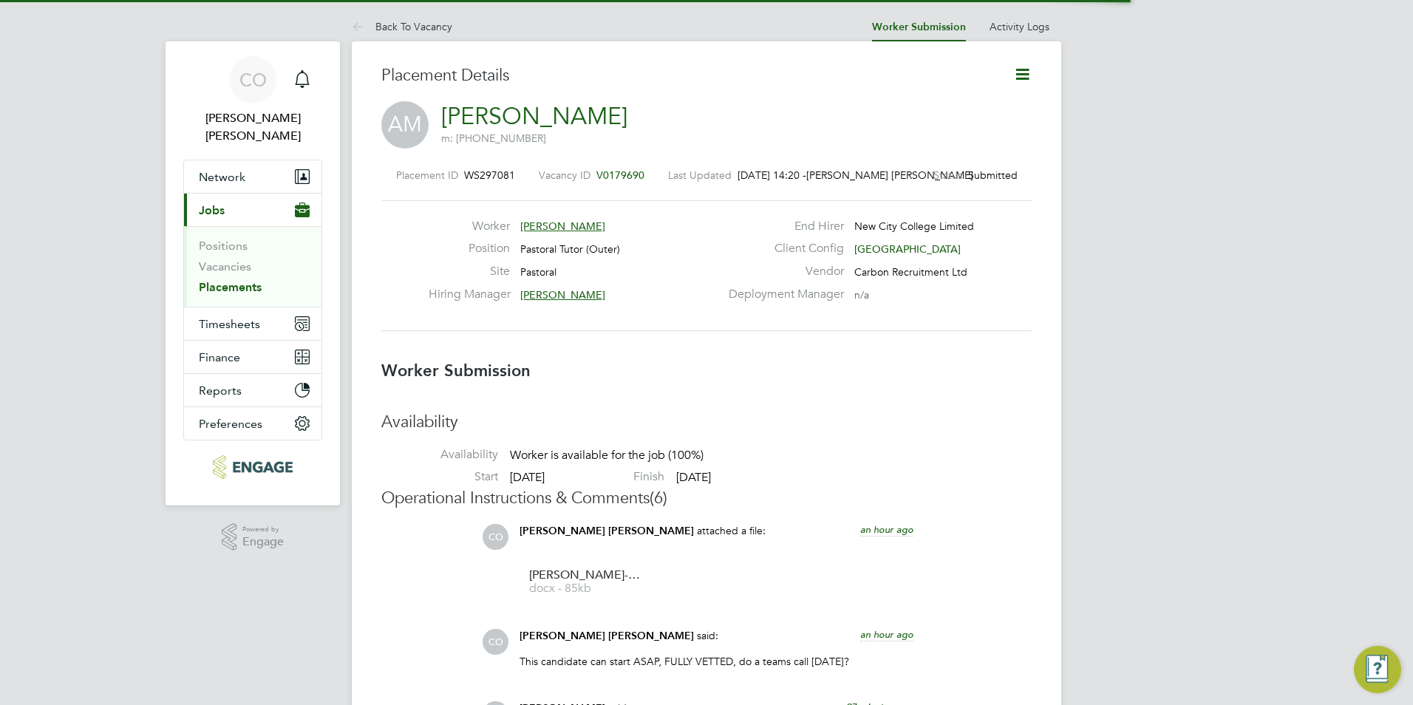
scroll to position [24, 292]
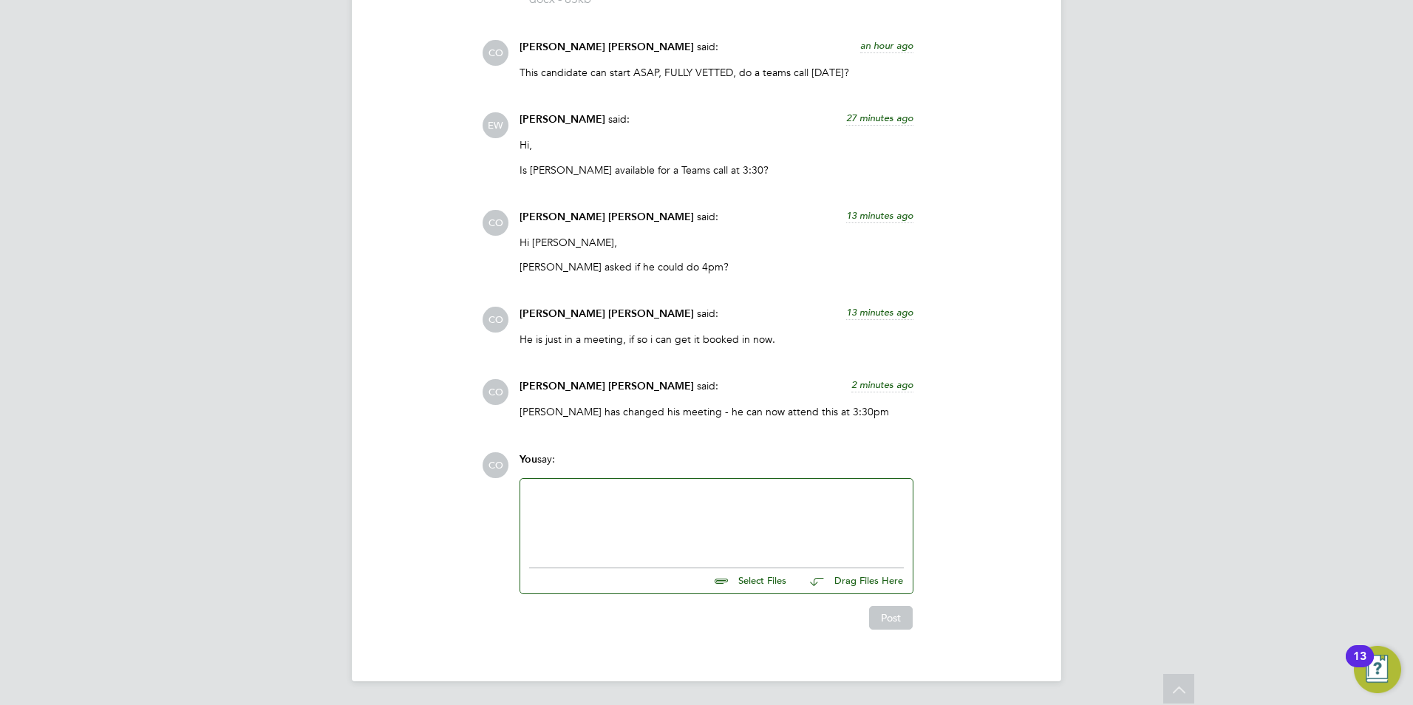
click at [615, 503] on div at bounding box center [716, 520] width 375 height 64
click at [900, 611] on button "Post" at bounding box center [891, 618] width 44 height 24
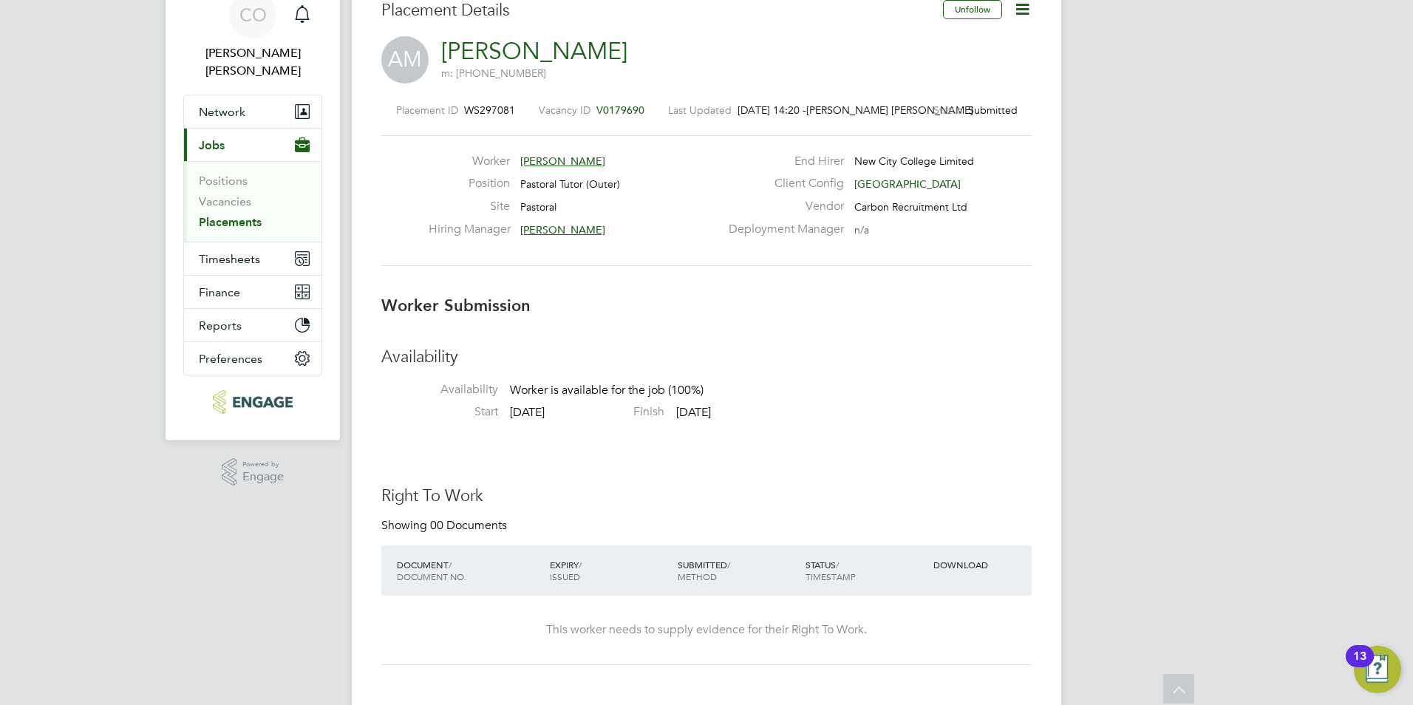
scroll to position [0, 0]
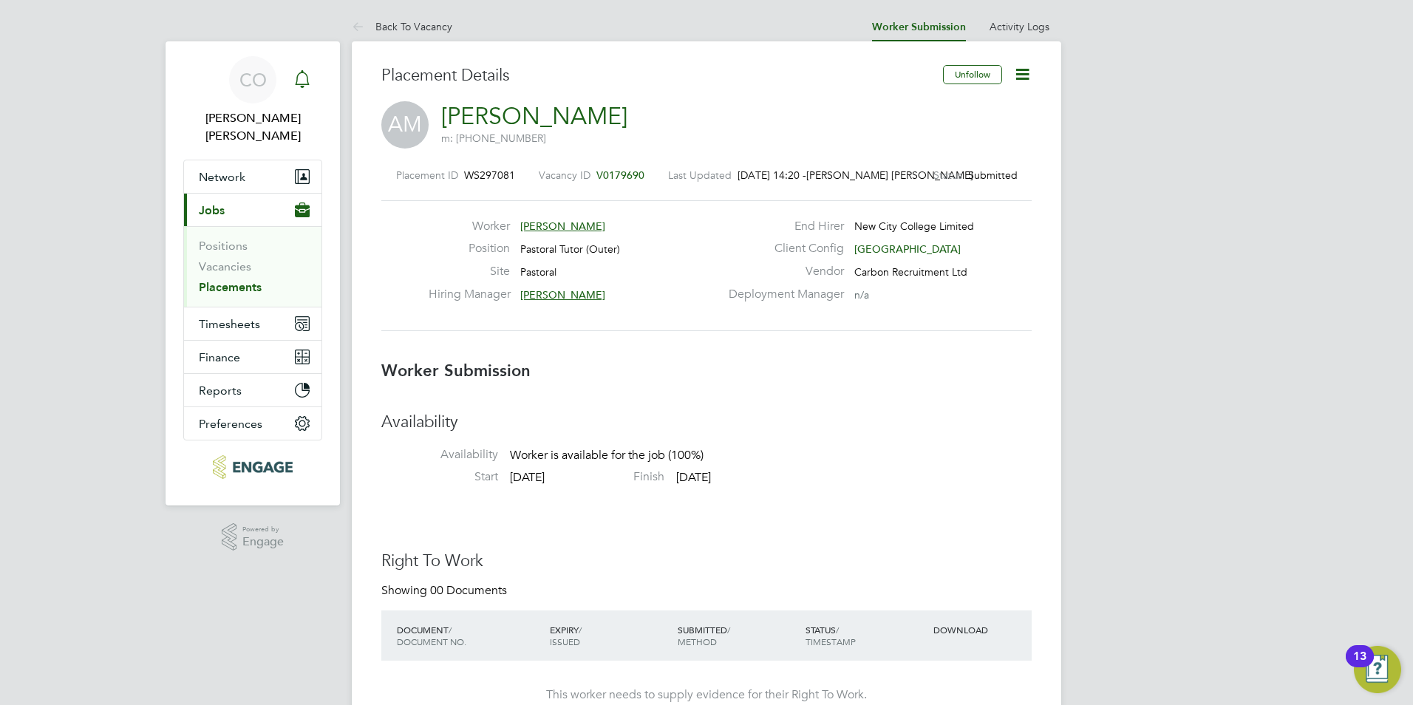
click at [301, 78] on icon "Main navigation" at bounding box center [302, 79] width 18 height 18
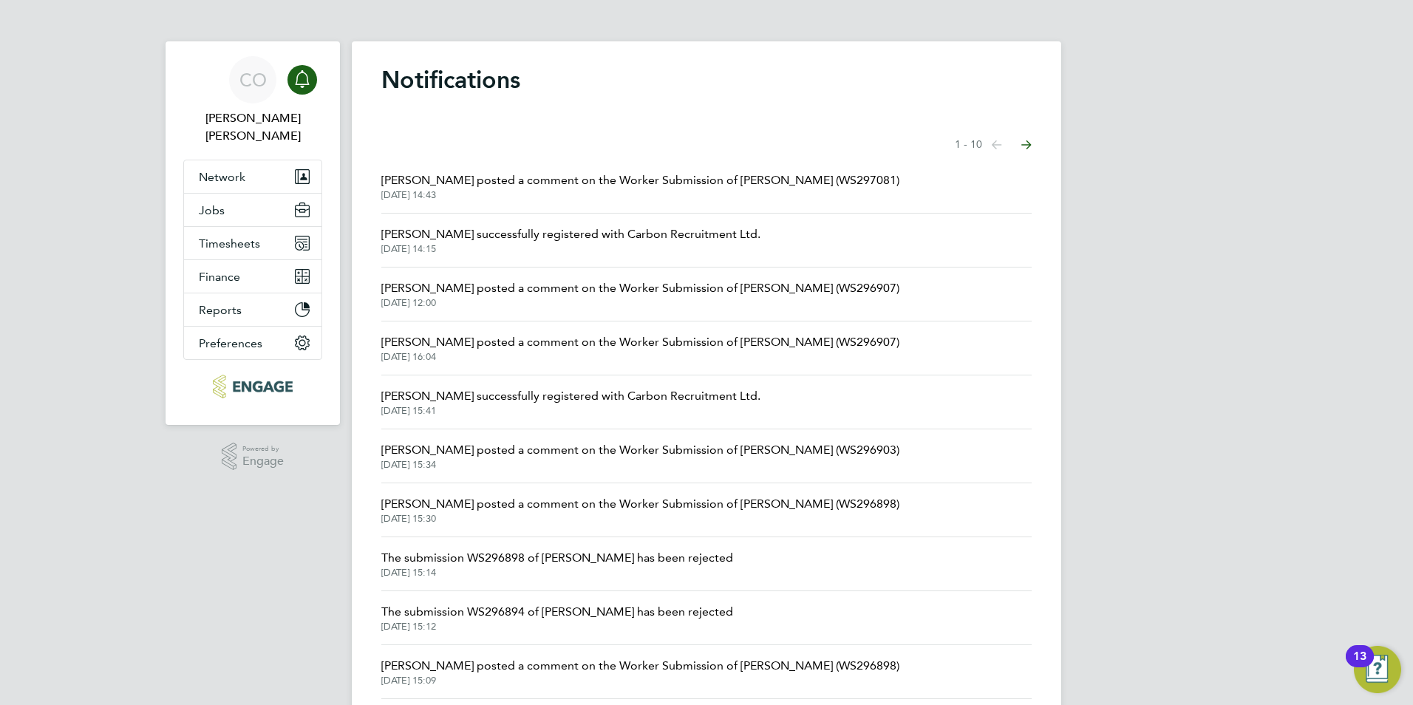
click at [462, 173] on span "[PERSON_NAME] posted a comment on the Worker Submission of [PERSON_NAME] (WS297…" at bounding box center [640, 181] width 518 height 18
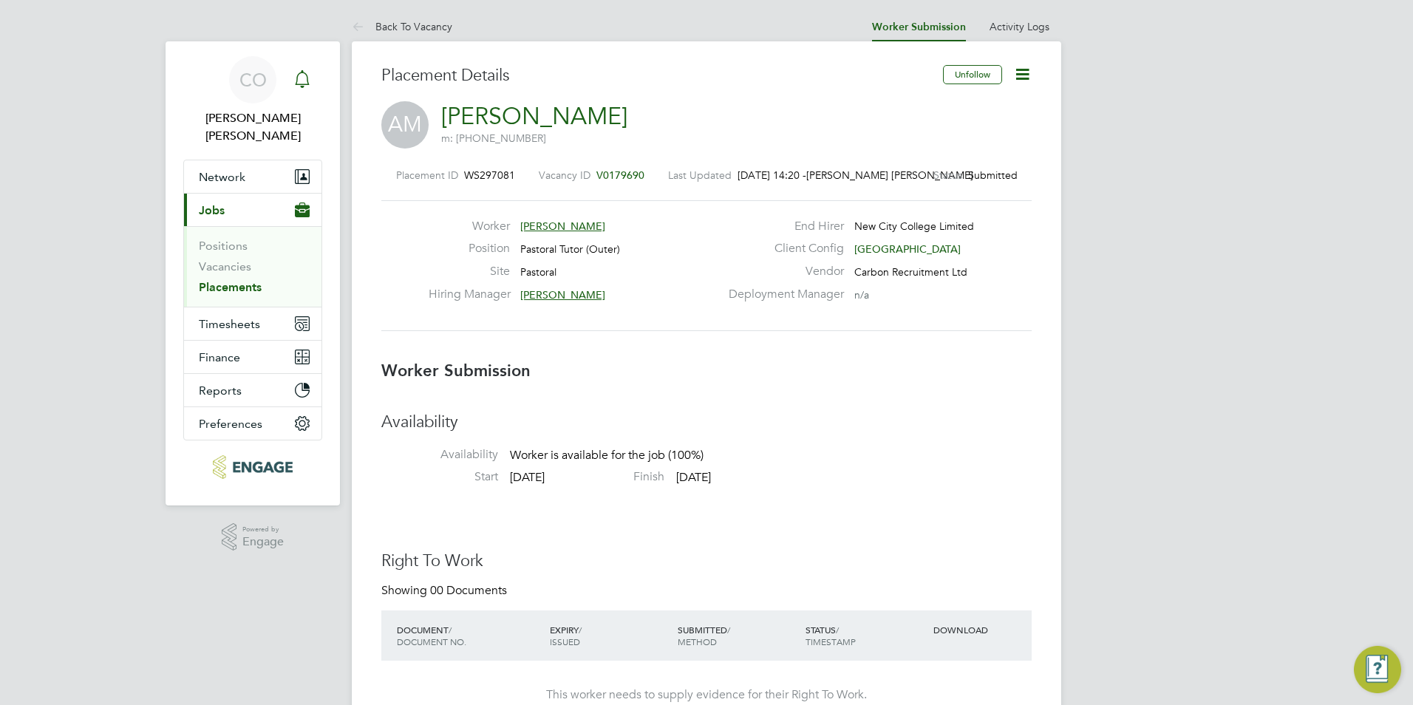
click at [300, 81] on icon "Main navigation" at bounding box center [302, 79] width 18 height 18
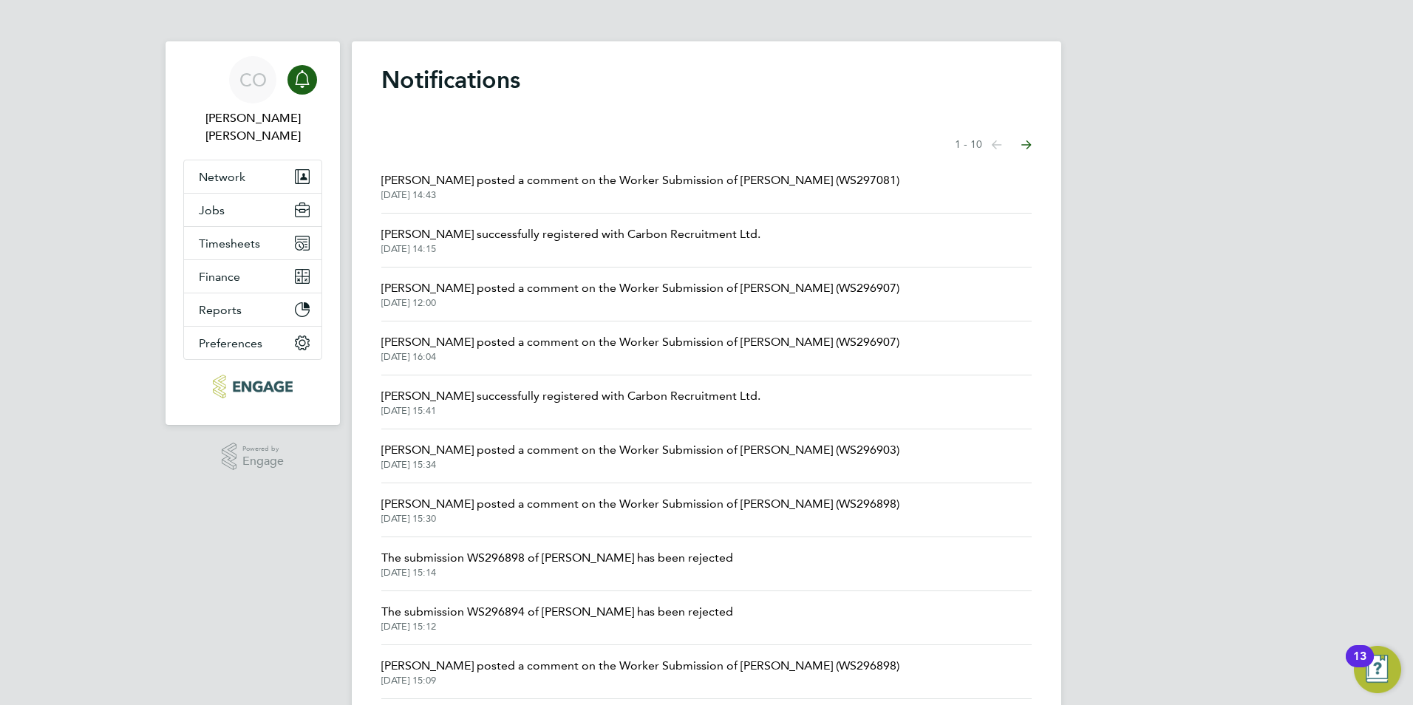
click at [305, 87] on icon "Main navigation" at bounding box center [302, 79] width 18 height 18
click at [633, 187] on span "[PERSON_NAME] posted a comment on the Worker Submission of [PERSON_NAME] (WS297…" at bounding box center [640, 181] width 518 height 18
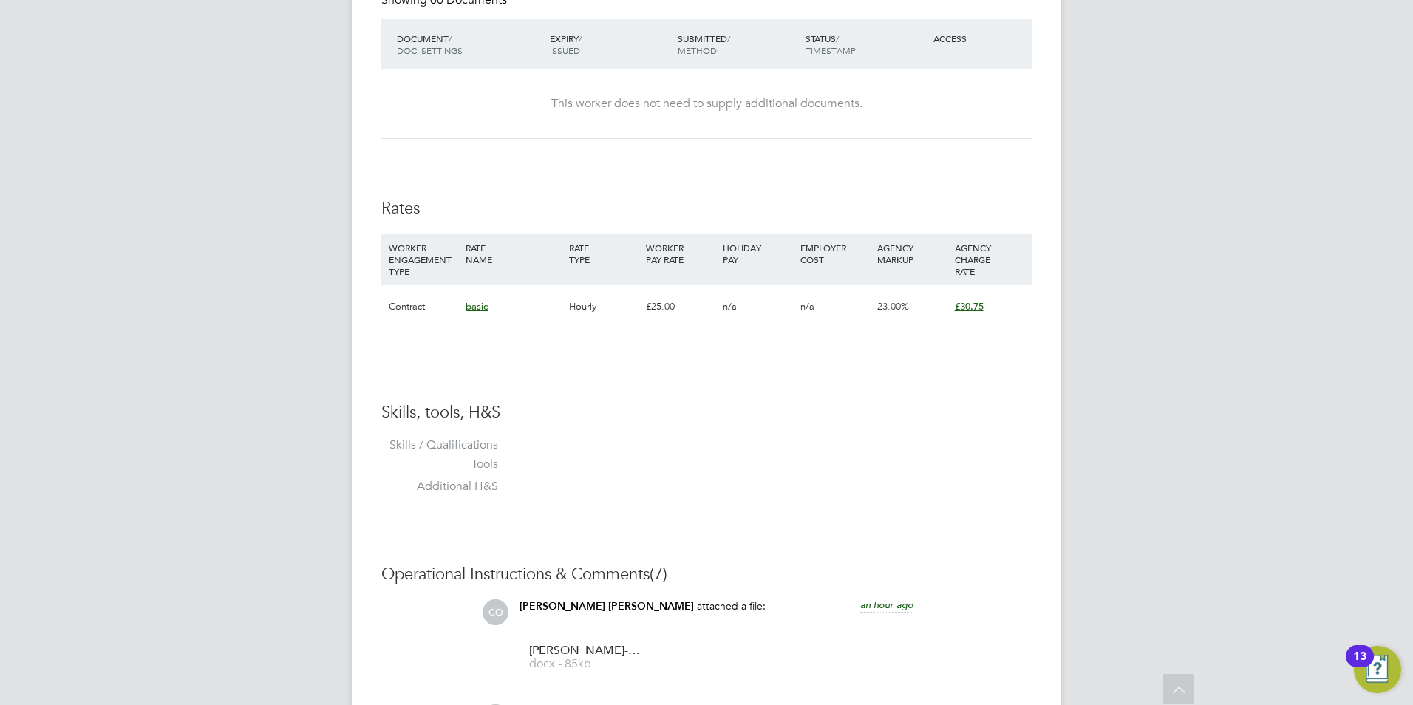
scroll to position [201, 0]
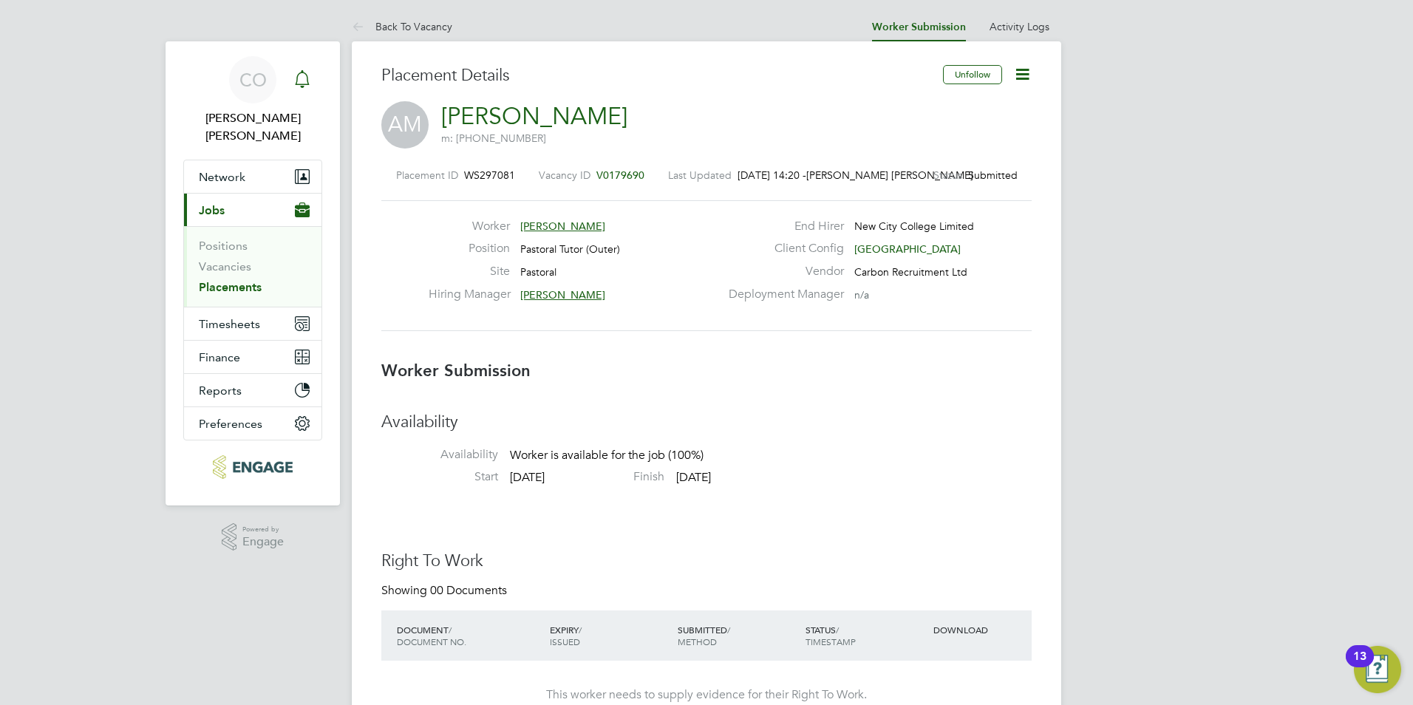
click at [308, 88] on svg-icon "Main navigation" at bounding box center [302, 79] width 18 height 18
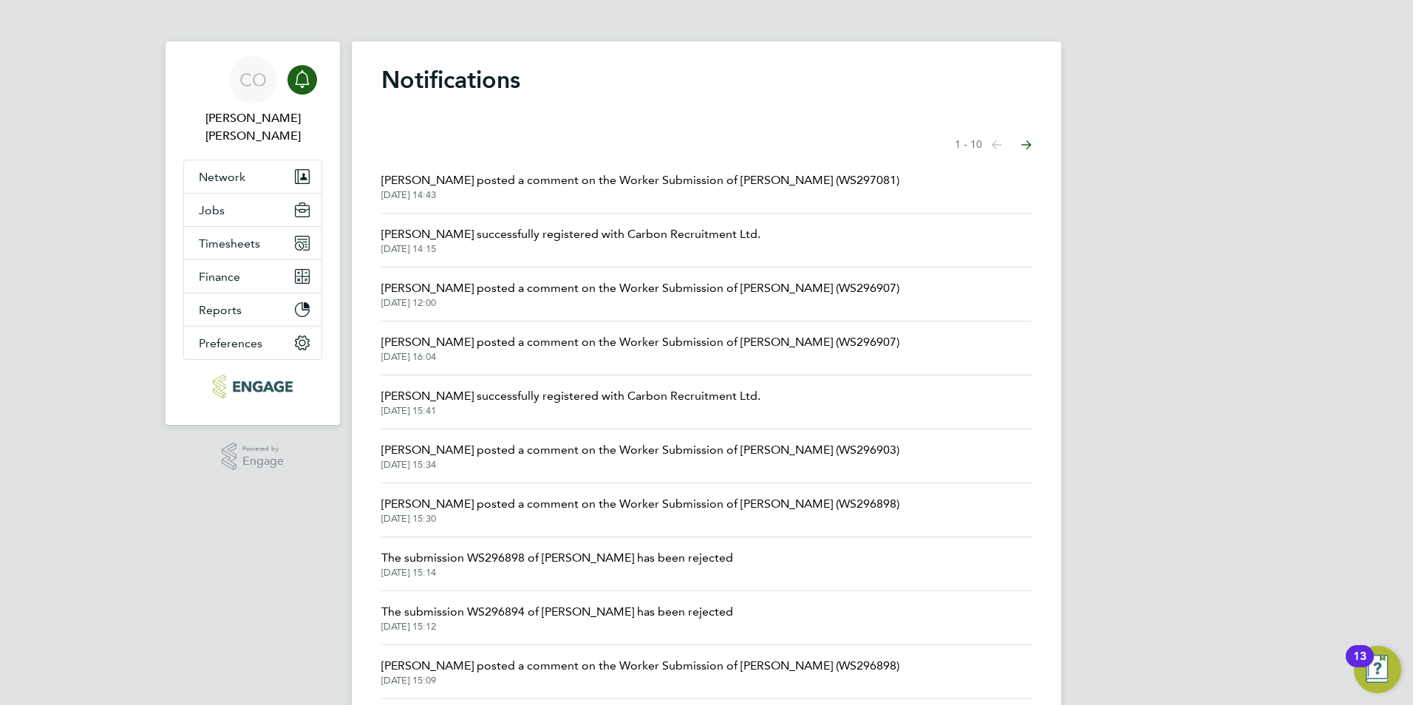
click at [546, 186] on span "[PERSON_NAME] posted a comment on the Worker Submission of [PERSON_NAME] (WS297…" at bounding box center [640, 181] width 518 height 18
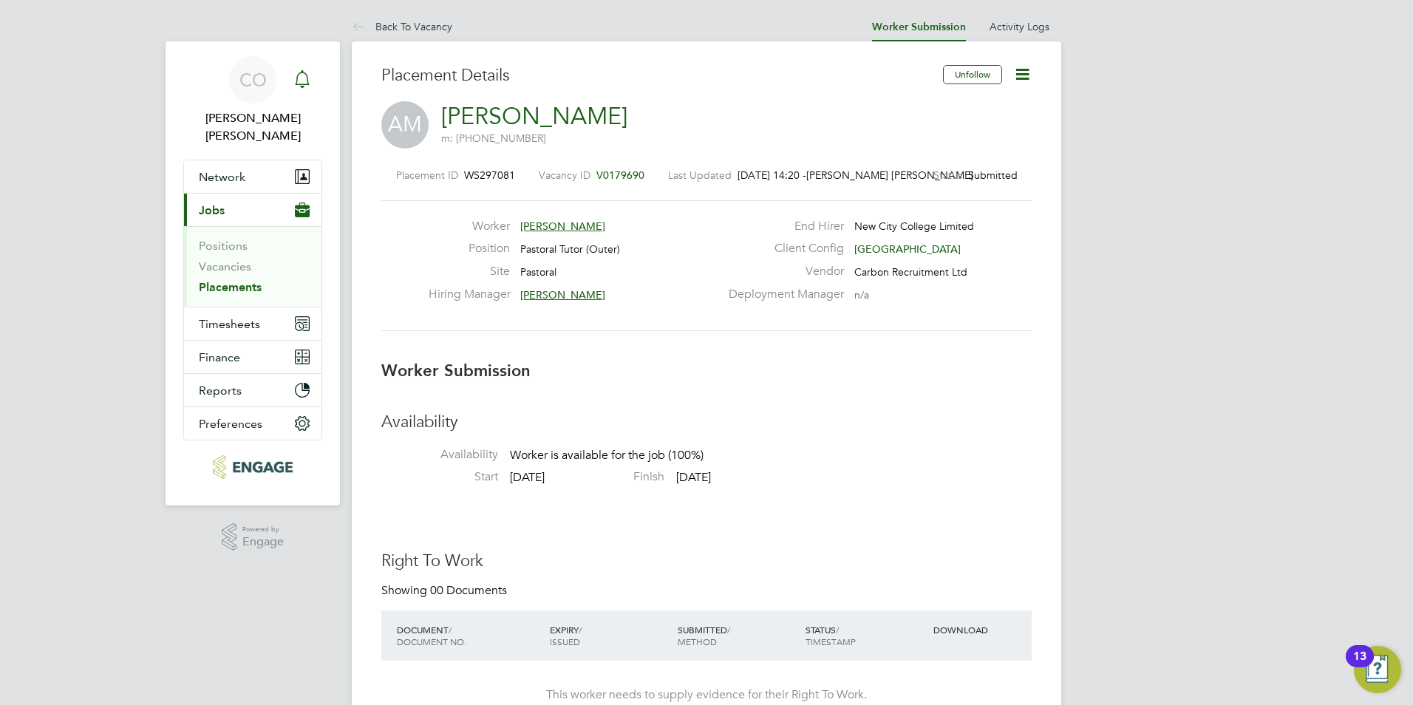
click at [308, 76] on icon "Main navigation" at bounding box center [302, 77] width 14 height 15
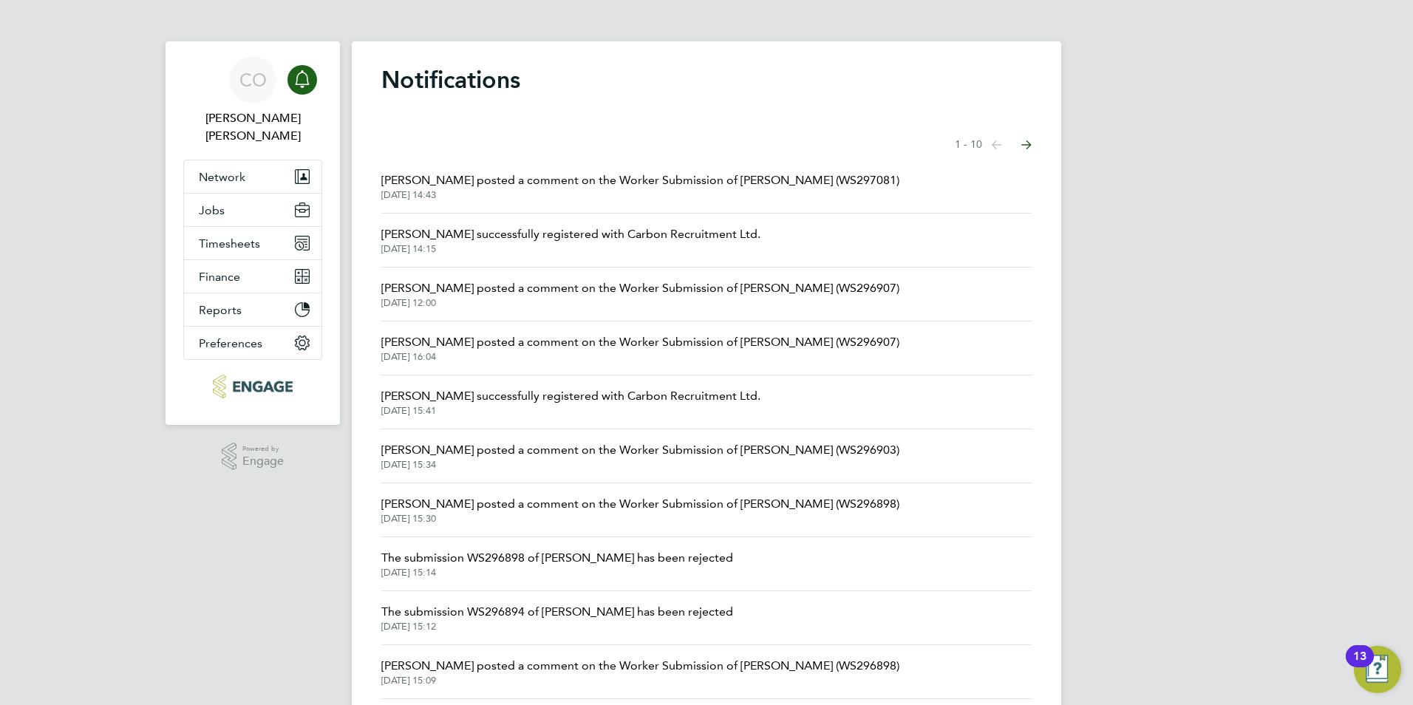
click at [458, 198] on span "[DATE] 14:43" at bounding box center [640, 195] width 518 height 12
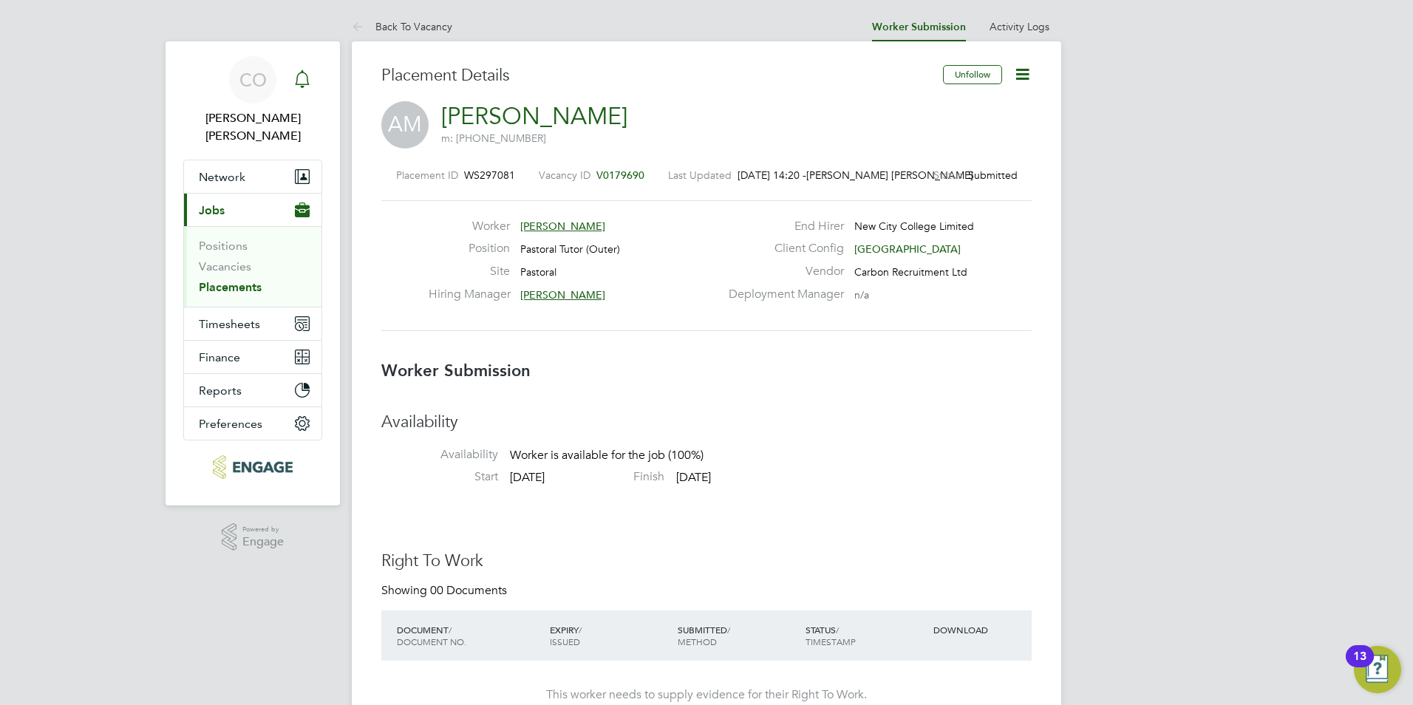
click at [309, 77] on icon "Main navigation" at bounding box center [302, 79] width 18 height 18
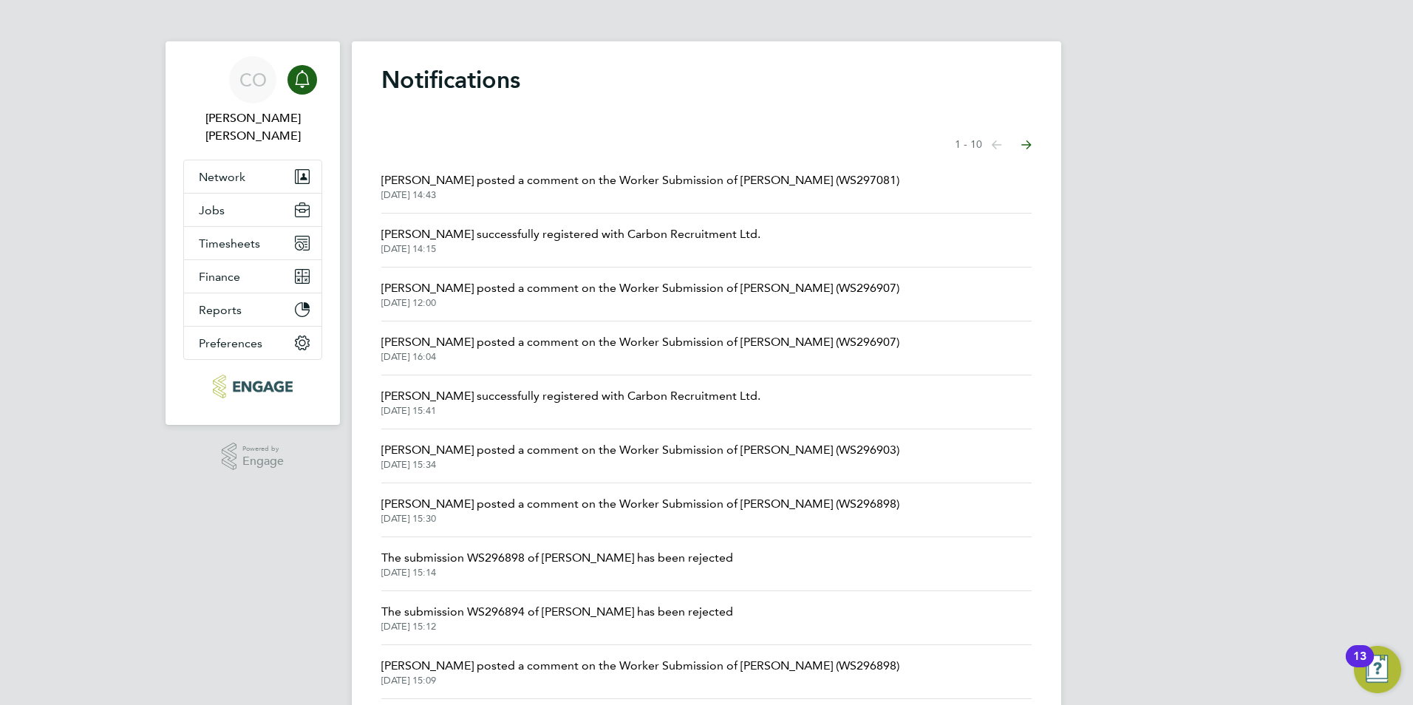
click at [308, 76] on icon "Main navigation" at bounding box center [302, 79] width 18 height 18
click at [435, 173] on span "[PERSON_NAME] posted a comment on the Worker Submission of [PERSON_NAME] (WS297…" at bounding box center [640, 181] width 518 height 18
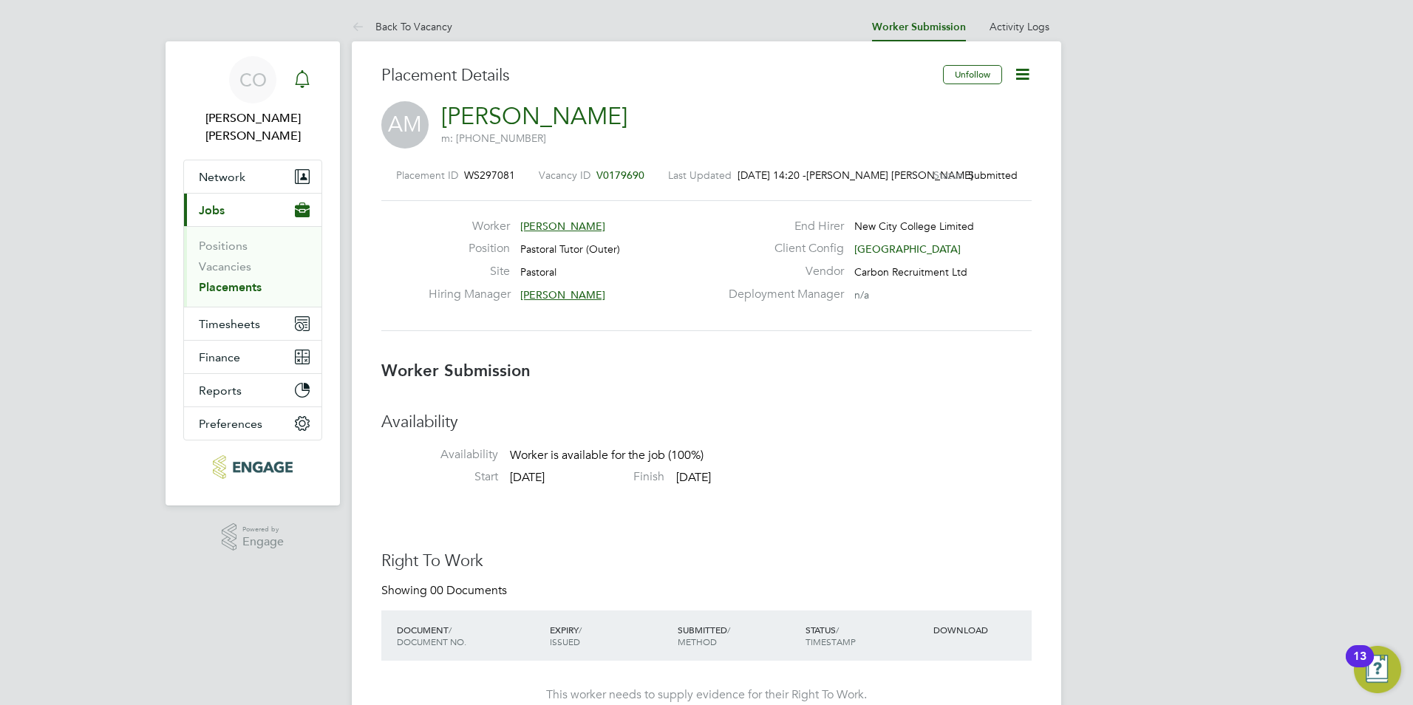
click at [292, 78] on div "Main navigation" at bounding box center [303, 80] width 30 height 30
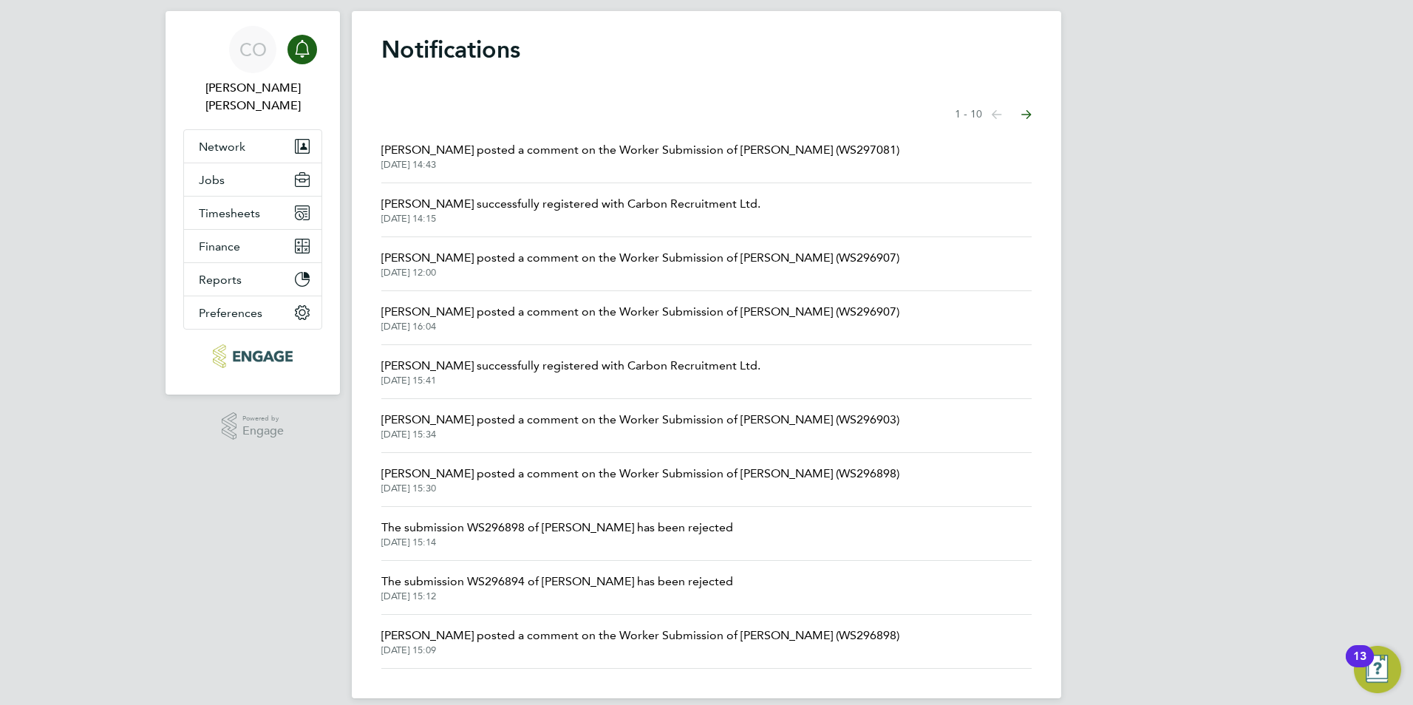
scroll to position [47, 0]
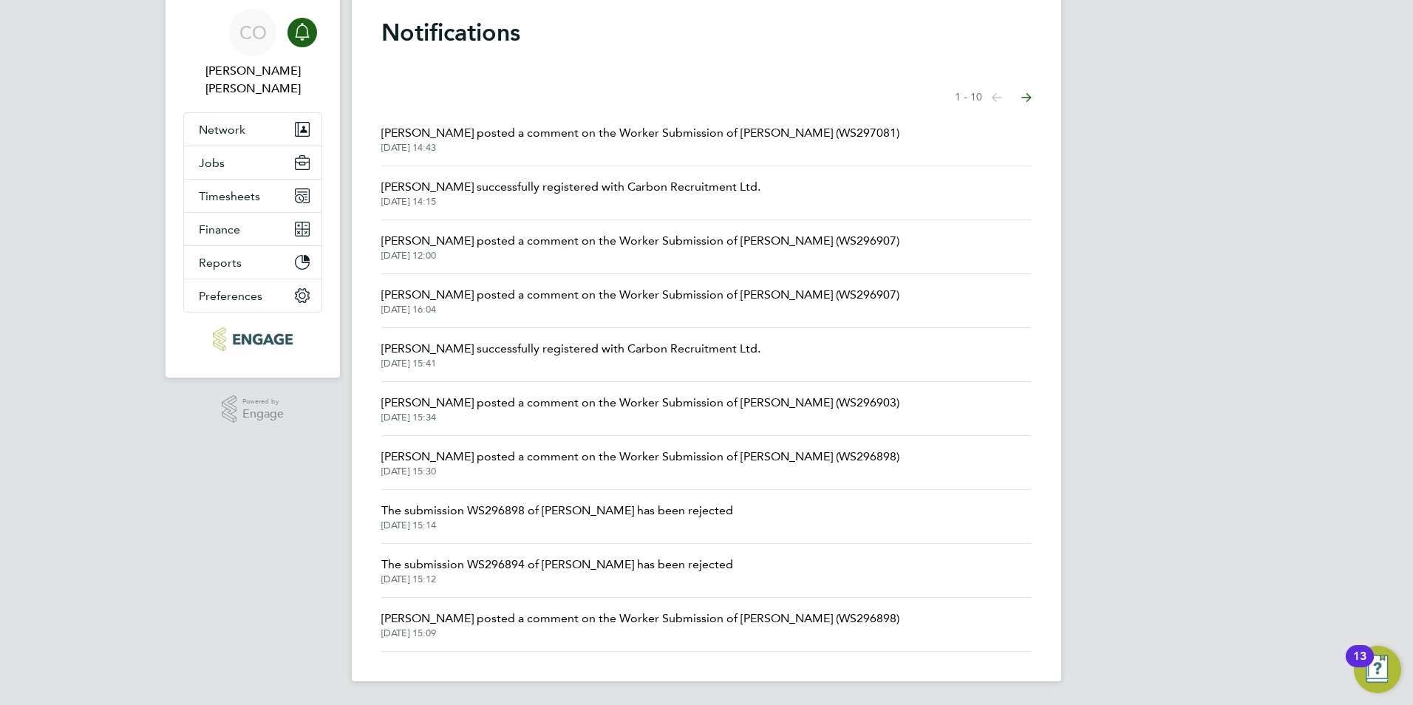
click at [592, 646] on li "Emma Wood posted a comment on the Worker Submission of Arisha Khan (WS296898) 0…" at bounding box center [706, 625] width 651 height 54
click at [652, 248] on span "[PERSON_NAME] posted a comment on the Worker Submission of [PERSON_NAME] (WS296…" at bounding box center [640, 241] width 518 height 18
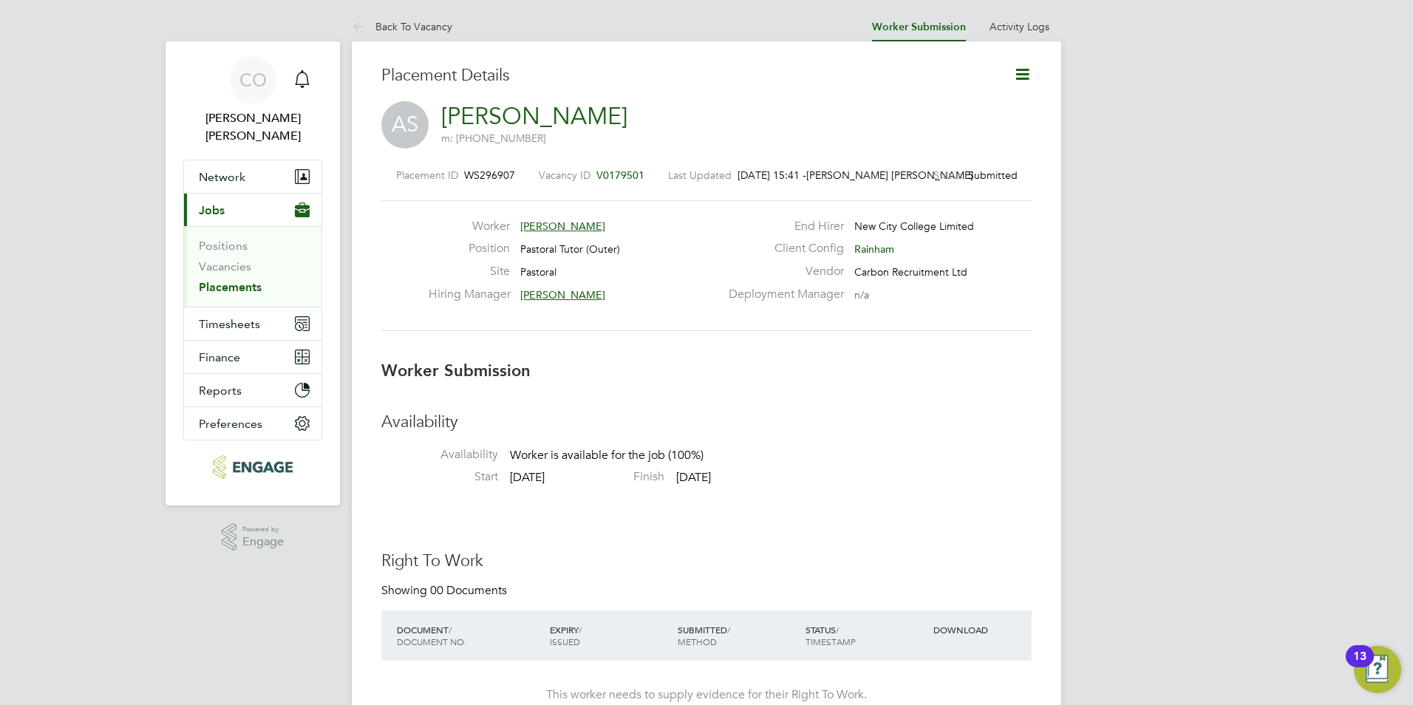
scroll to position [7, 7]
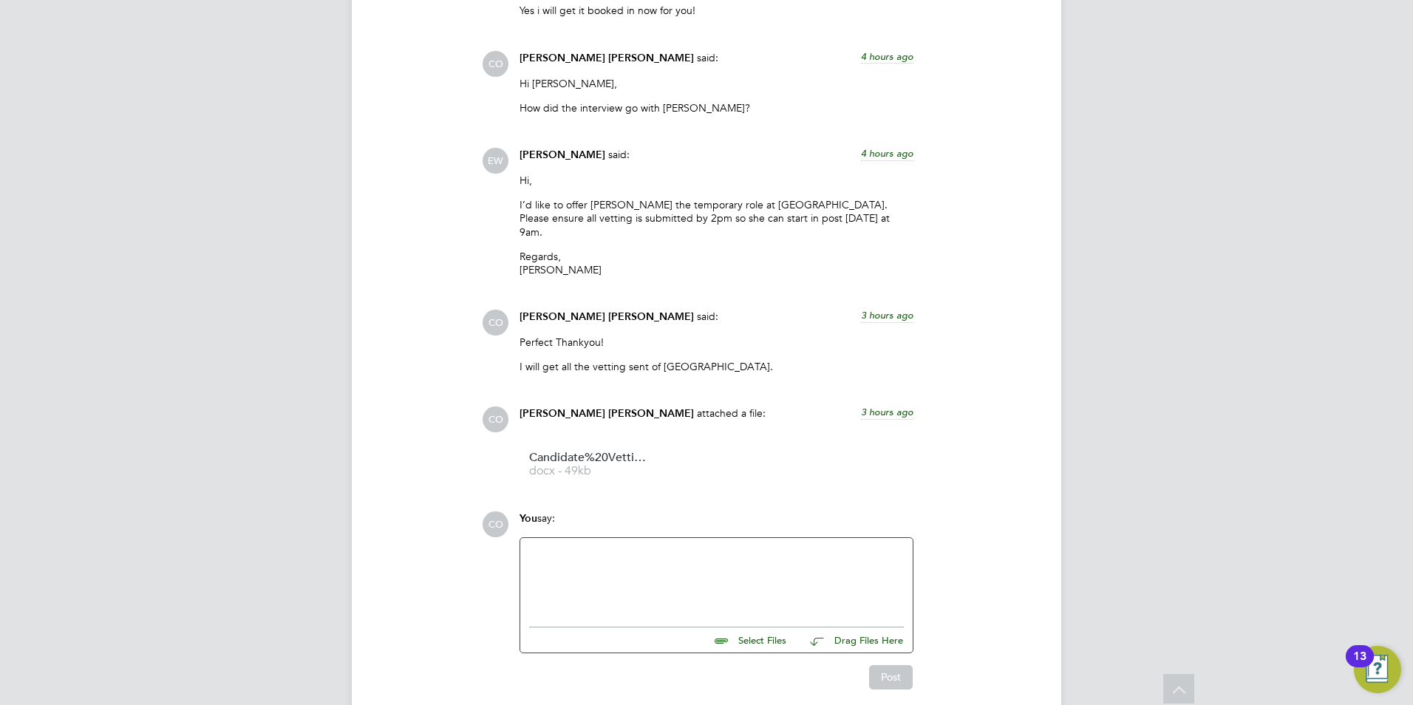
click at [659, 603] on div at bounding box center [716, 578] width 393 height 81
click at [639, 582] on div at bounding box center [716, 579] width 375 height 64
drag, startPoint x: 547, startPoint y: 545, endPoint x: 631, endPoint y: 551, distance: 84.5
click at [643, 552] on div "is eveything all confirmed now for Thursday?" at bounding box center [716, 579] width 375 height 64
click at [880, 670] on button "Post" at bounding box center [891, 677] width 44 height 24
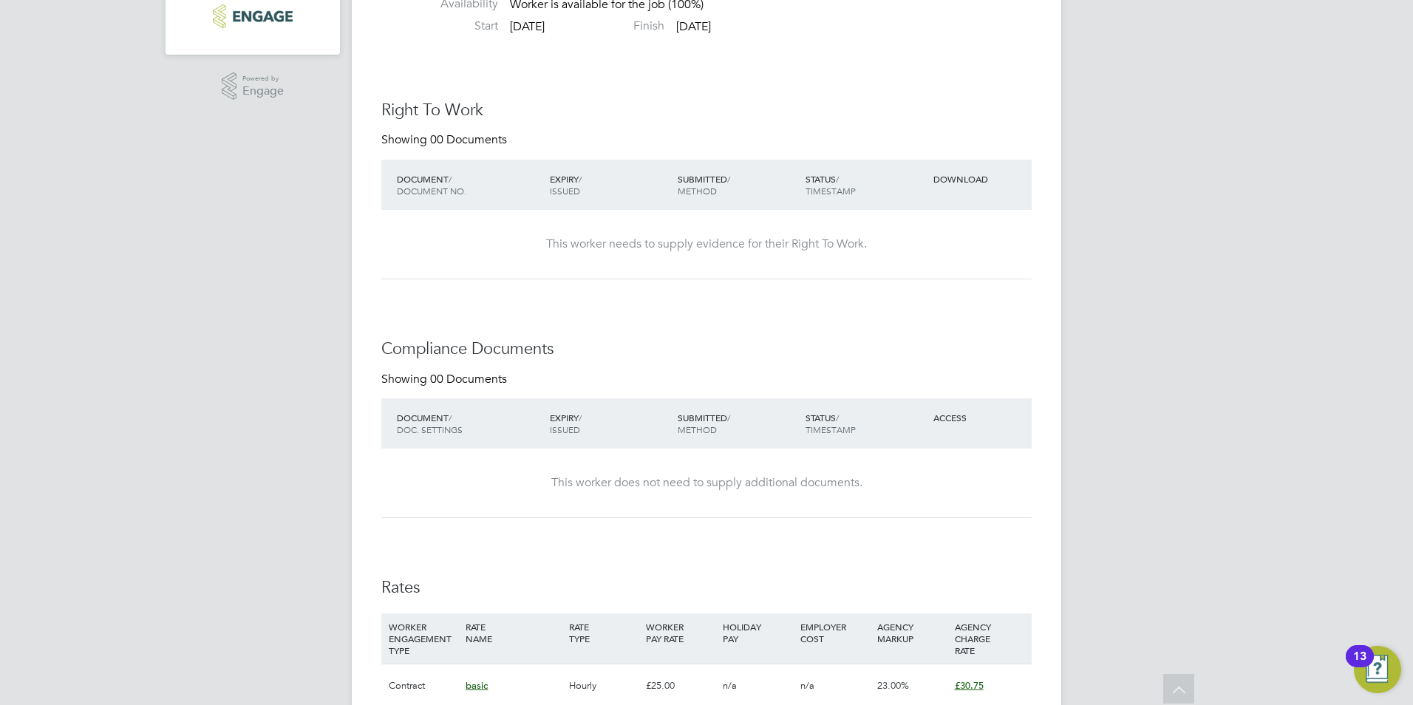
scroll to position [0, 0]
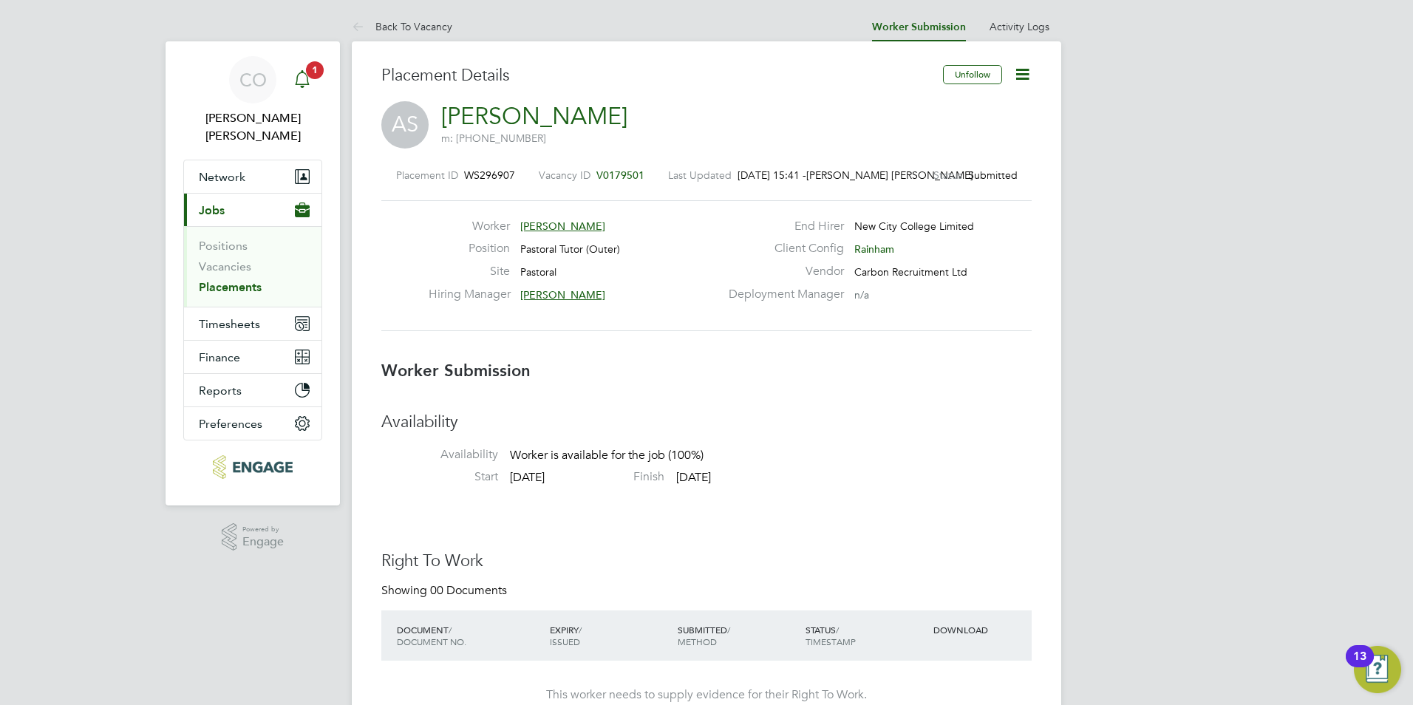
click at [296, 72] on icon "Main navigation" at bounding box center [302, 79] width 18 height 18
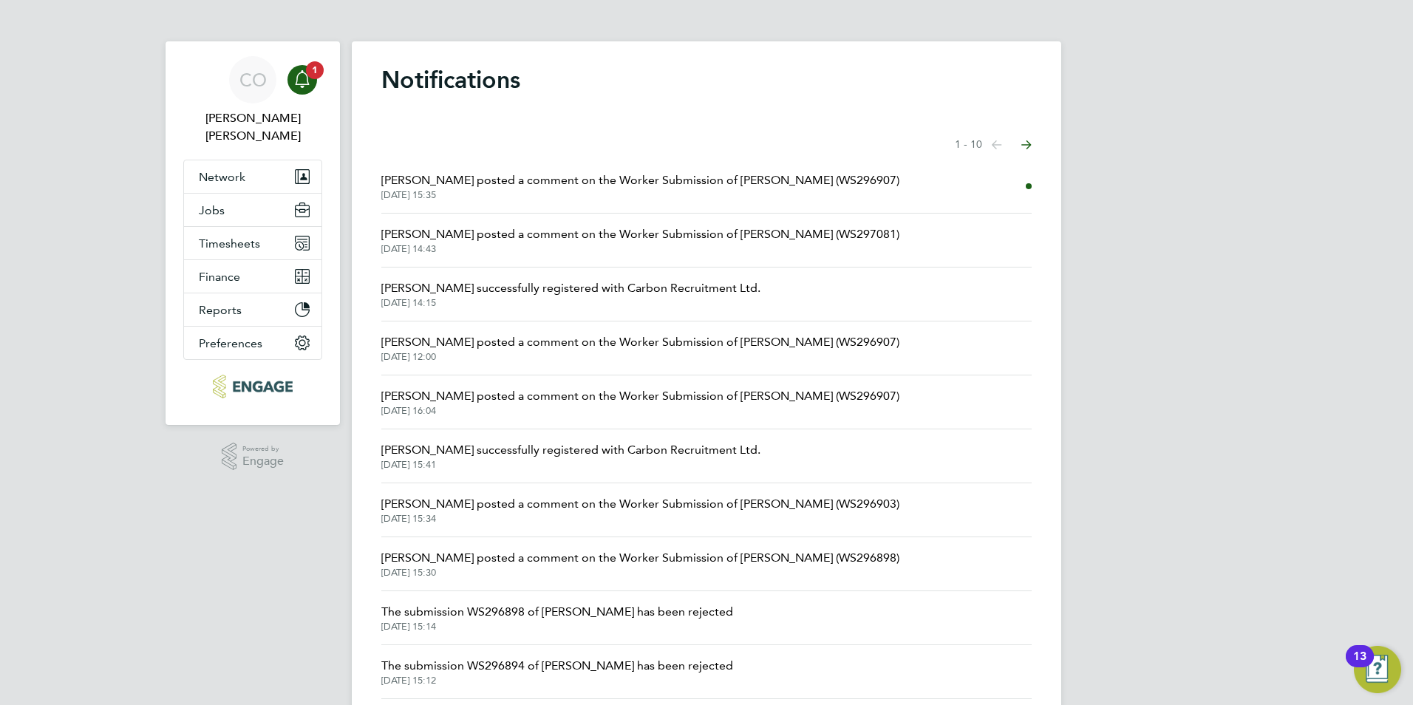
click at [452, 178] on span "[PERSON_NAME] posted a comment on the Worker Submission of [PERSON_NAME] (WS296…" at bounding box center [640, 181] width 518 height 18
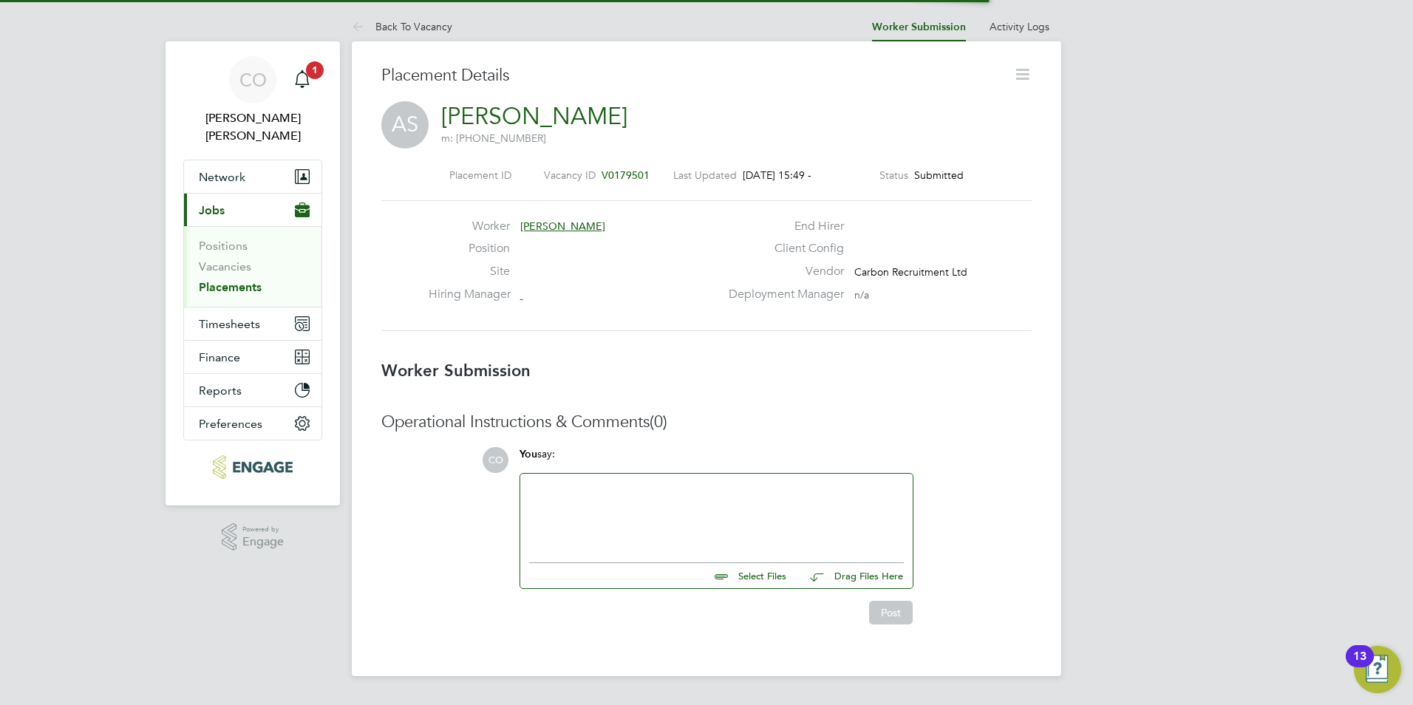
scroll to position [24, 292]
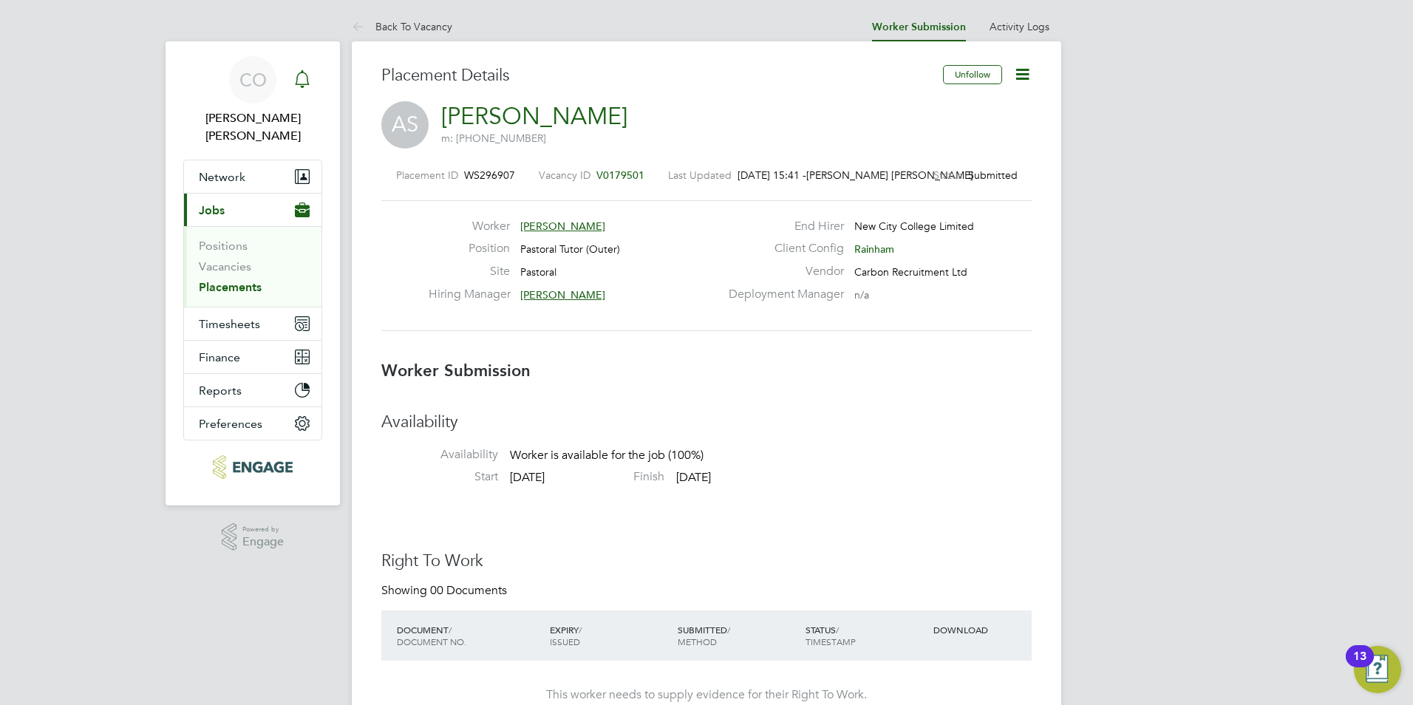
click at [302, 84] on icon "Main navigation" at bounding box center [302, 77] width 14 height 15
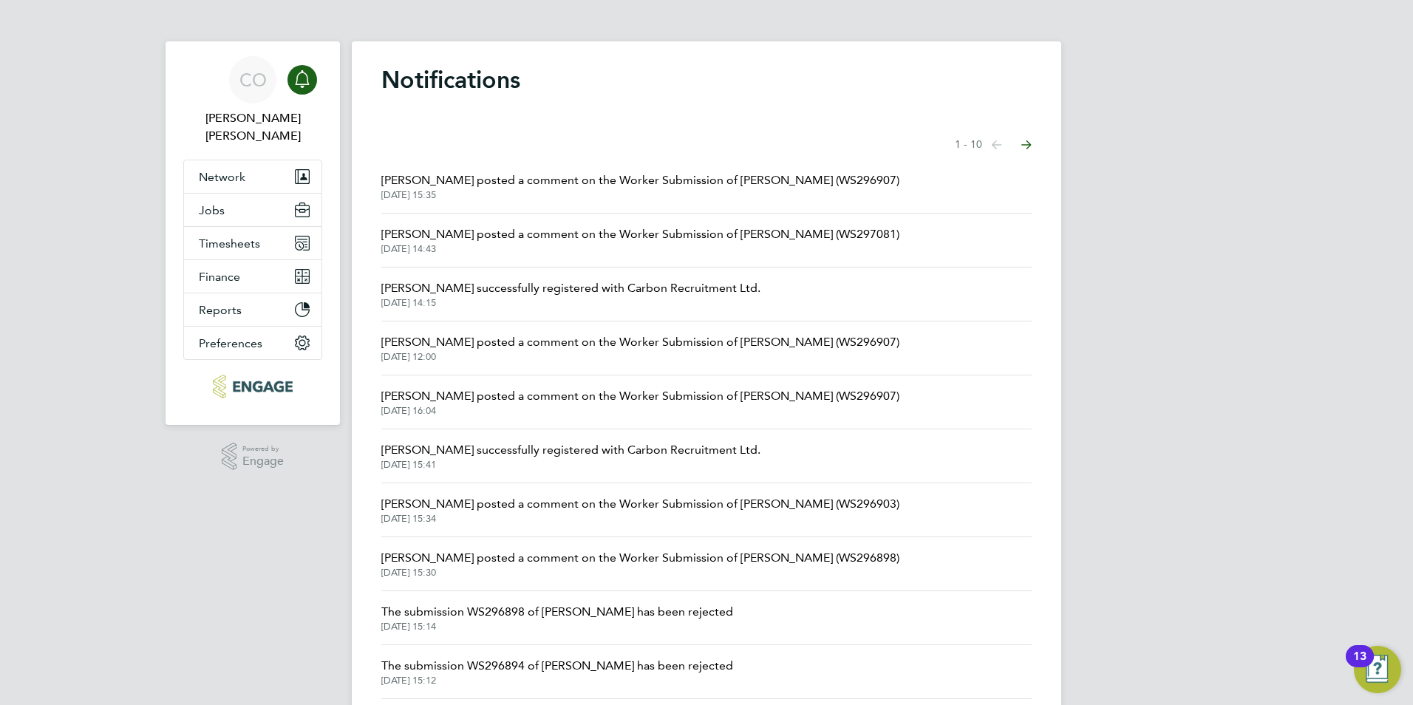
click at [506, 228] on span "[PERSON_NAME] posted a comment on the Worker Submission of [PERSON_NAME] (WS297…" at bounding box center [640, 234] width 518 height 18
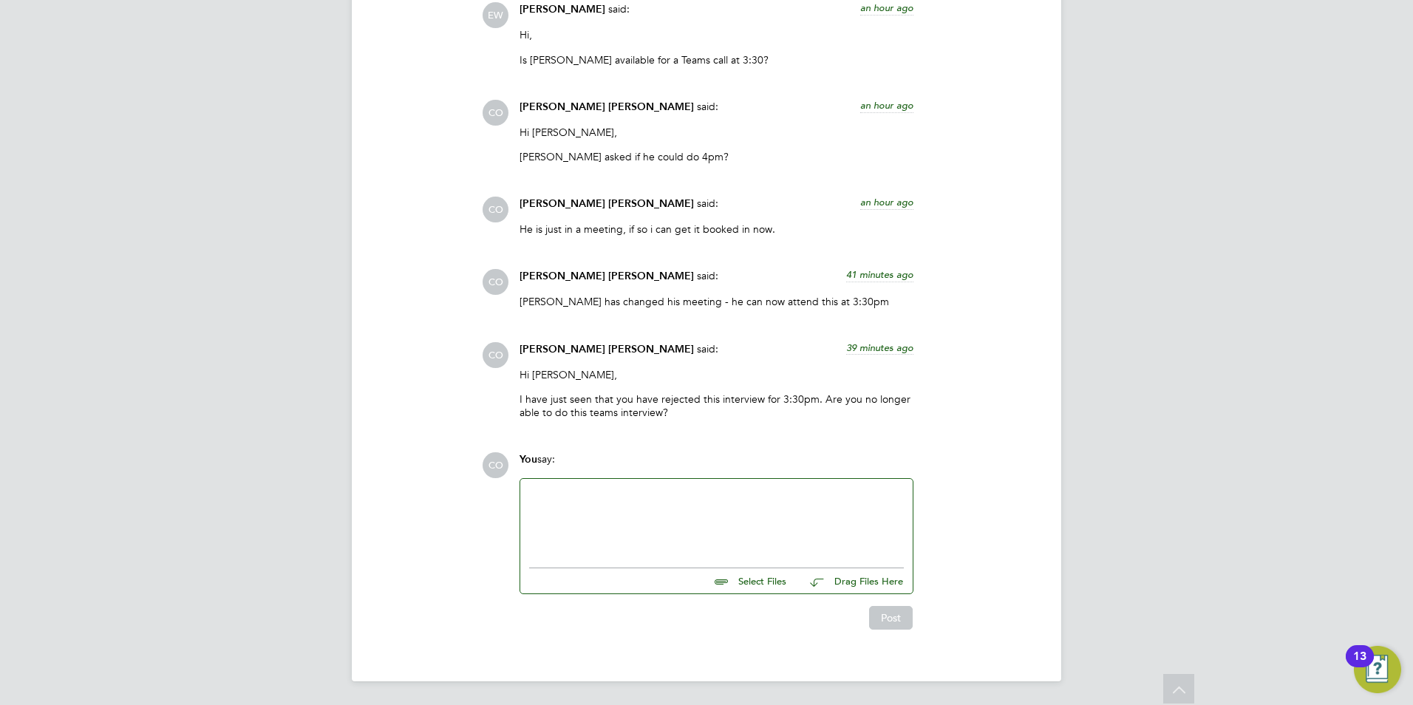
click at [645, 503] on div at bounding box center [716, 520] width 375 height 64
click at [896, 617] on button "Post" at bounding box center [891, 618] width 44 height 24
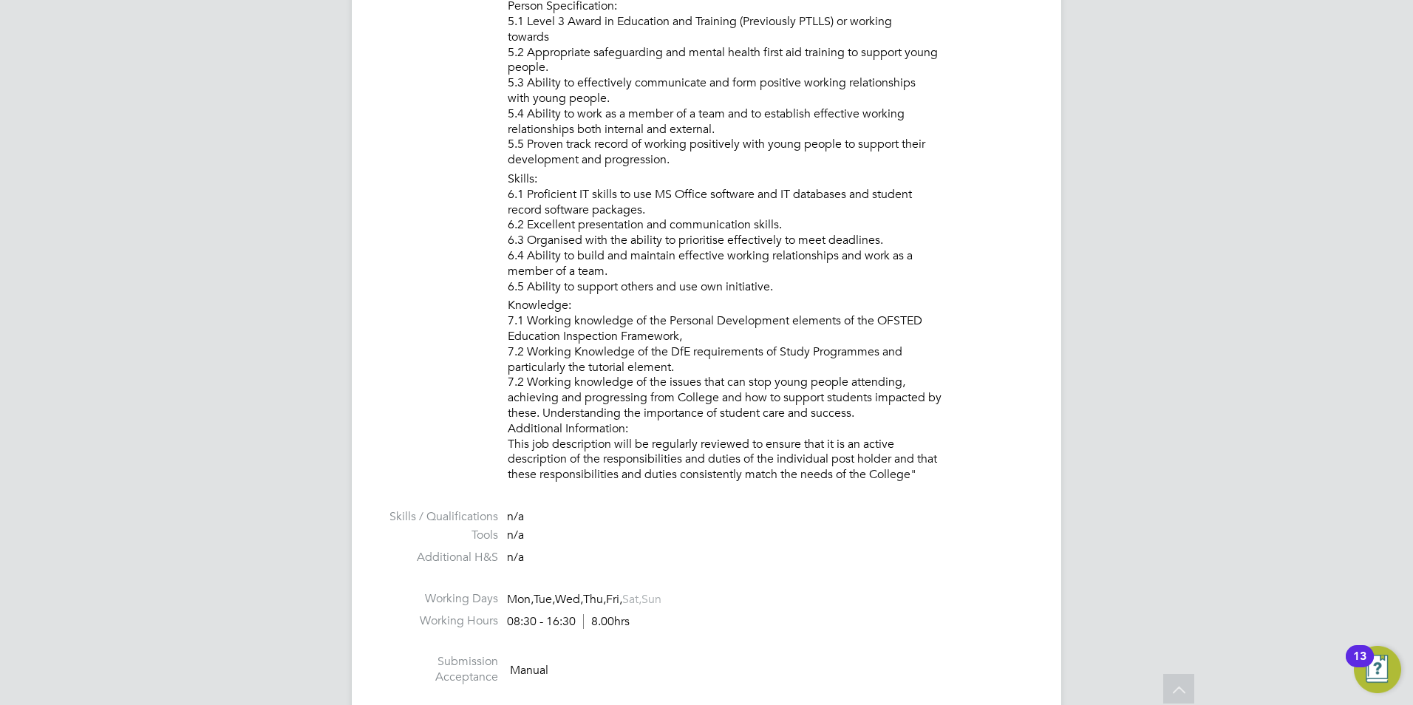
scroll to position [2735, 0]
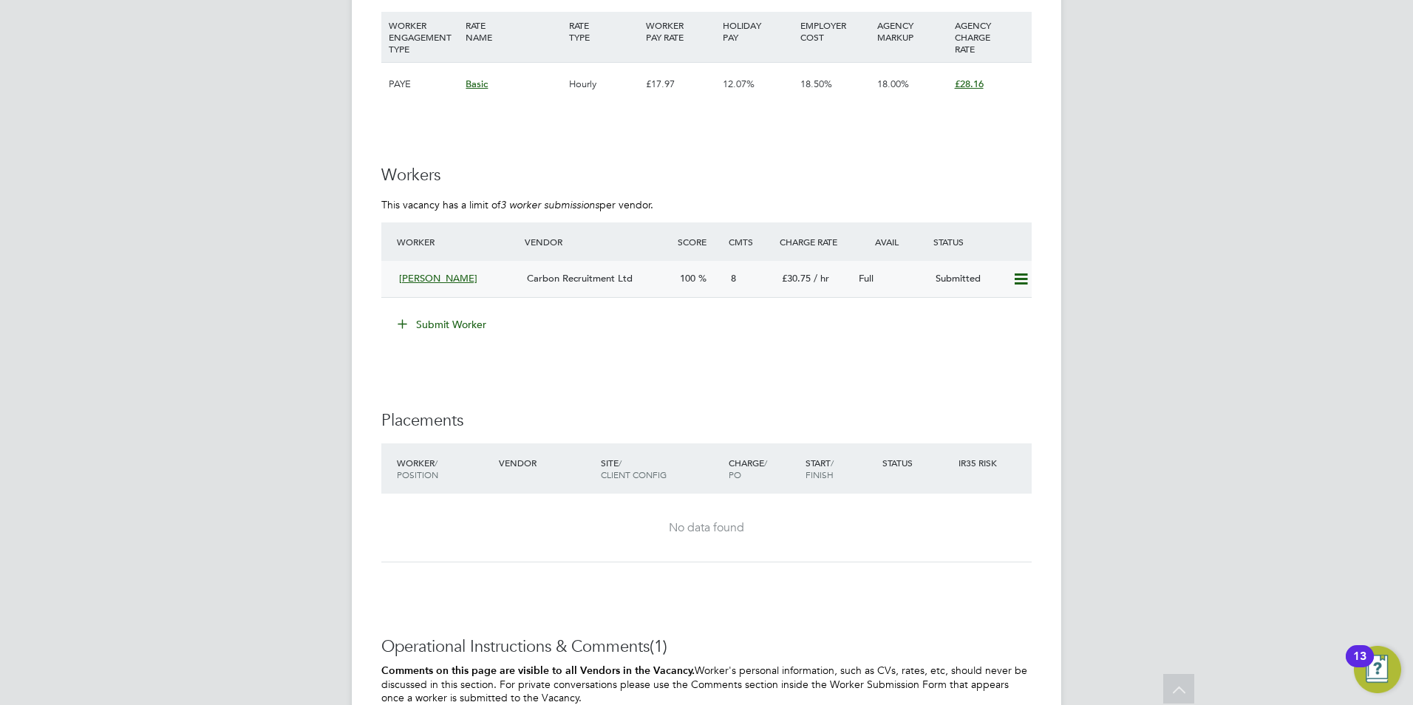
click at [401, 271] on div "Adrian Maddix" at bounding box center [457, 279] width 128 height 24
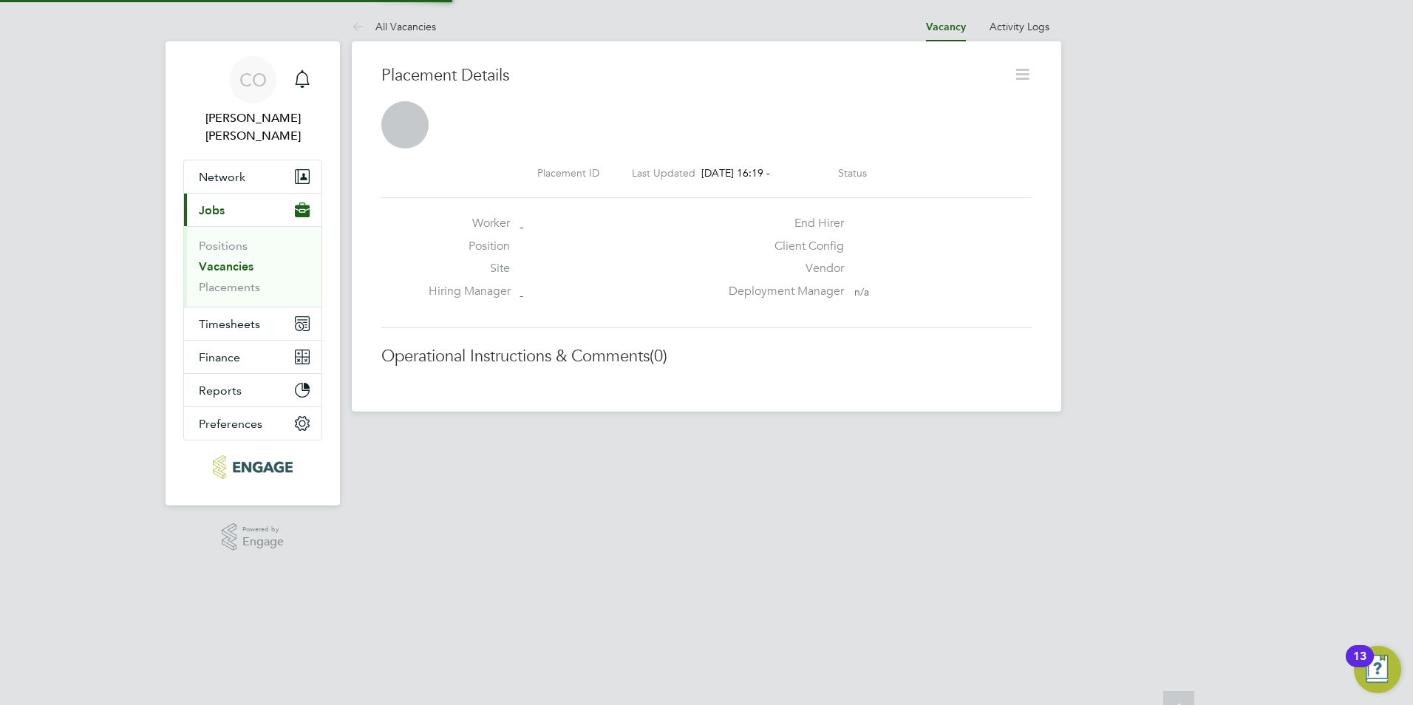
scroll to position [7, 7]
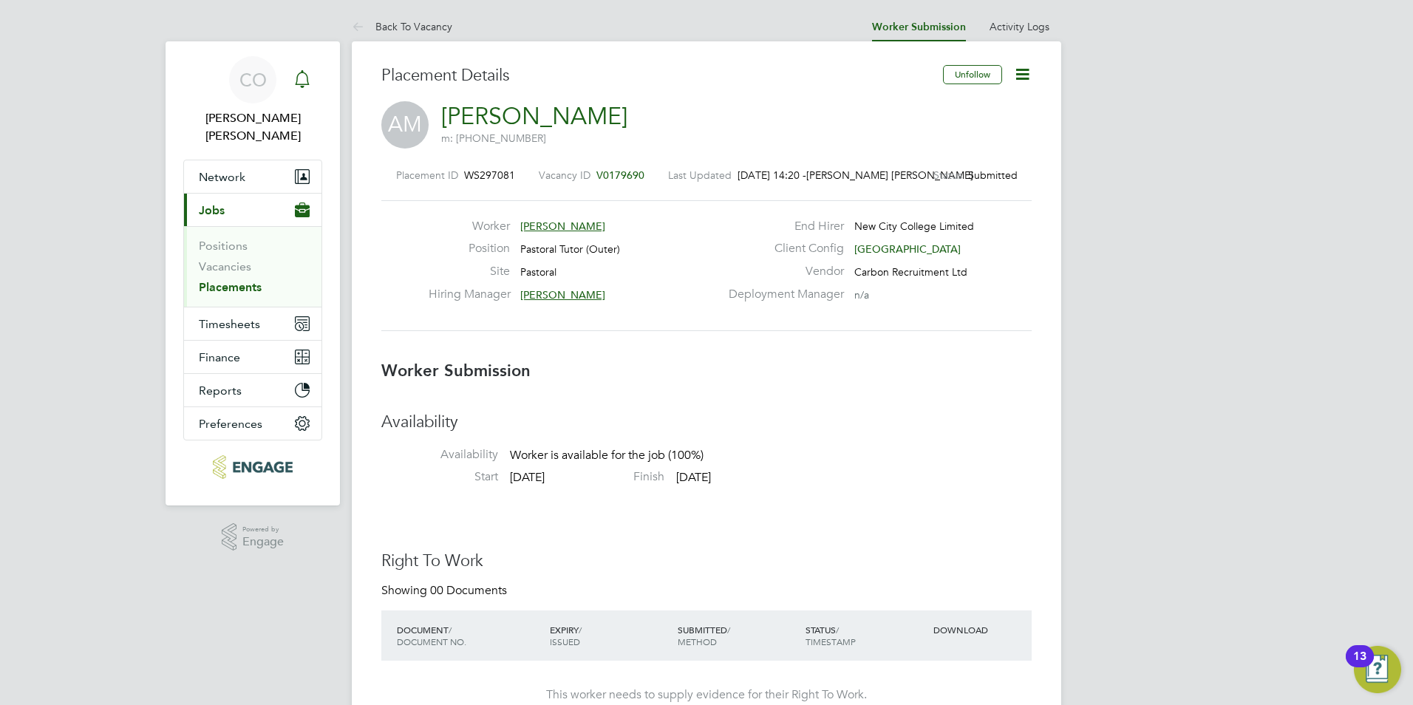
click at [312, 76] on div "Main navigation" at bounding box center [303, 80] width 30 height 30
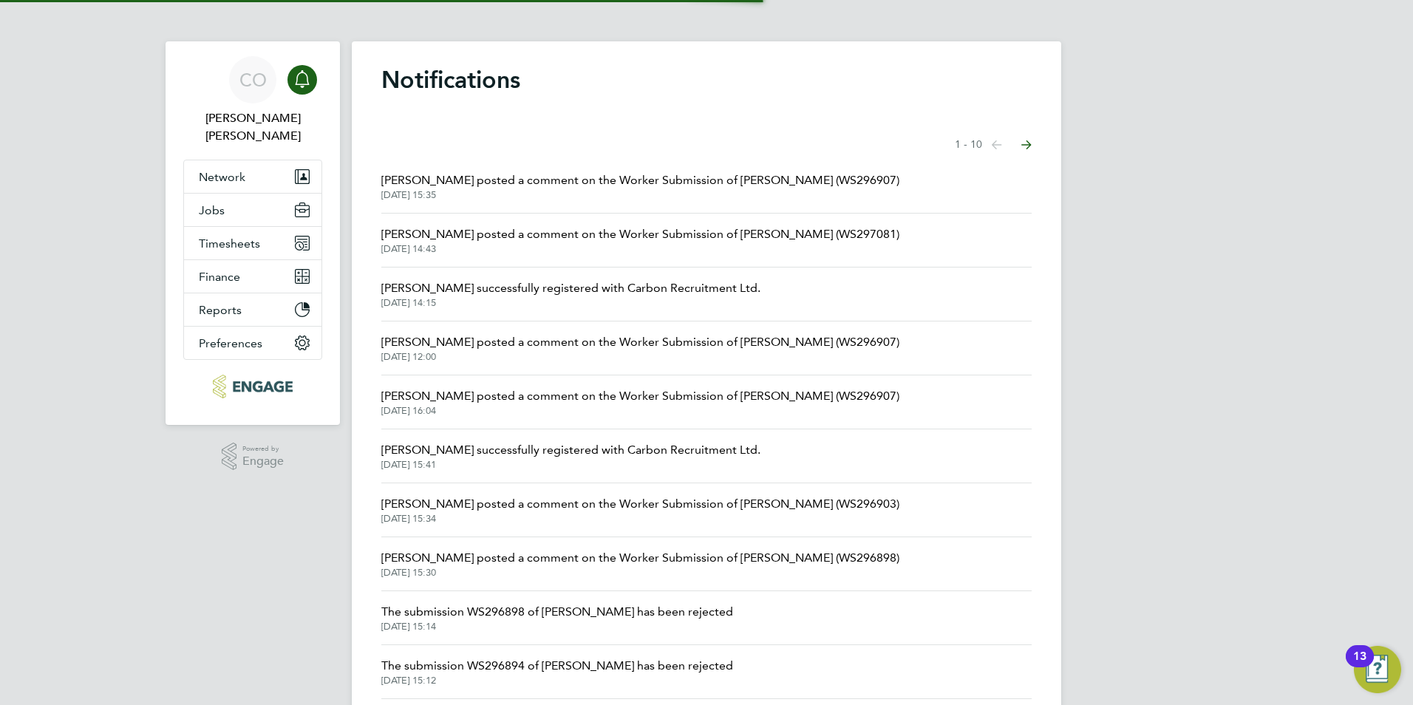
click at [308, 78] on icon "Main navigation" at bounding box center [302, 77] width 14 height 15
click at [307, 93] on div "Main navigation" at bounding box center [303, 80] width 30 height 30
